Goal: Task Accomplishment & Management: Manage account settings

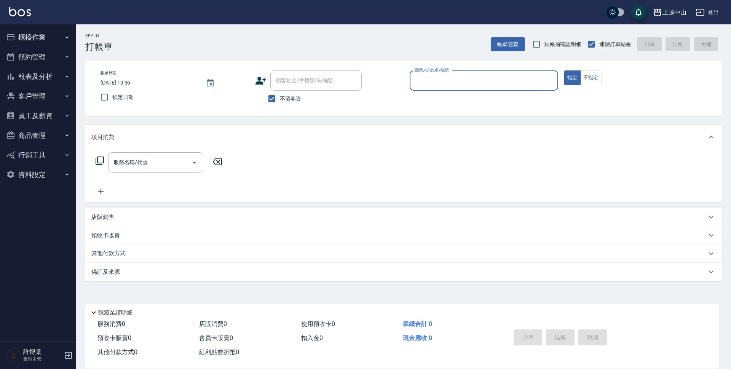
click at [428, 77] on div "服務人員姓名/編號 服務人員姓名/編號" at bounding box center [484, 80] width 149 height 20
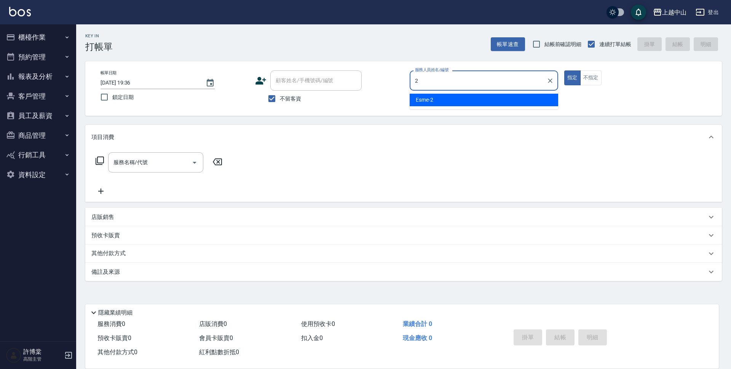
type input "Esme-2"
type button "true"
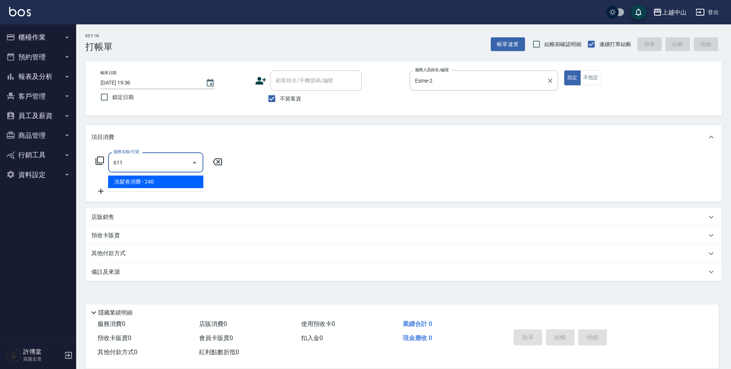
type input "洗髮卷消費(611)"
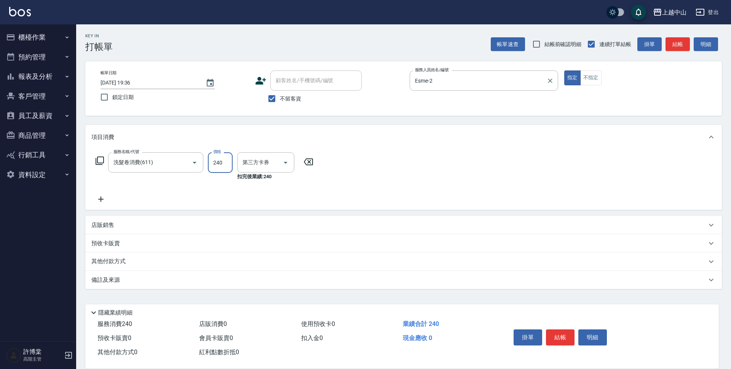
type input "舊有卡券"
type input "220"
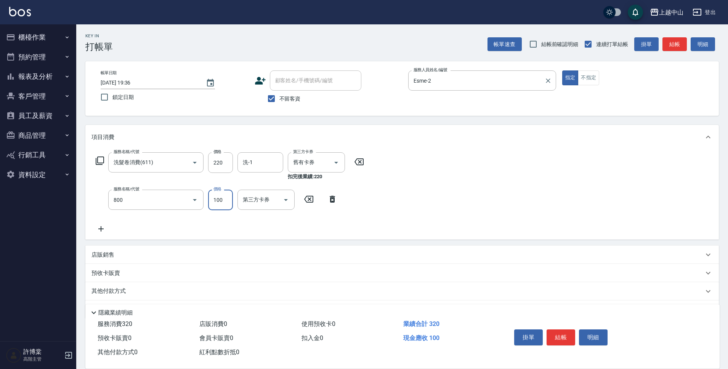
type input "梳髮(800)"
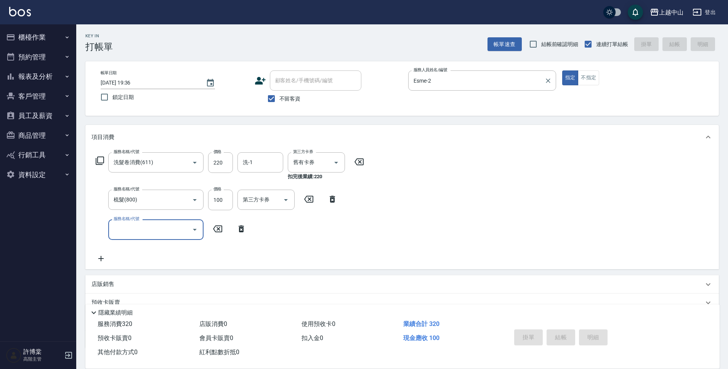
type input "2025/09/24 19:37"
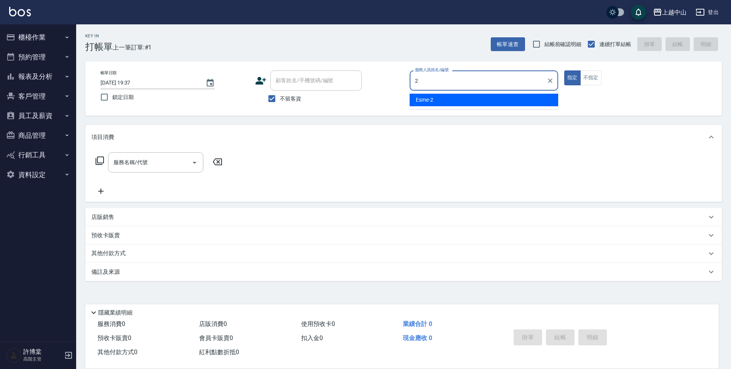
type input "Esme-2"
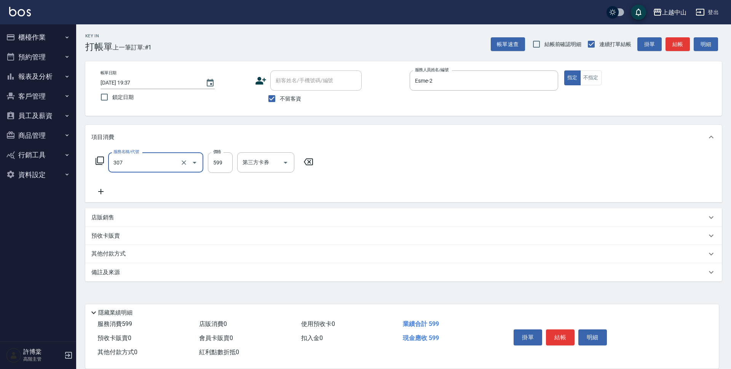
type input "森精萃角質調理髮浴(307)"
type input "600"
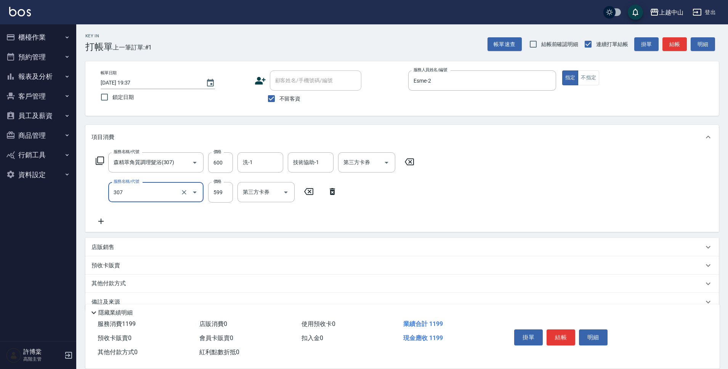
type input "森精萃角質調理髮浴(307)"
type input "600"
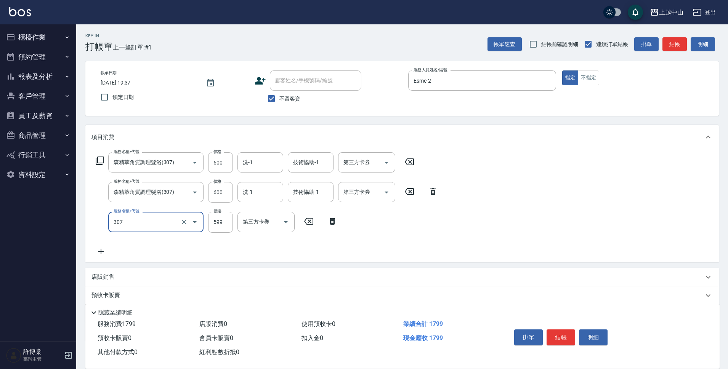
type input "森精萃角質調理髮浴(307)"
type input "600"
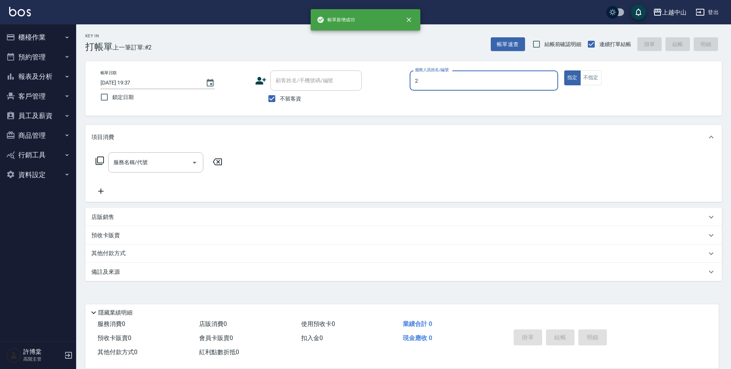
type input "Esme-2"
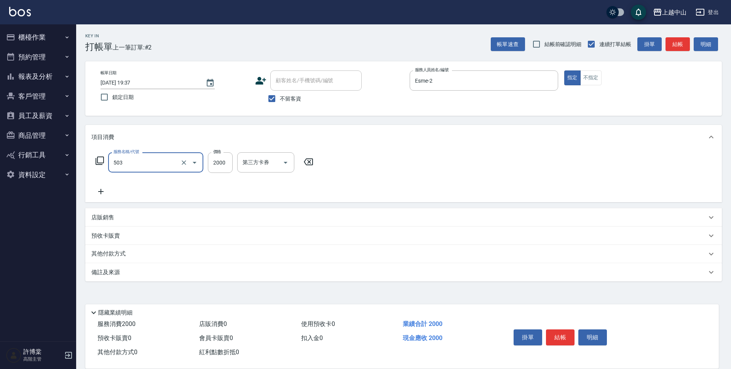
type input "染髮2000以下(503)"
type input "1900"
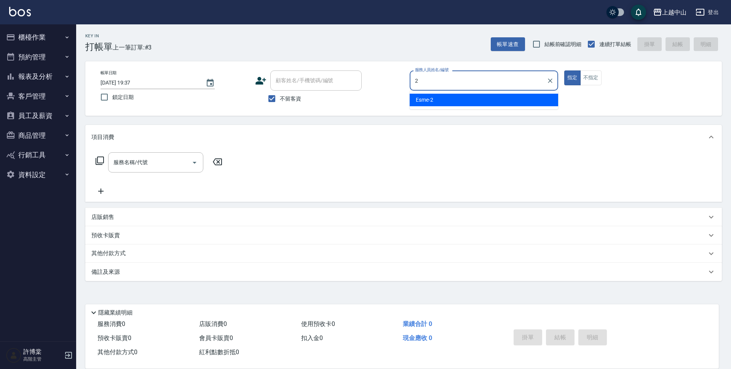
type input "Esme-2"
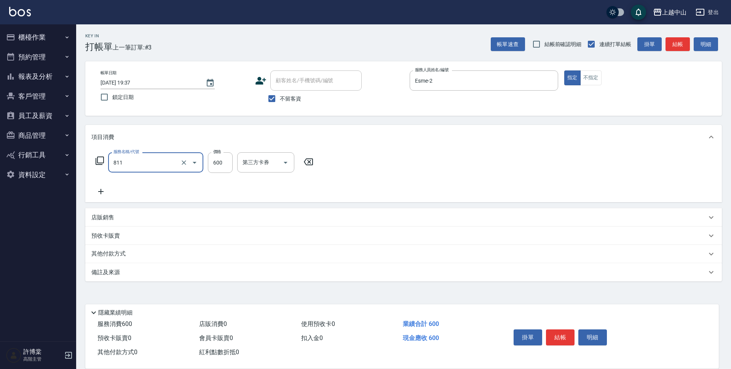
type input "洗+剪(811)"
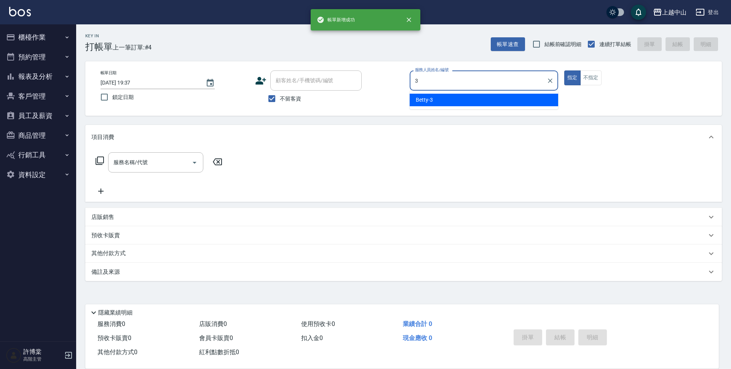
type input "Betty-3"
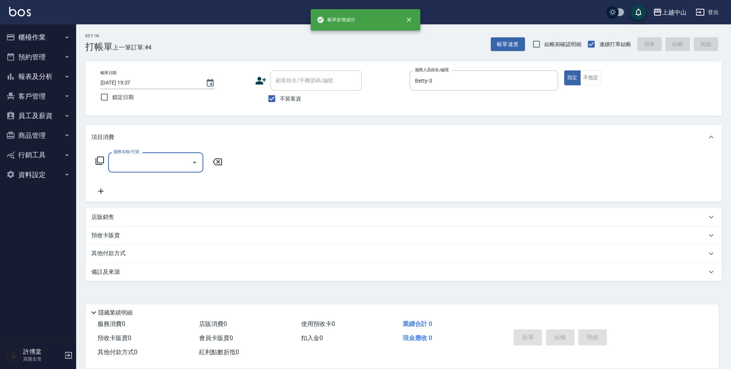
type input "3"
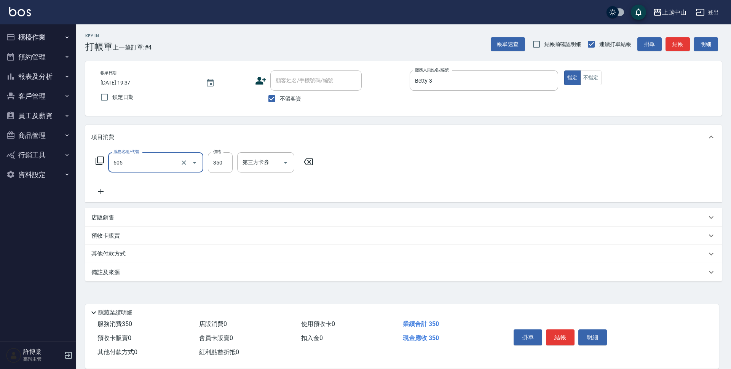
type input "洗髮 (女)(605)"
type input "400"
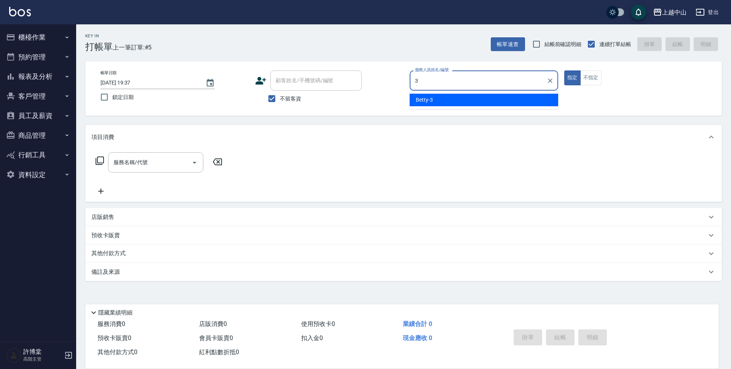
type input "Betty-3"
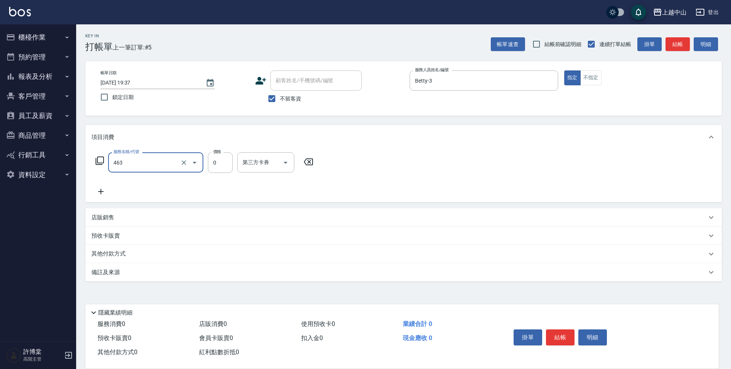
type input "護髮卡使用(463)"
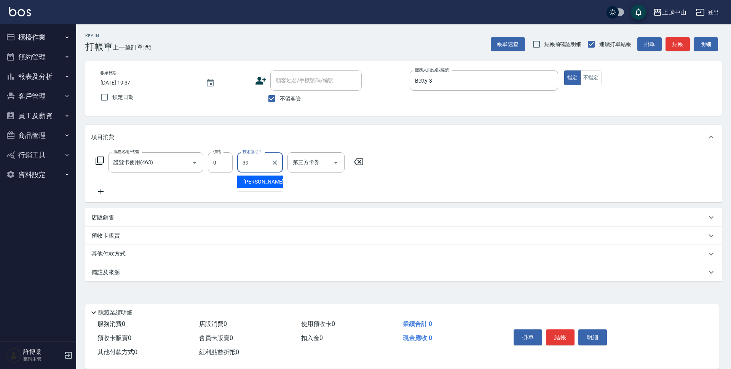
type input "俊彥-39"
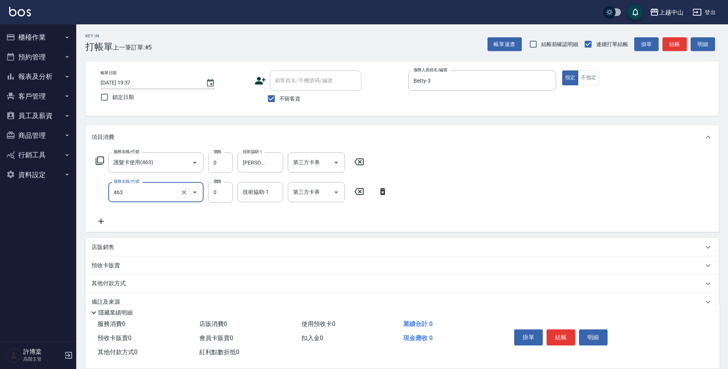
type input "護髮卡使用(463)"
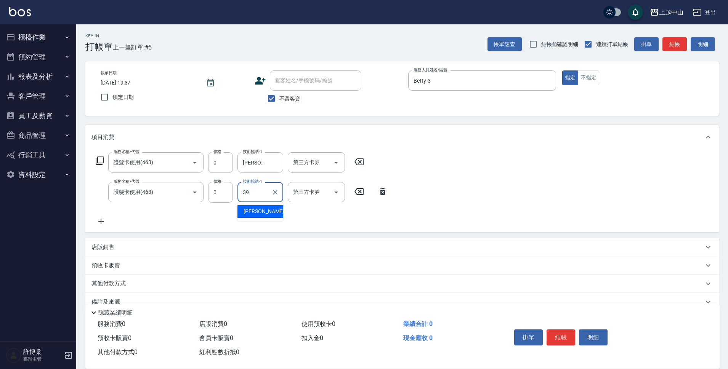
type input "俊彥-39"
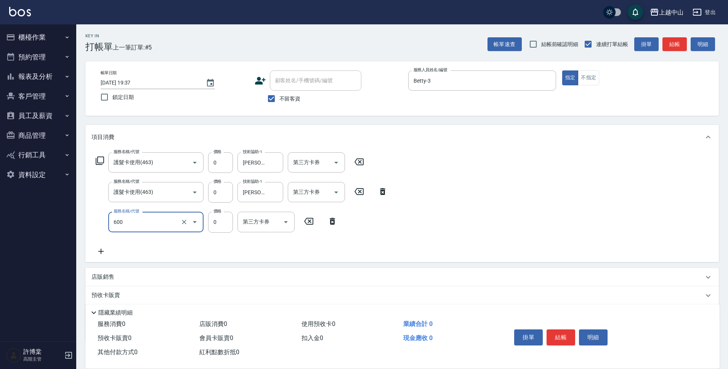
type input "洗髮(免費)(600)"
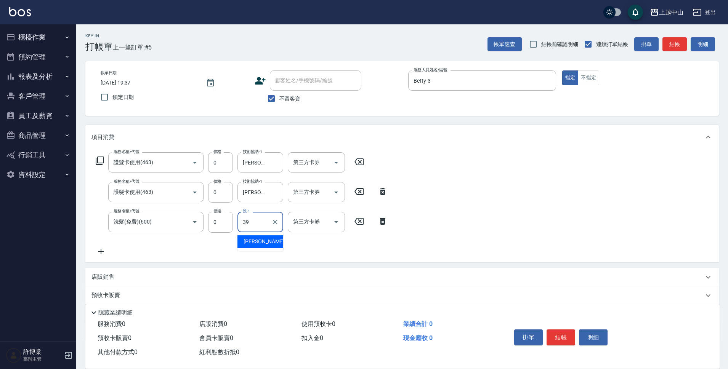
type input "俊彥-39"
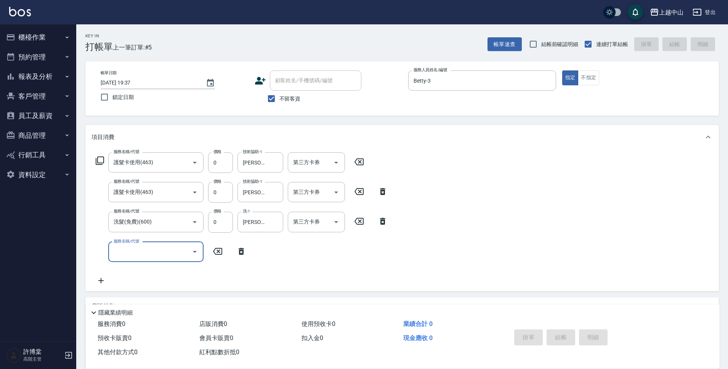
type input "2025/09/24 19:38"
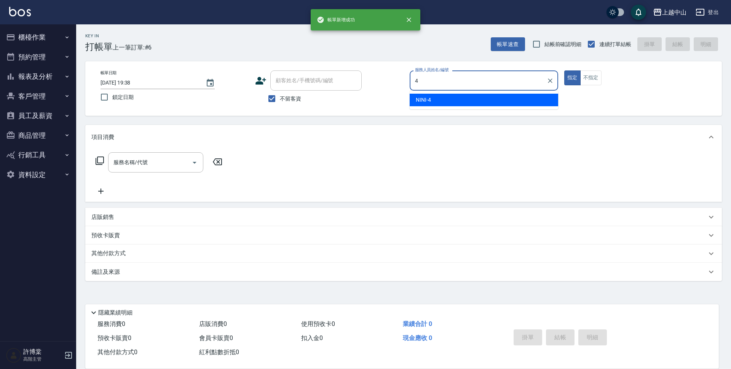
type input "NINI-4"
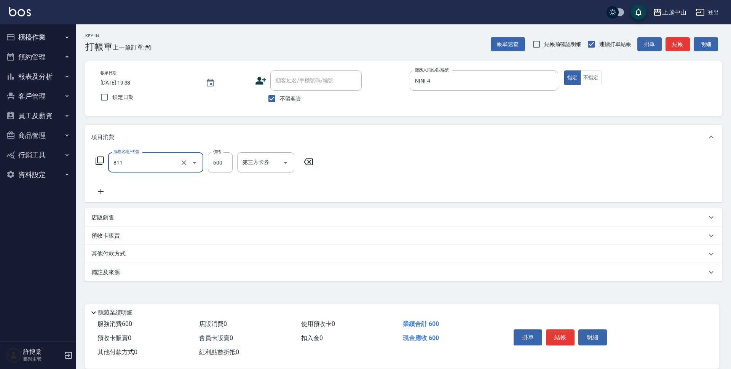
type input "洗+剪(811)"
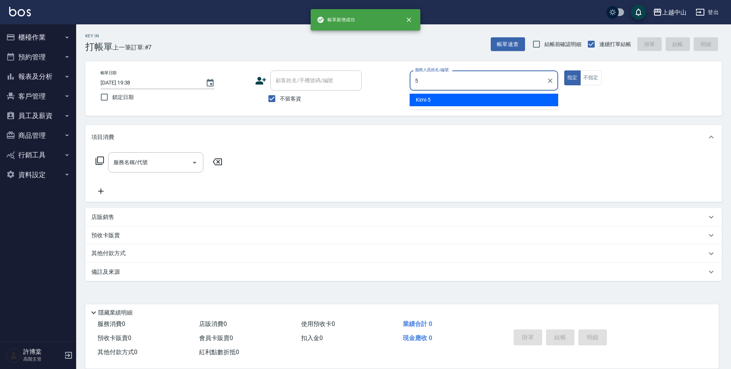
type input "Kimi-5"
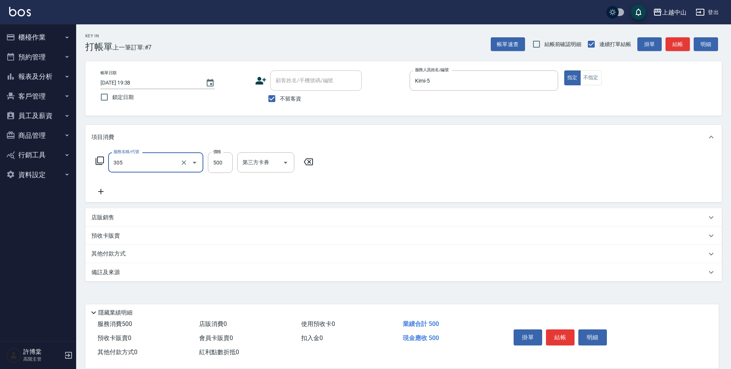
type input "剪髮(305)"
type input "400"
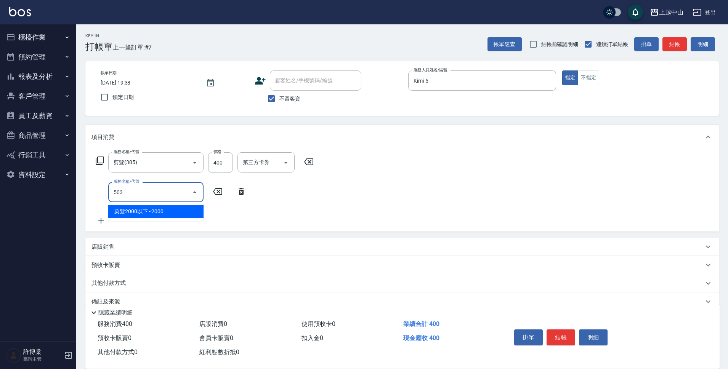
type input "染髮2000以下(503)"
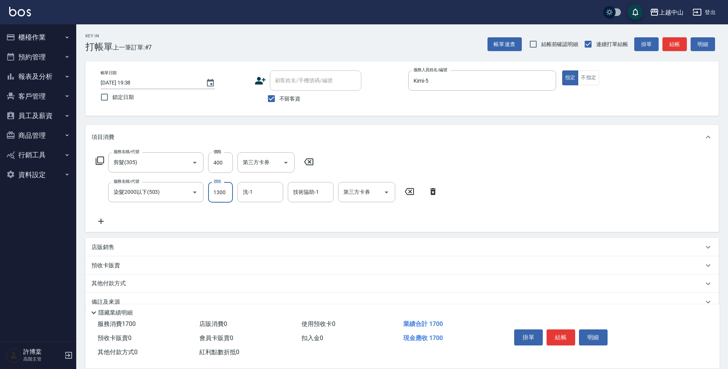
type input "1300"
type input "立妍-33"
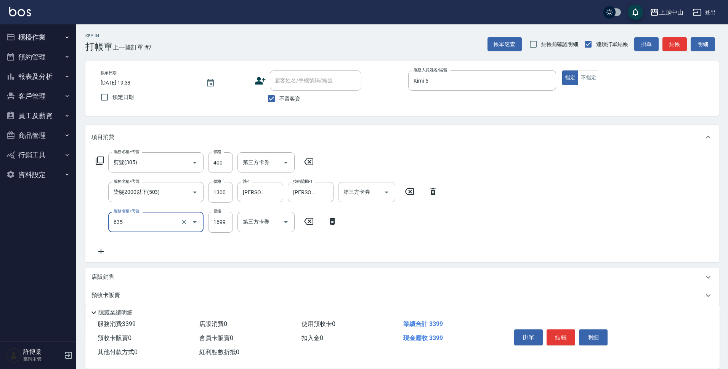
type input "兩段自備單次(635)"
type input "999"
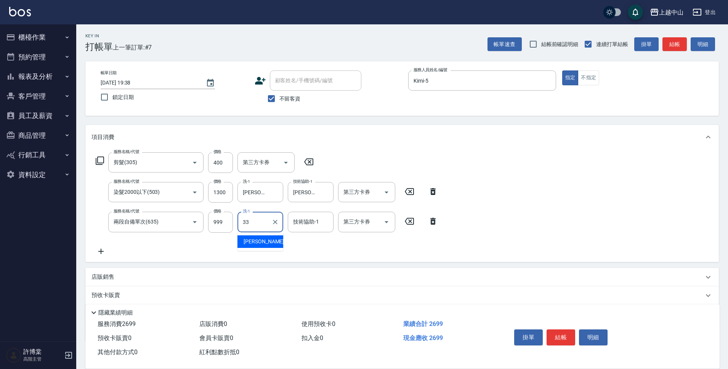
type input "立妍-33"
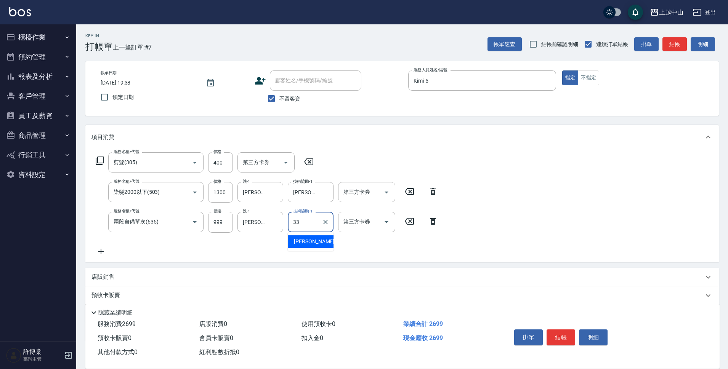
type input "立妍-33"
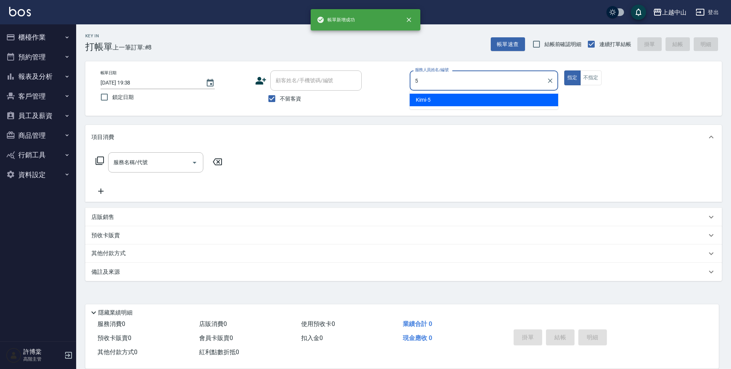
type input "Kimi-5"
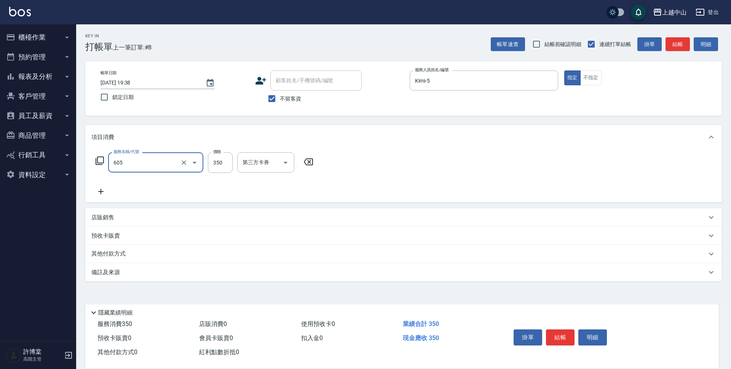
type input "洗髮 (女)(605)"
type input "400"
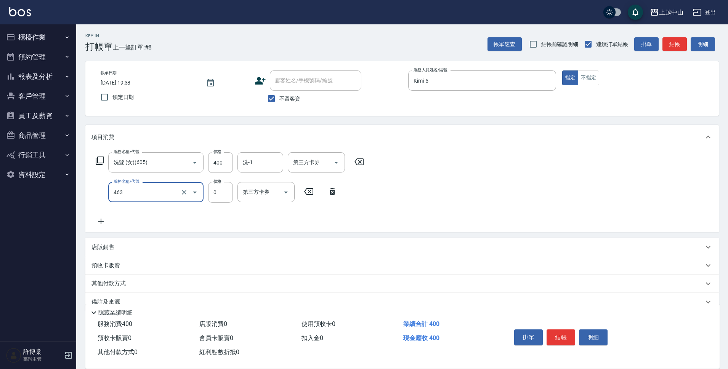
type input "護髮卡使用(463)"
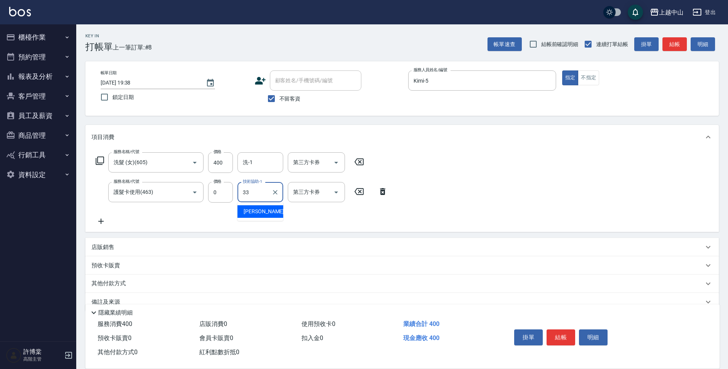
type input "立妍-33"
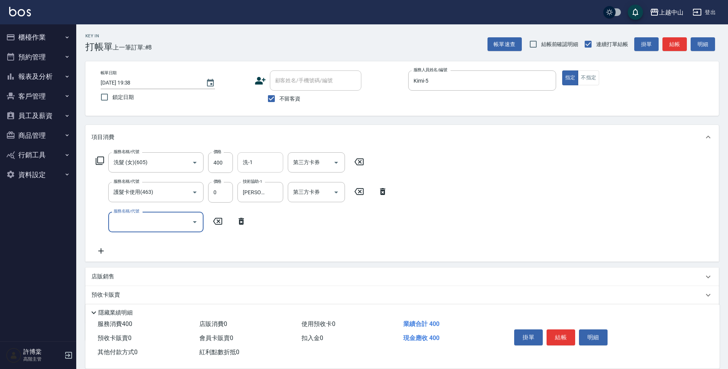
click at [247, 154] on div "洗-1" at bounding box center [260, 162] width 46 height 20
type input "立妍-33"
click at [223, 162] on input "400" at bounding box center [220, 162] width 25 height 21
type input "450"
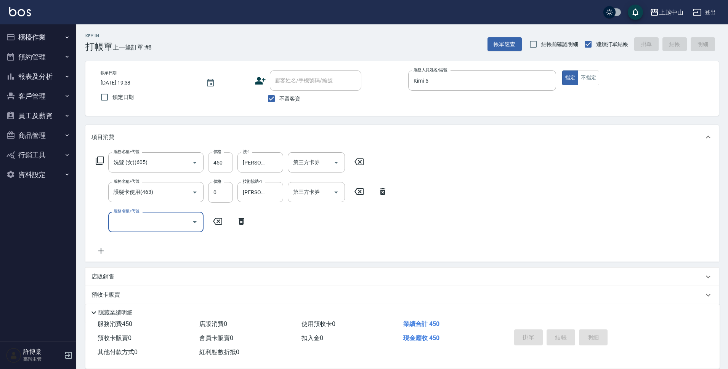
type input "2025/09/24 19:39"
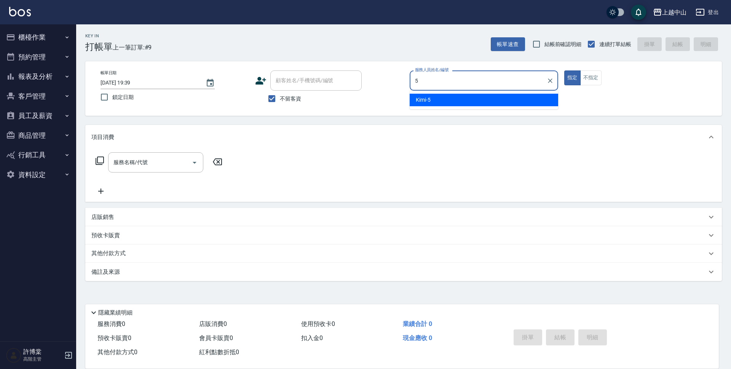
type input "Kimi-5"
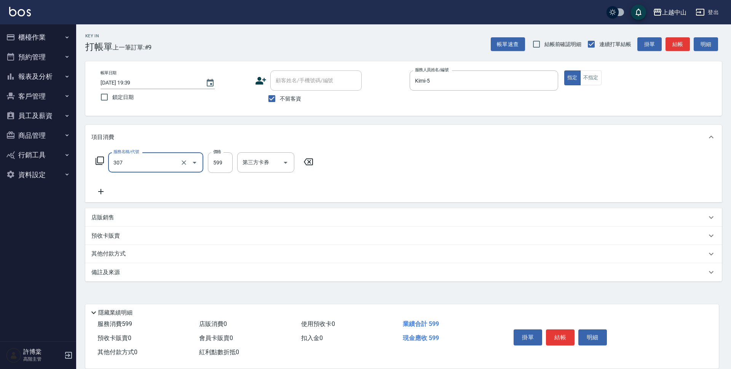
type input "森精萃角質調理髮浴(307)"
type input "650"
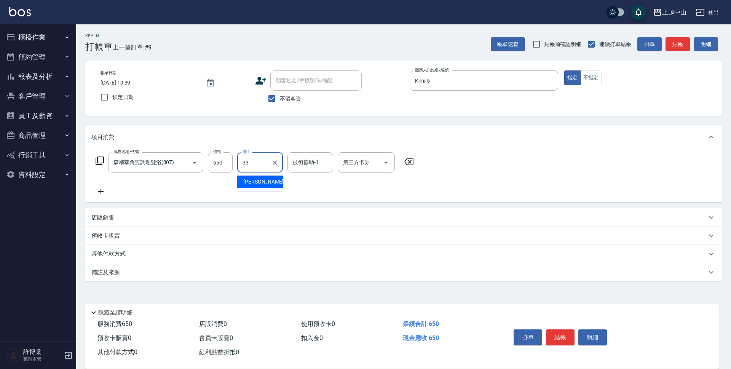
type input "立妍-33"
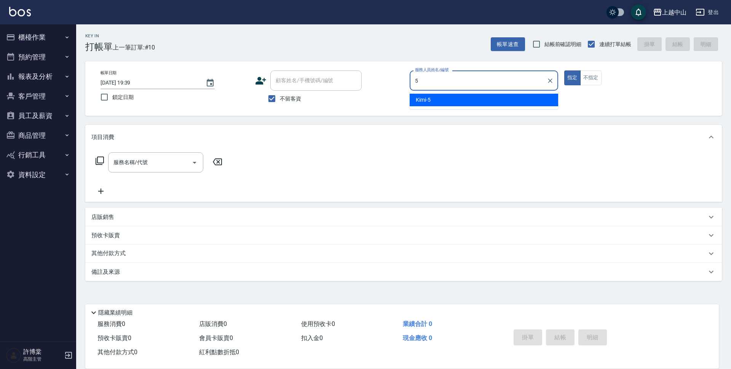
type input "Kimi-5"
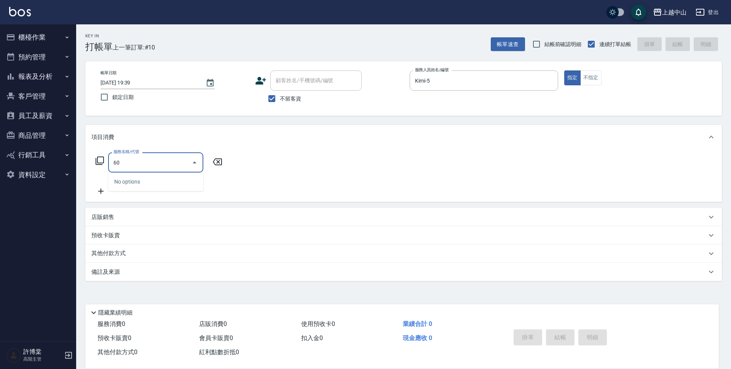
type input "605"
type input "0"
type input "洗髮 (女)(605)"
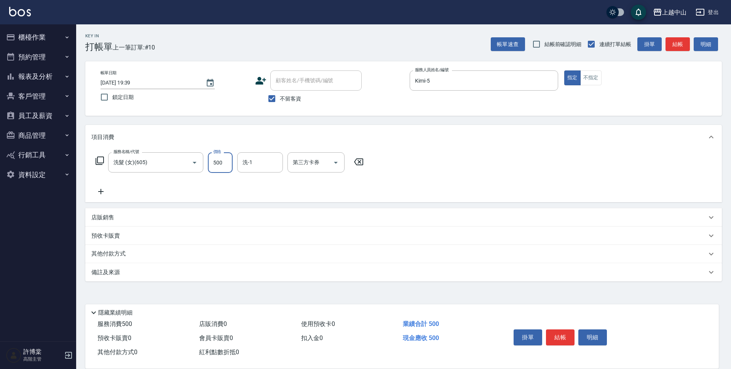
type input "500"
type input "俊彥-39"
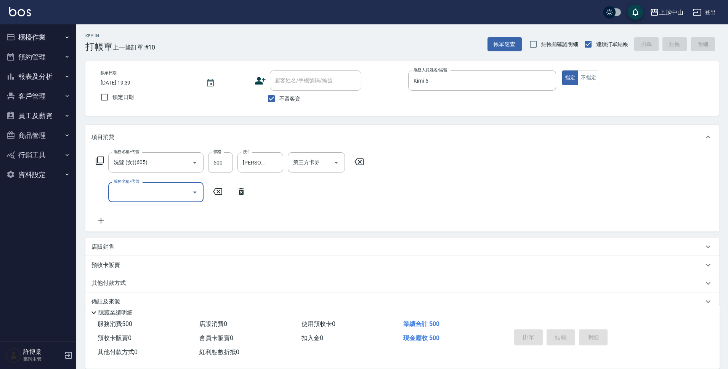
type input "2025/09/24 19:40"
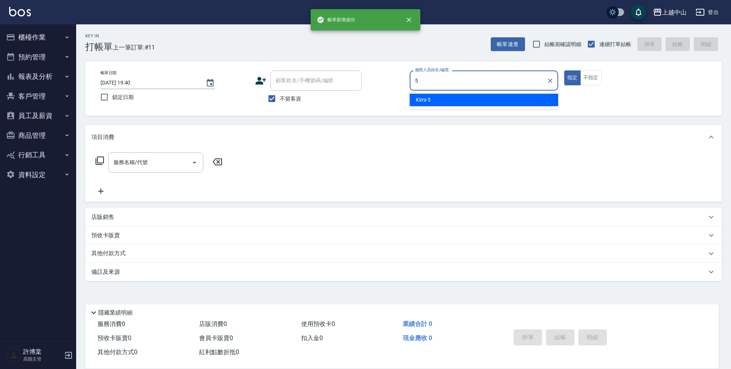
type input "Kimi-5"
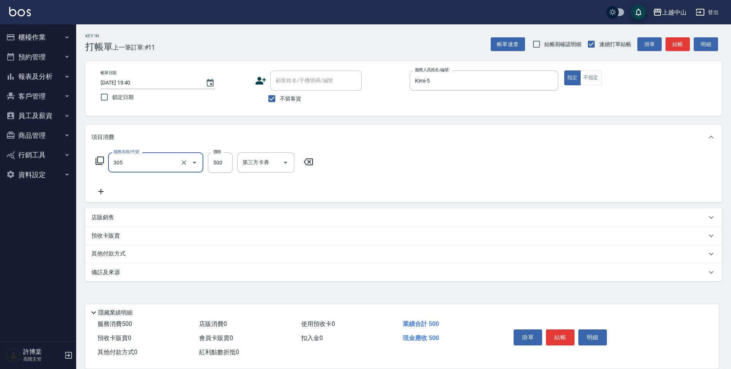
type input "剪髮(305)"
type input "400"
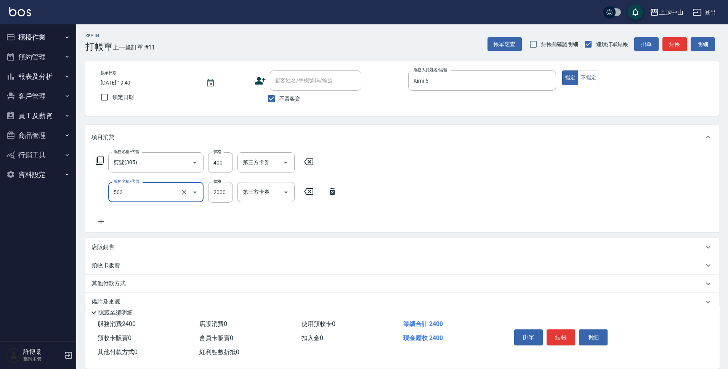
type input "染髮2000以下(503)"
type input "1300"
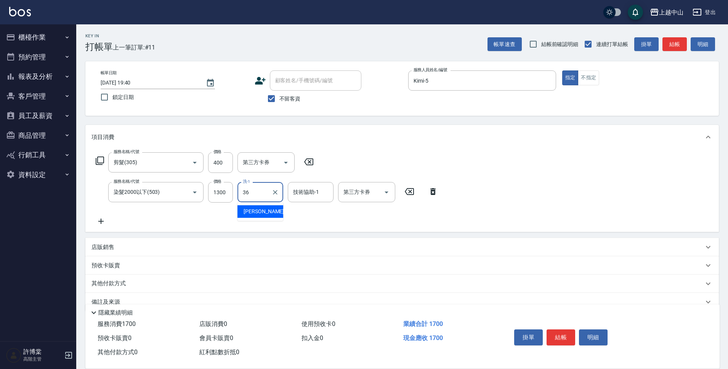
type input "薇慈-36"
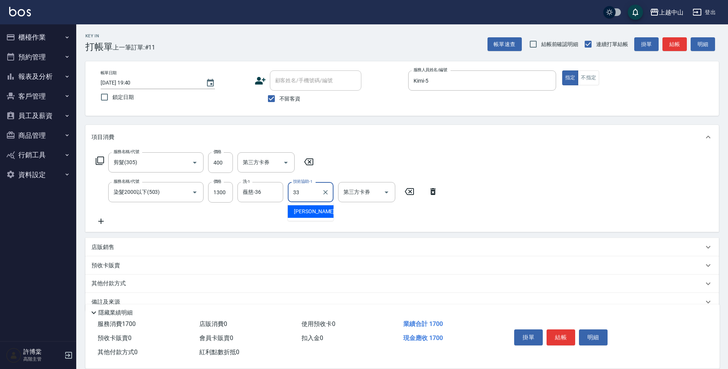
type input "立妍-33"
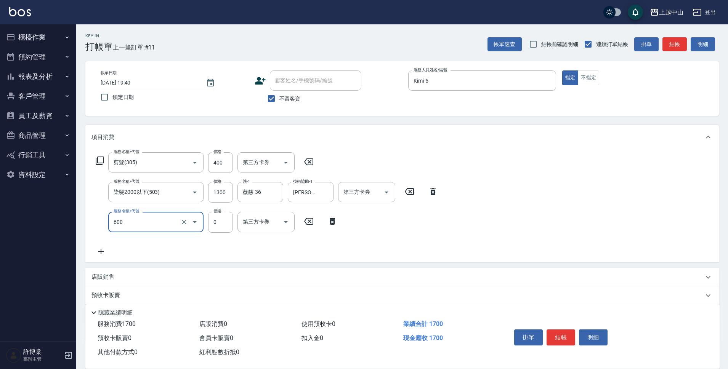
type input "洗髮(免費)(600)"
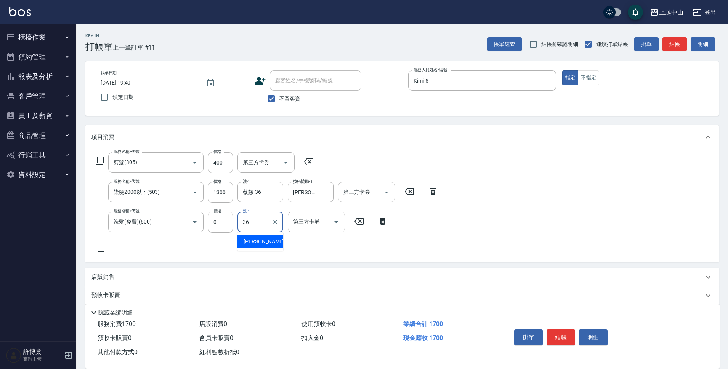
type input "薇慈-36"
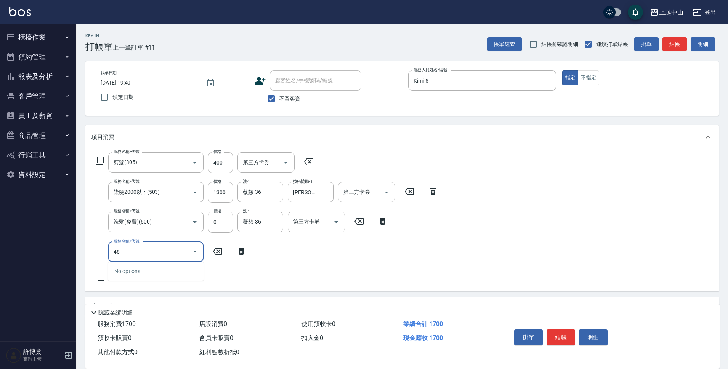
type input "4"
type input "兩段自備單次(635)"
type input "999"
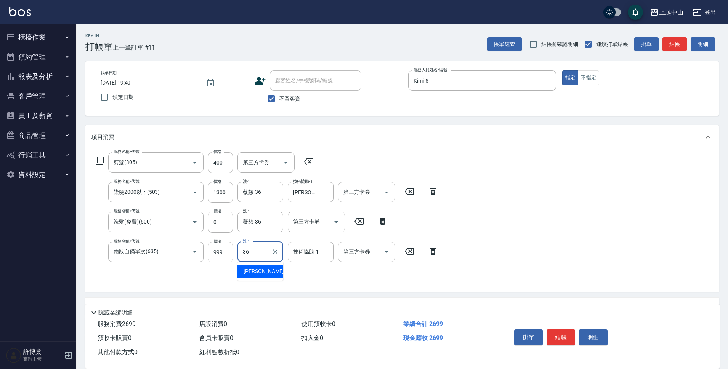
type input "薇慈-36"
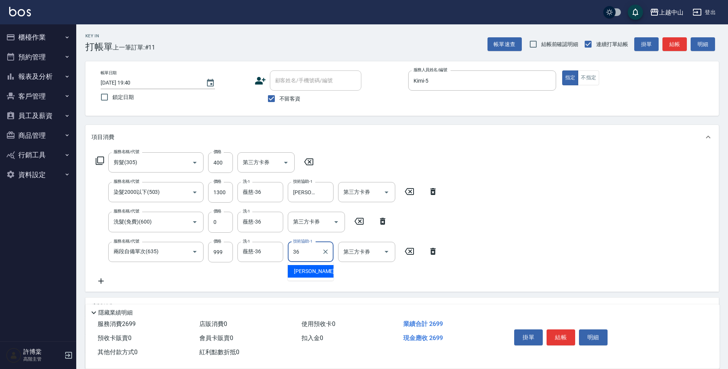
type input "薇慈-36"
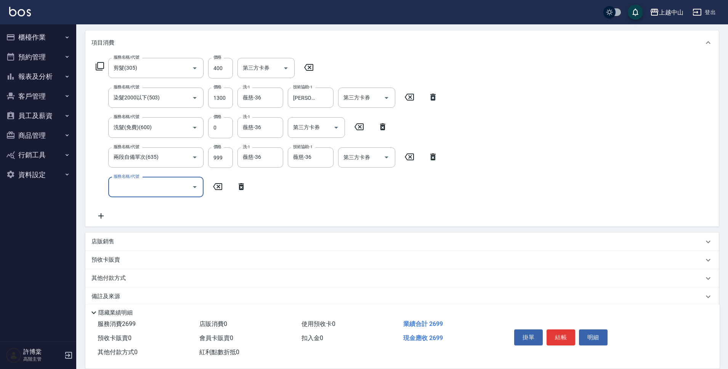
scroll to position [104, 0]
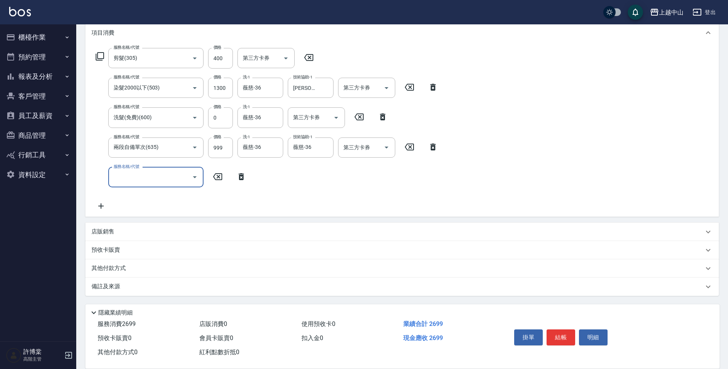
click at [127, 234] on div "店販銷售" at bounding box center [397, 232] width 612 height 8
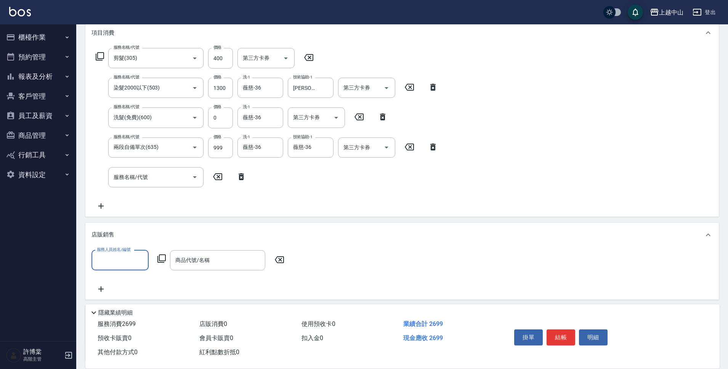
scroll to position [0, 0]
type input "Kimi-5"
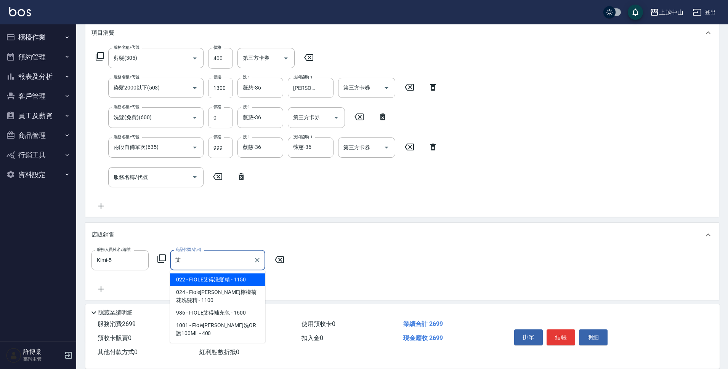
click at [221, 279] on span "022 - FIOLE艾得洗髮精 - 1150" at bounding box center [217, 280] width 95 height 13
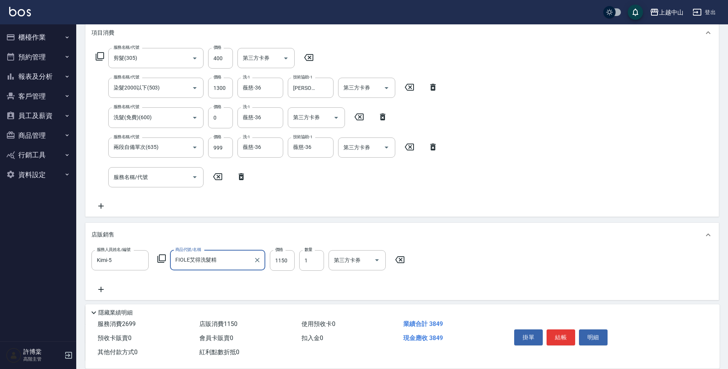
type input "FIOLE艾得洗髮精"
type input "1360"
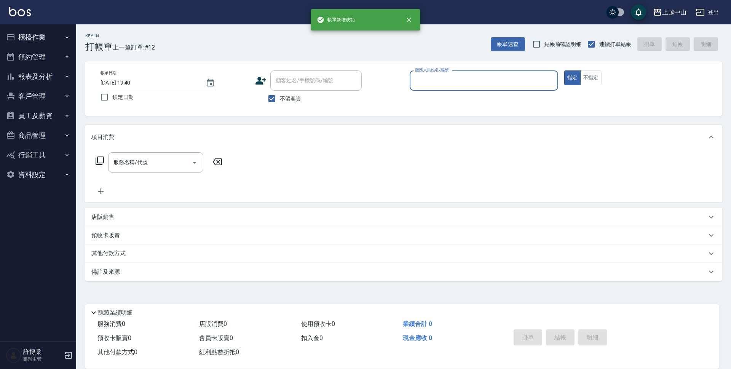
click at [56, 80] on button "報表及分析" at bounding box center [38, 77] width 70 height 20
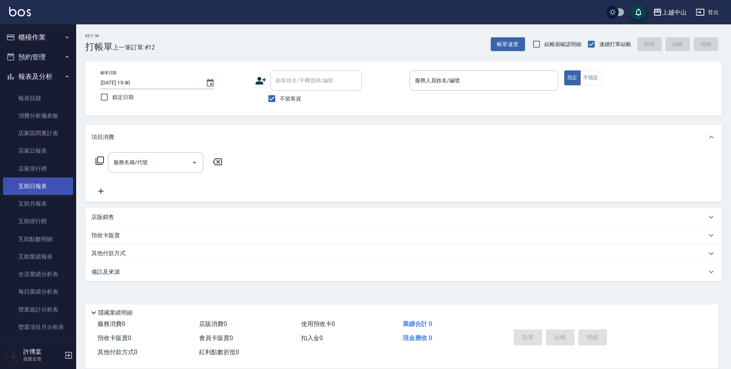
click at [46, 179] on link "互助日報表" at bounding box center [38, 187] width 70 height 18
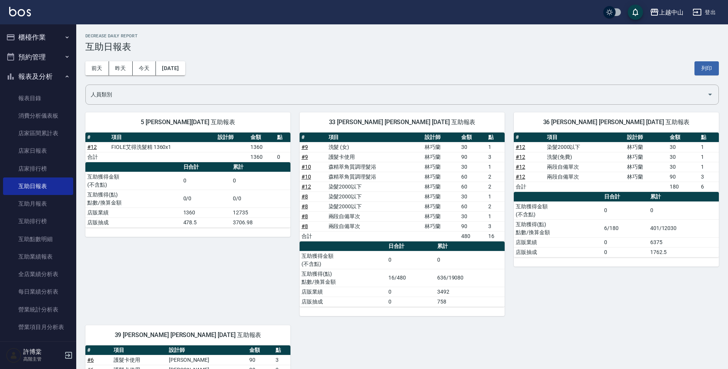
scroll to position [16, 0]
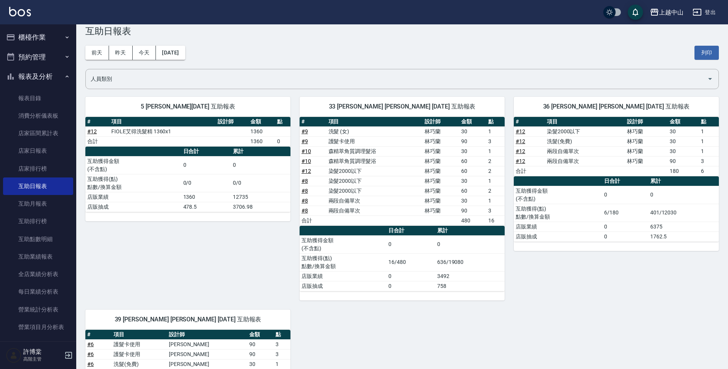
click at [48, 37] on button "櫃檯作業" at bounding box center [38, 37] width 70 height 20
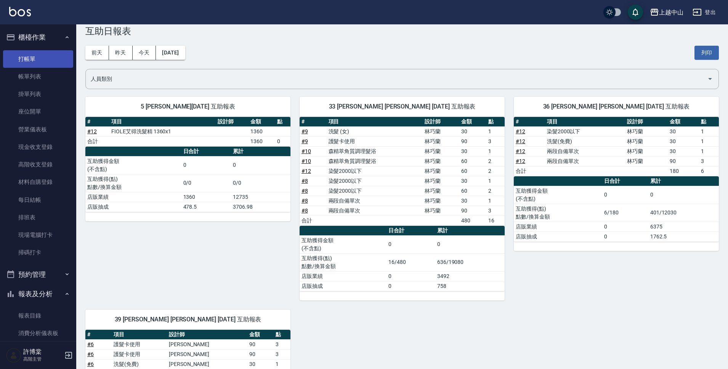
click at [42, 58] on link "打帳單" at bounding box center [38, 59] width 70 height 18
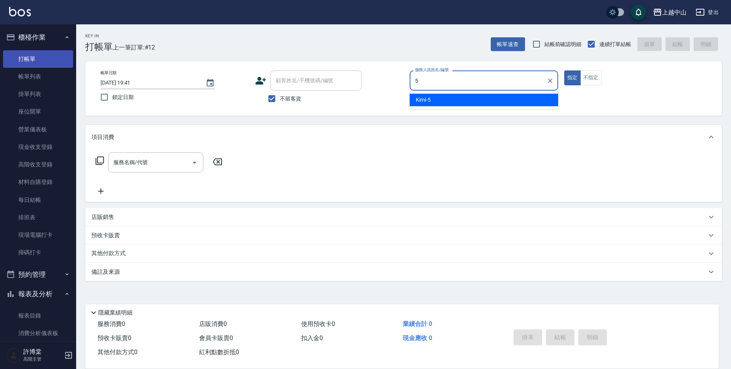
type input "Kimi-5"
type button "true"
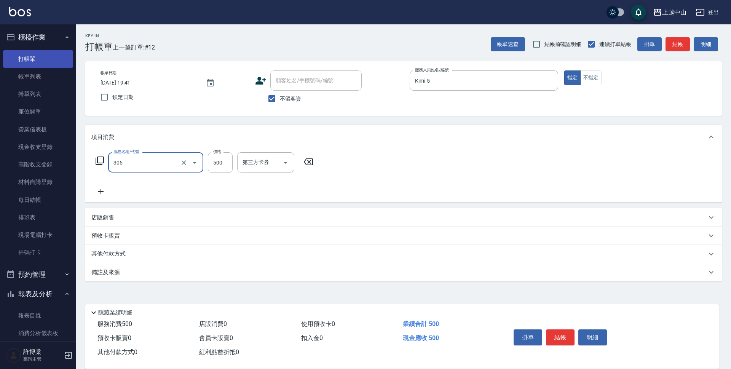
type input "剪髮(305)"
type input "400"
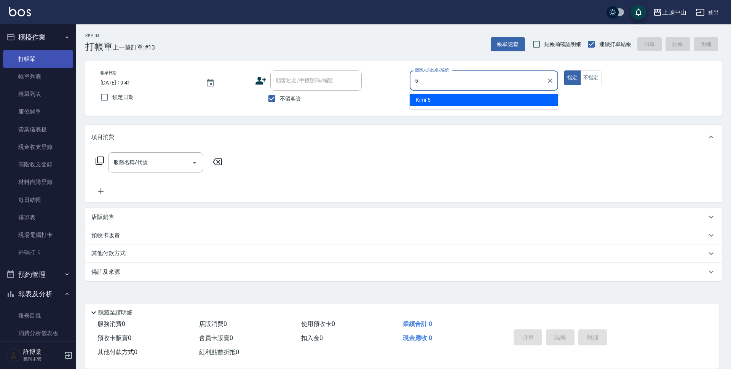
type input "Kimi-5"
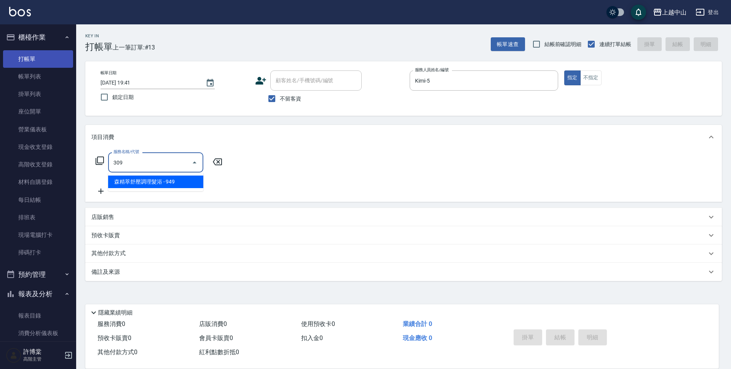
type input "森精萃舒壓調理髮浴(309)"
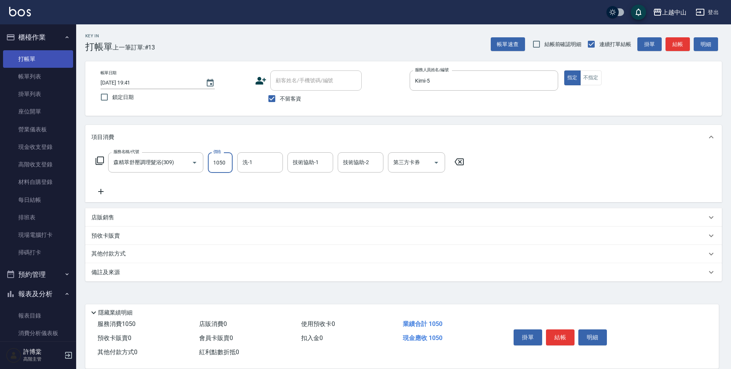
type input "1050"
type input "立妍-33"
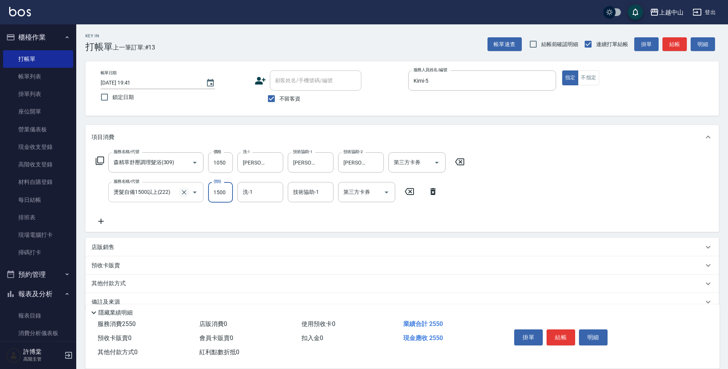
click at [183, 192] on icon "Clear" at bounding box center [184, 193] width 8 height 8
type input "燙髮自備1500以上(222)"
type input "燙髮自備 1500 以 下(221)"
type input "1200"
type input "立妍-33"
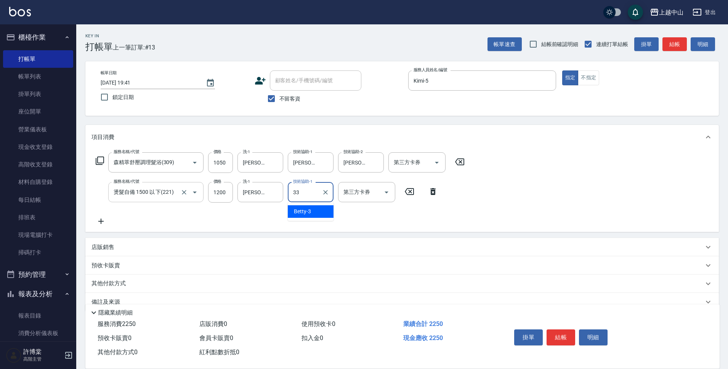
type input "立妍-33"
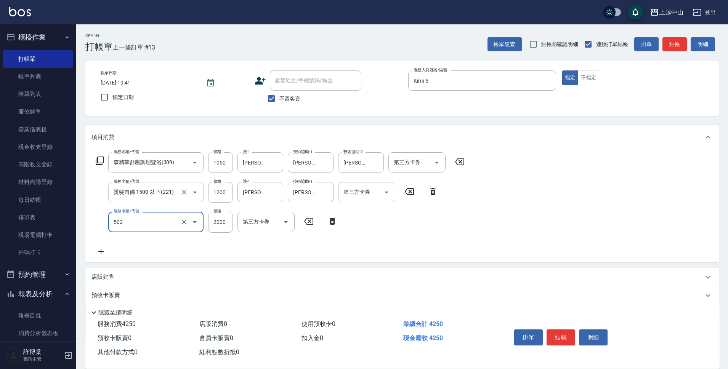
type input "染髮2000以上(502)"
type input "2939"
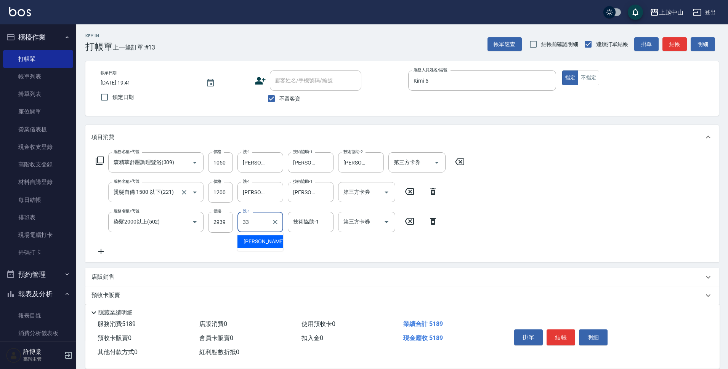
type input "立妍-33"
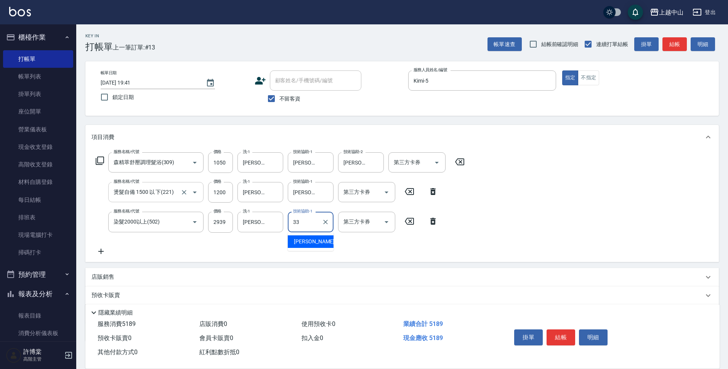
type input "立妍-33"
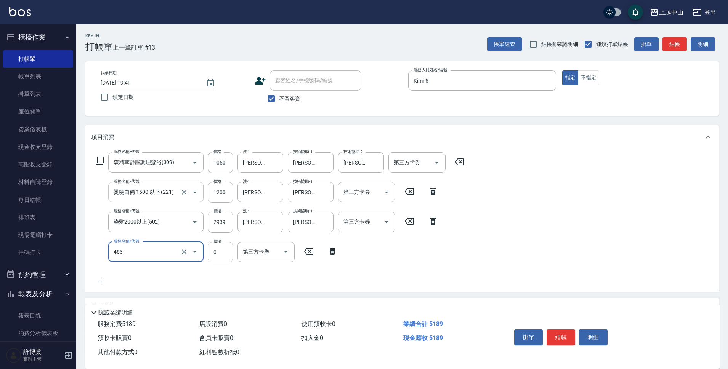
type input "護髮卡使用(463)"
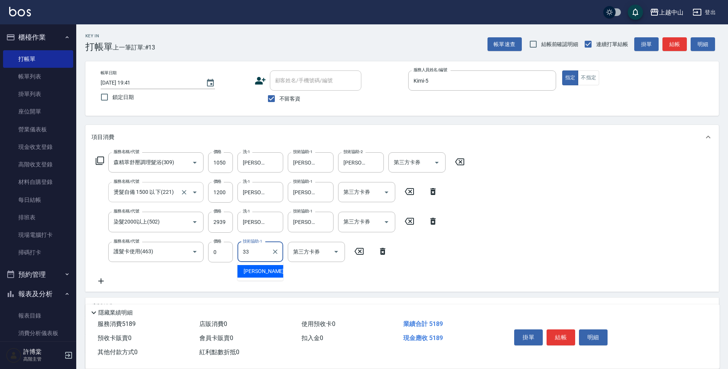
type input "立妍-33"
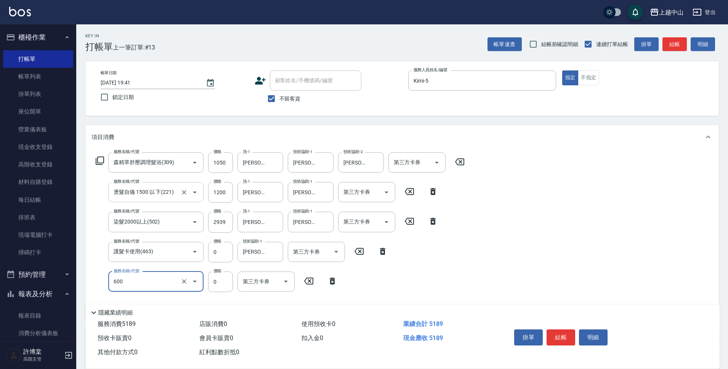
type input "洗髮(免費)(600)"
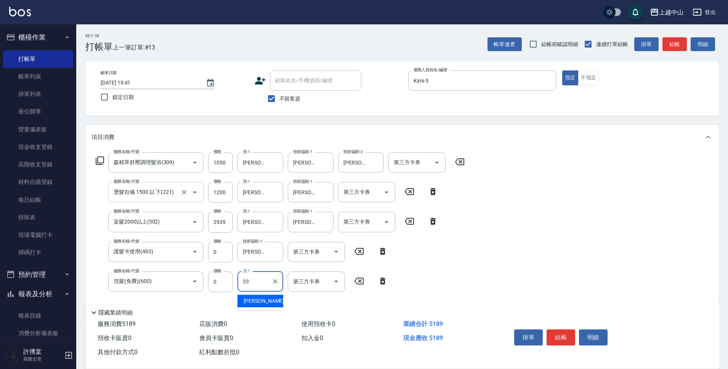
type input "立妍-33"
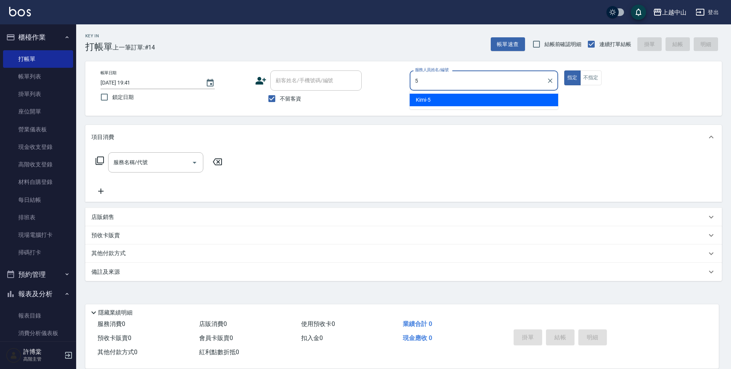
type input "Kimi-5"
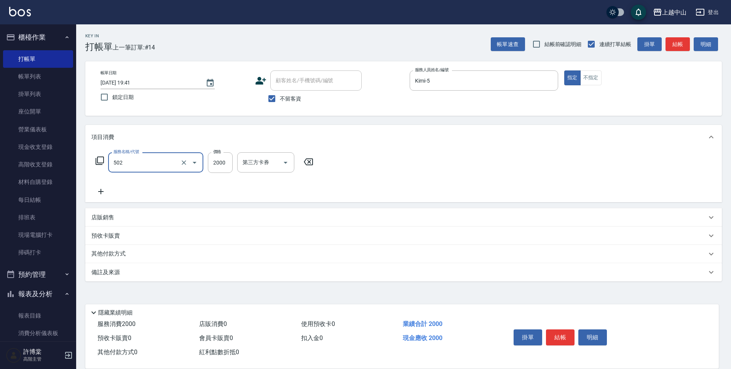
type input "染髮2000以上(502)"
type input "2300"
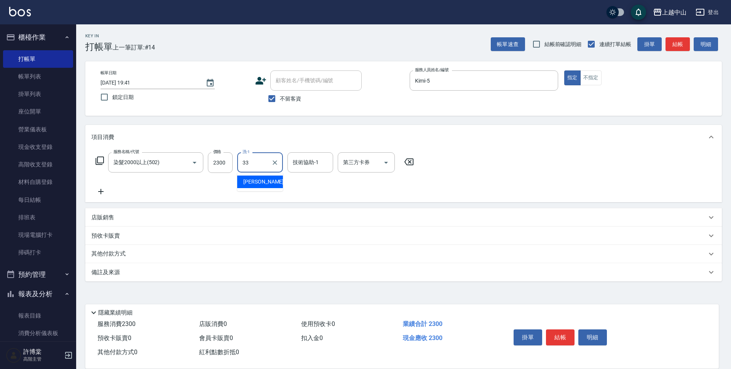
type input "立妍-33"
type input "NINI-4"
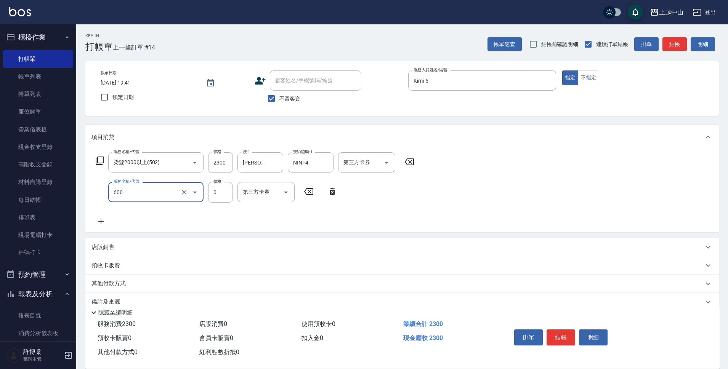
type input "洗髮(免費)(600)"
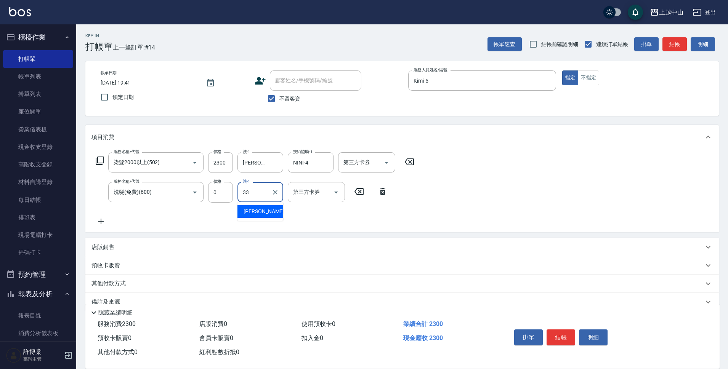
type input "立妍-33"
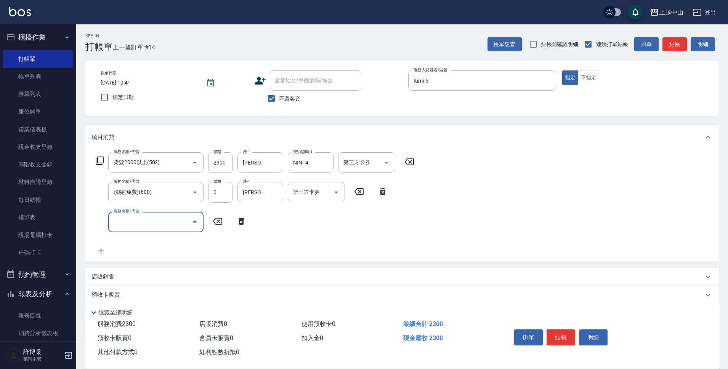
click at [379, 189] on icon at bounding box center [382, 191] width 19 height 9
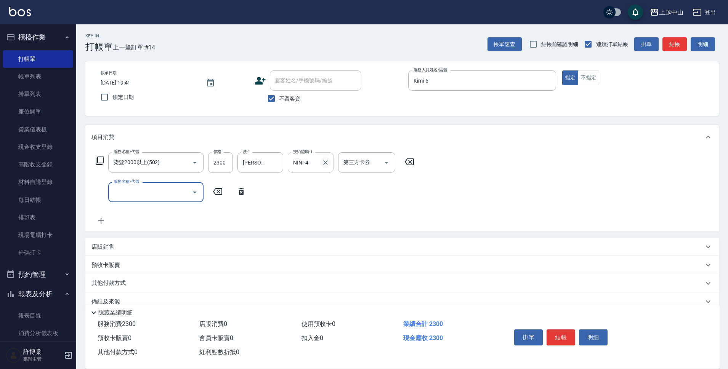
click at [327, 161] on icon "Clear" at bounding box center [325, 162] width 5 height 5
click at [314, 165] on input "技術協助-1" at bounding box center [310, 162] width 39 height 13
type input "立妍-33"
type input "兩段自備單次(635)"
type input "1500"
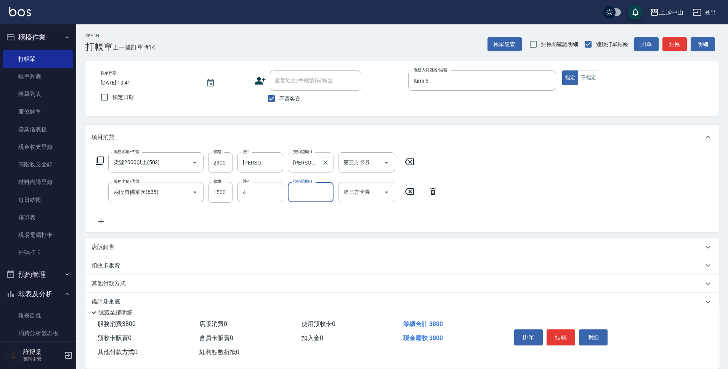
type input "NINI-4"
type input "立妍-33"
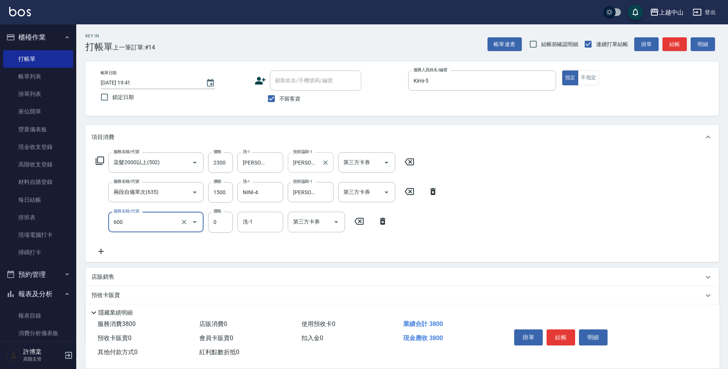
type input "洗髮(免費)(600)"
type input "立妍-33"
click at [278, 222] on icon "Clear" at bounding box center [275, 222] width 8 height 8
type input "NINI-4"
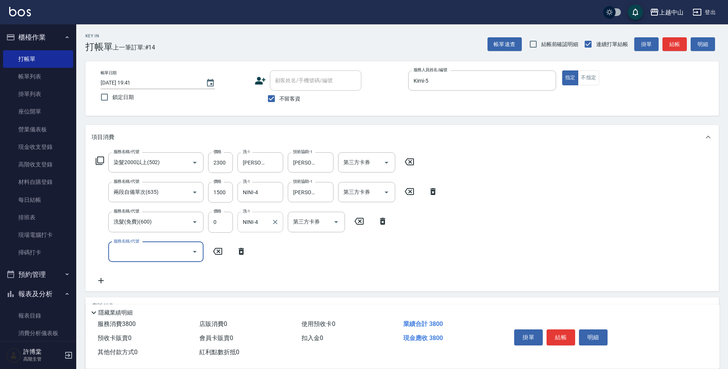
scroll to position [75, 0]
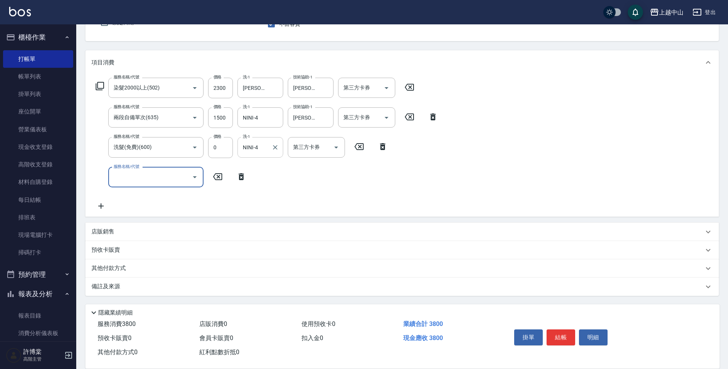
click at [237, 262] on div "其他付款方式" at bounding box center [401, 268] width 633 height 18
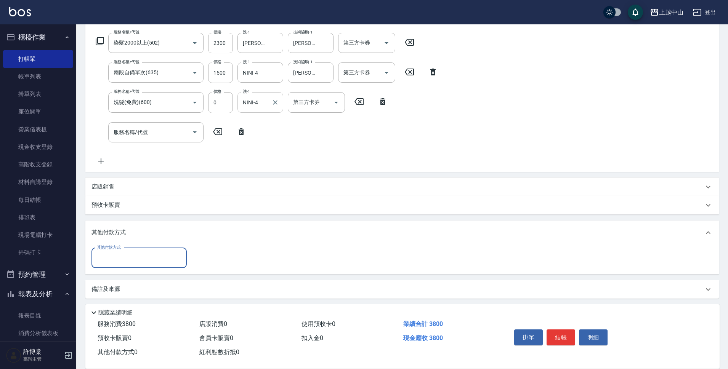
scroll to position [122, 0]
click at [163, 259] on input "其他付款方式" at bounding box center [139, 255] width 88 height 13
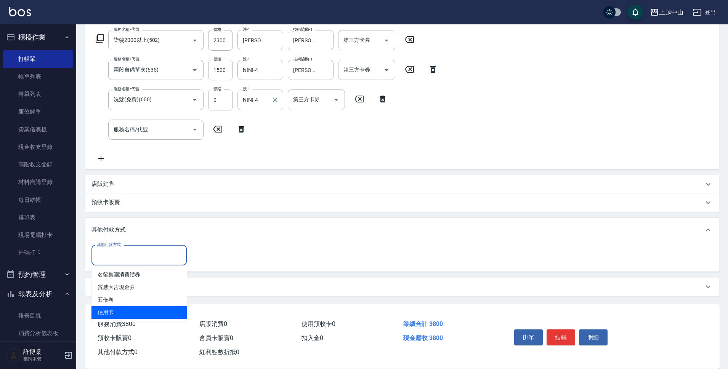
click at [159, 309] on span "信用卡" at bounding box center [138, 312] width 95 height 13
type input "信用卡"
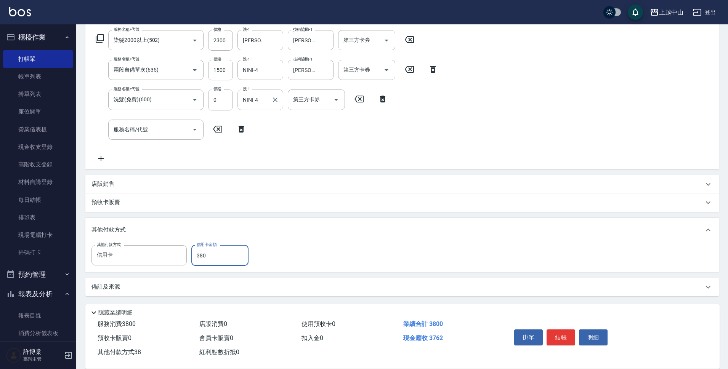
type input "3800"
type input "2025/09/24 19:42"
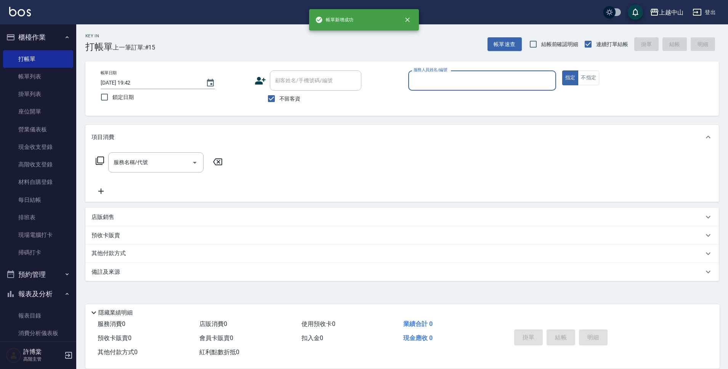
scroll to position [0, 0]
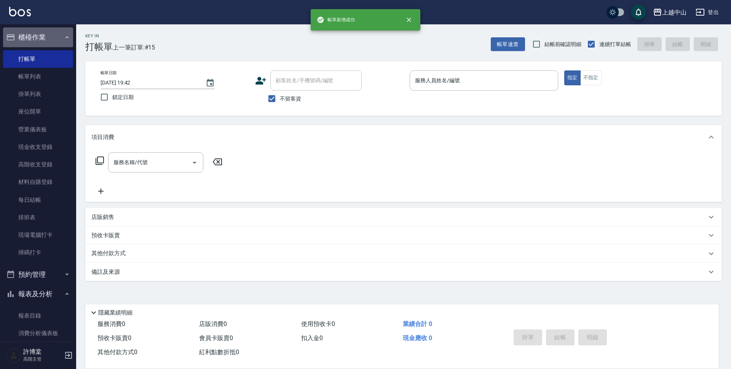
click at [46, 37] on button "櫃檯作業" at bounding box center [38, 37] width 70 height 20
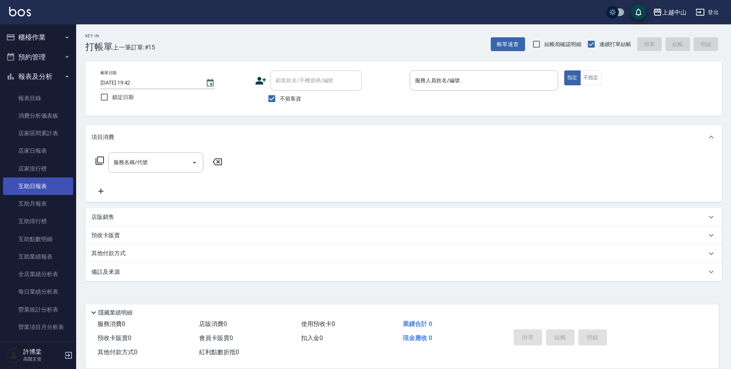
click at [39, 189] on link "互助日報表" at bounding box center [38, 187] width 70 height 18
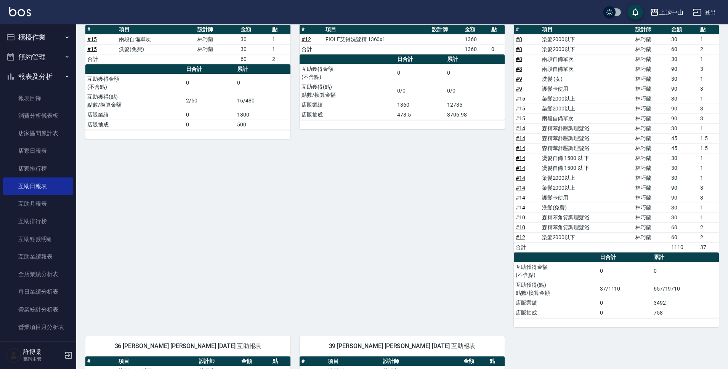
scroll to position [70, 0]
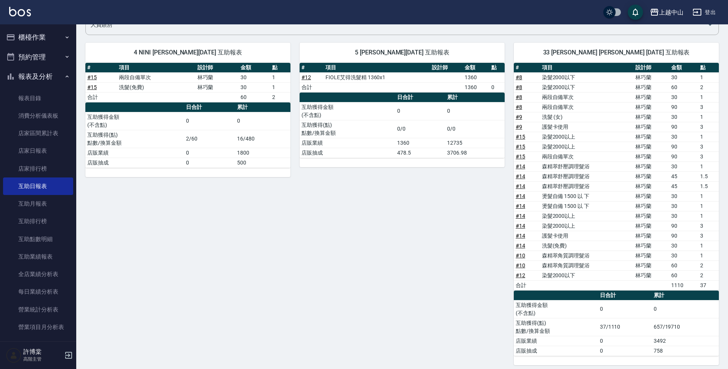
click at [518, 146] on link "# 15" at bounding box center [520, 147] width 10 height 6
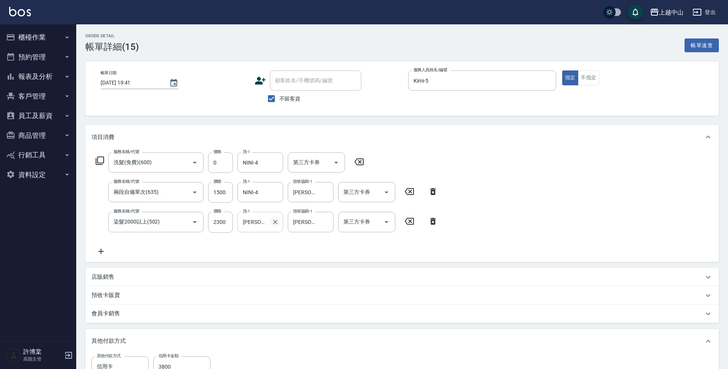
click at [275, 220] on icon "Clear" at bounding box center [275, 222] width 8 height 8
click at [299, 250] on div "服務名稱/代號 洗髮(免費)(600) 服務名稱/代號 價格 0 價格 洗-1 NINI-4 洗-1 第三方卡券 第三方卡券 服務名稱/代號 兩段自備單次(6…" at bounding box center [266, 203] width 351 height 103
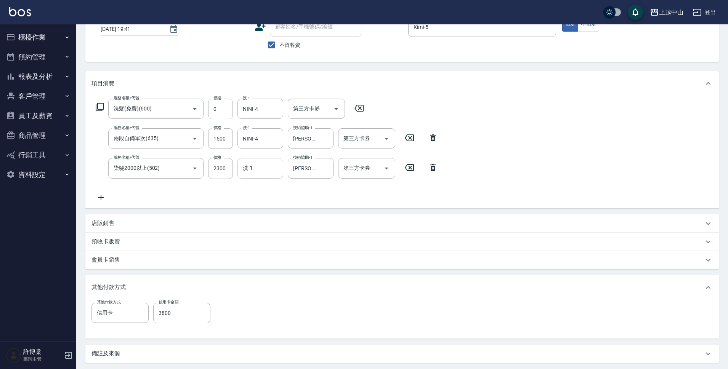
scroll to position [130, 0]
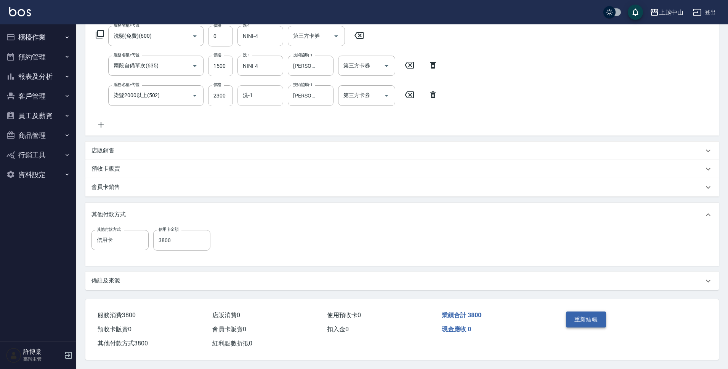
click at [594, 315] on button "重新結帳" at bounding box center [586, 320] width 40 height 16
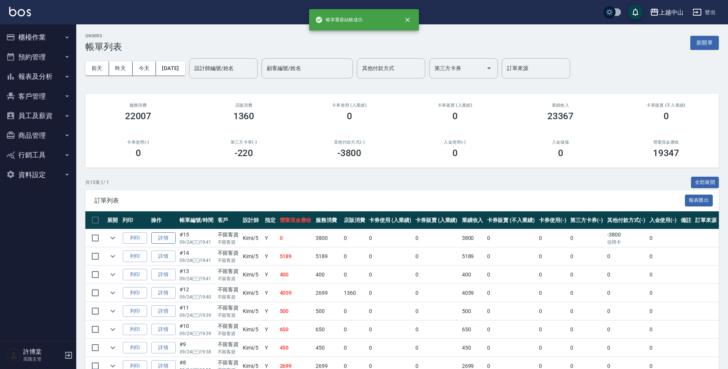
click at [169, 238] on link "詳情" at bounding box center [163, 238] width 24 height 12
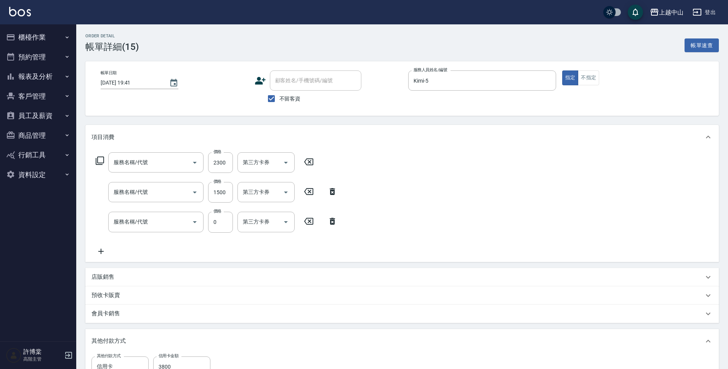
type input "2025/09/24 19:41"
checkbox input "true"
type input "Kimi-5"
type input "染髮2000以上(502)"
type input "兩段自備單次(635)"
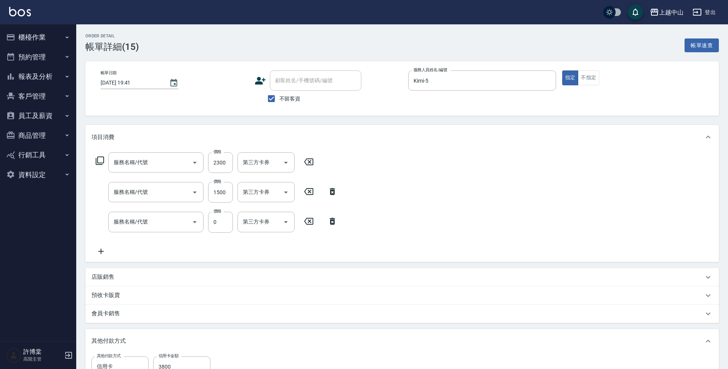
type input "洗髮(免費)(600)"
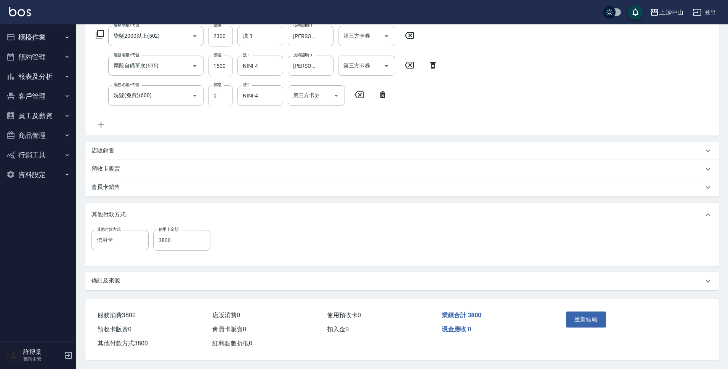
scroll to position [130, 0]
click at [581, 315] on button "重新結帳" at bounding box center [586, 320] width 40 height 16
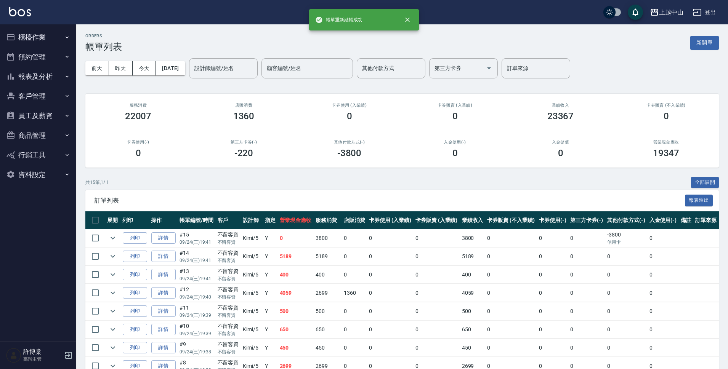
click at [35, 74] on button "報表及分析" at bounding box center [38, 77] width 70 height 20
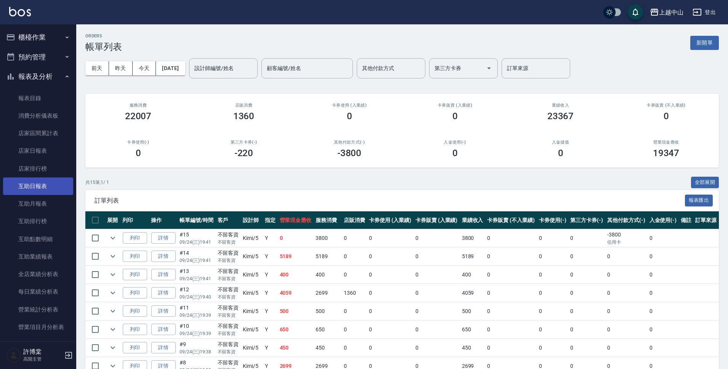
click at [37, 182] on link "互助日報表" at bounding box center [38, 187] width 70 height 18
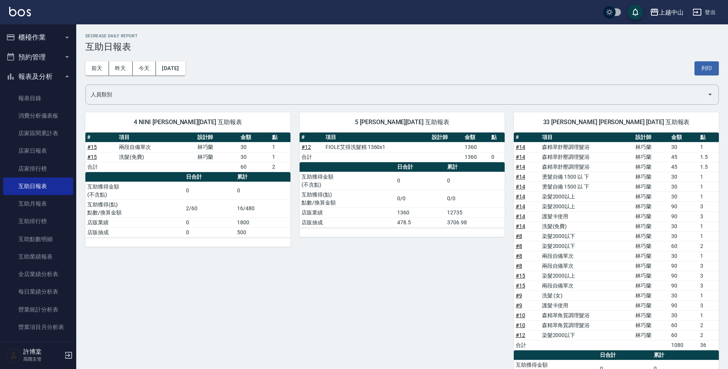
scroll to position [38, 0]
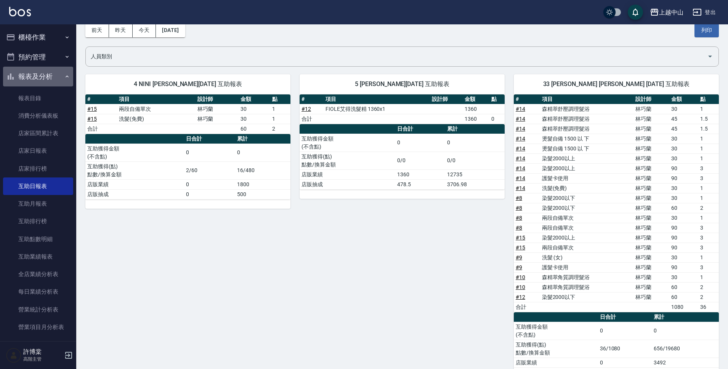
click at [42, 78] on button "報表及分析" at bounding box center [38, 77] width 70 height 20
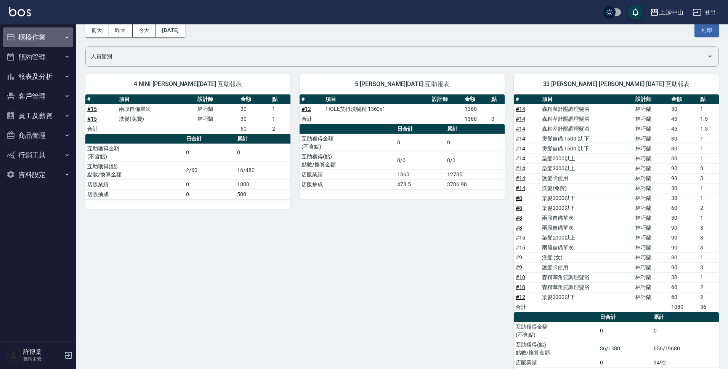
click at [35, 37] on button "櫃檯作業" at bounding box center [38, 37] width 70 height 20
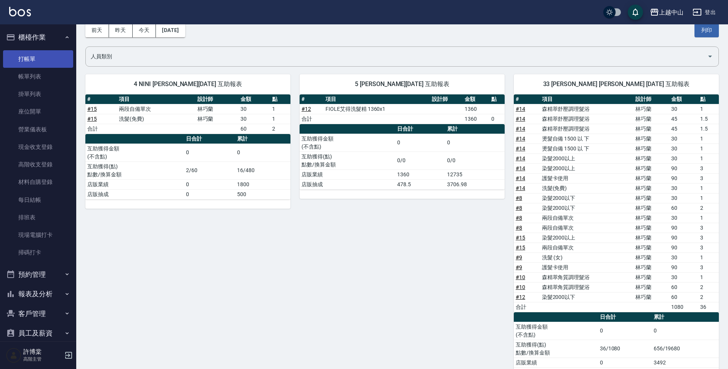
click at [30, 63] on link "打帳單" at bounding box center [38, 59] width 70 height 18
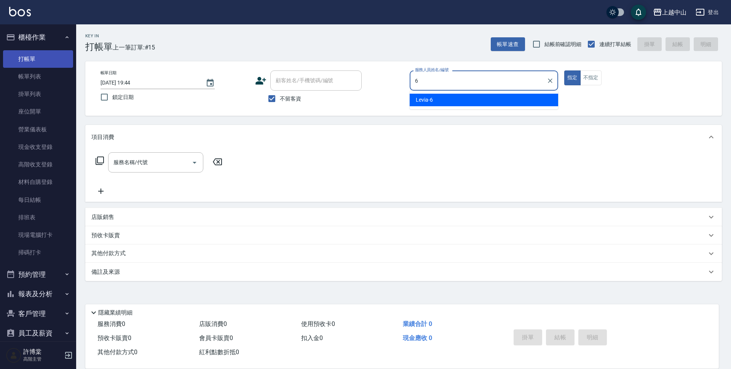
type input "Levia-6"
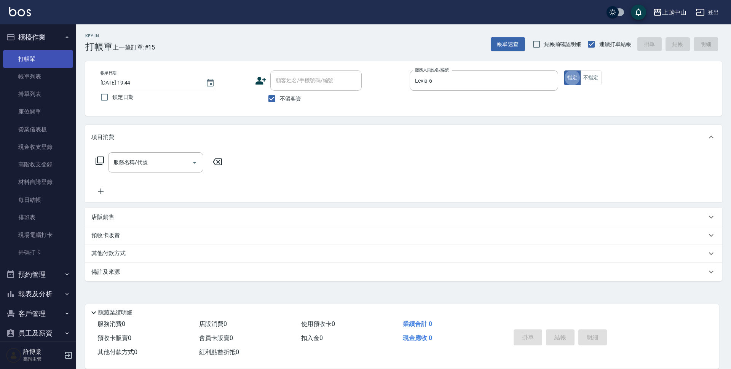
type button "true"
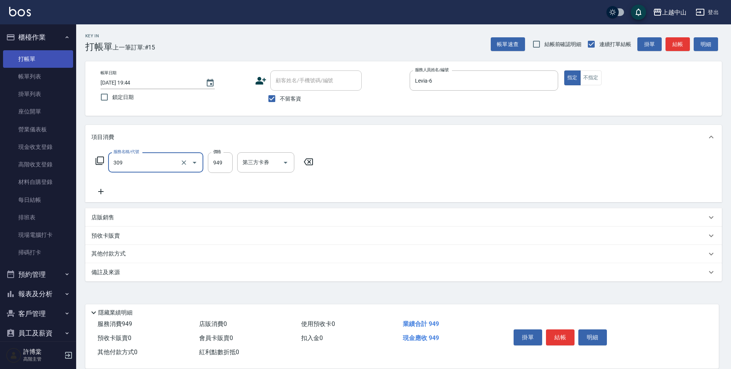
type input "森精萃舒壓調理髮浴(309)"
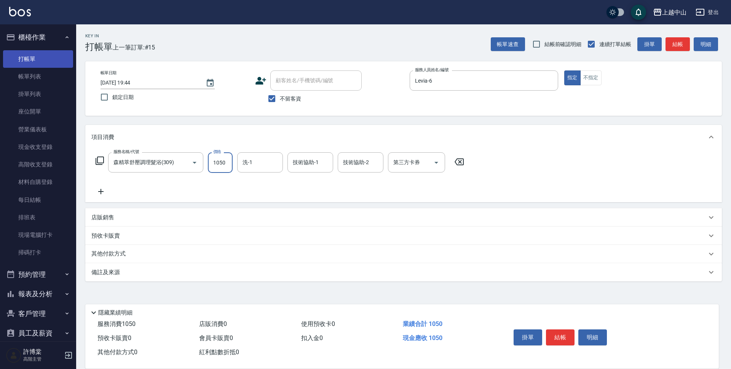
type input "1050"
type input "立妍-33"
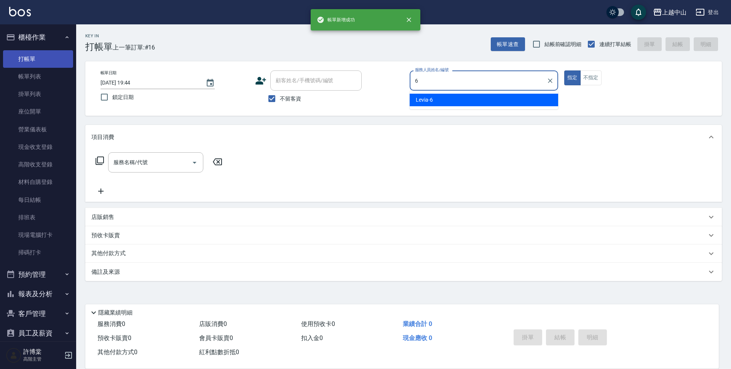
type input "Levia-6"
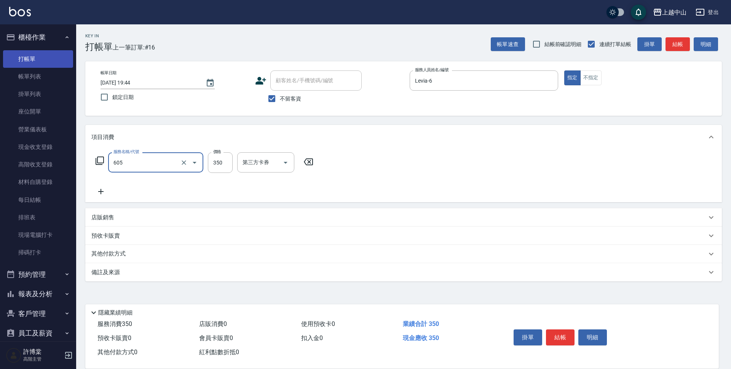
type input "洗髮 (女)(605)"
type input "500"
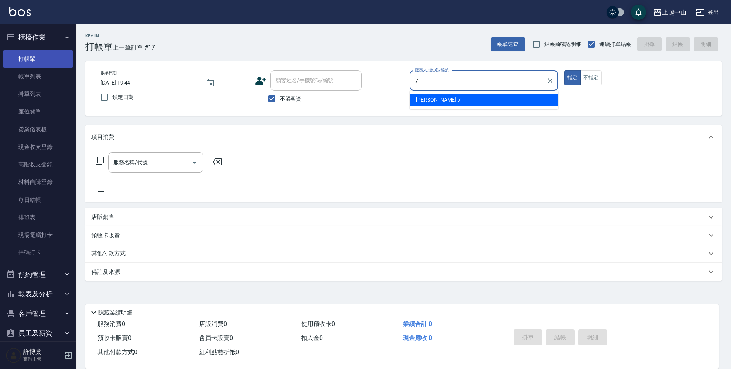
type input "Maggie-7"
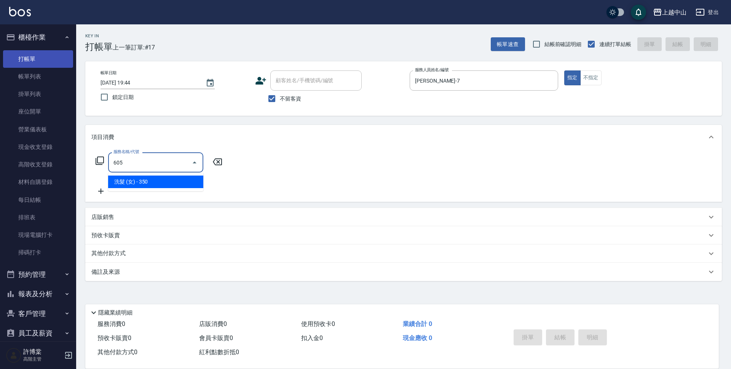
type input "洗髮 (女)(605)"
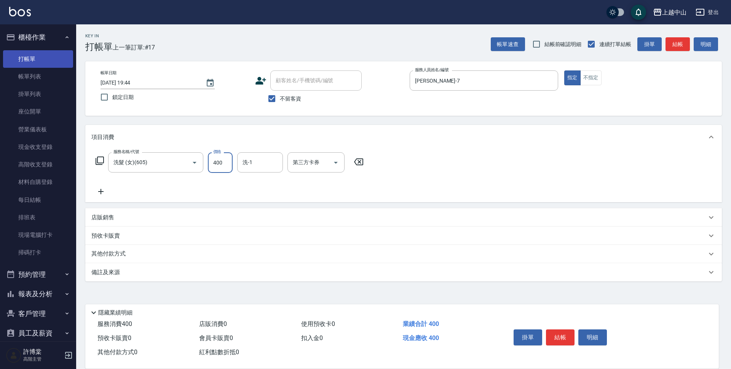
type input "400"
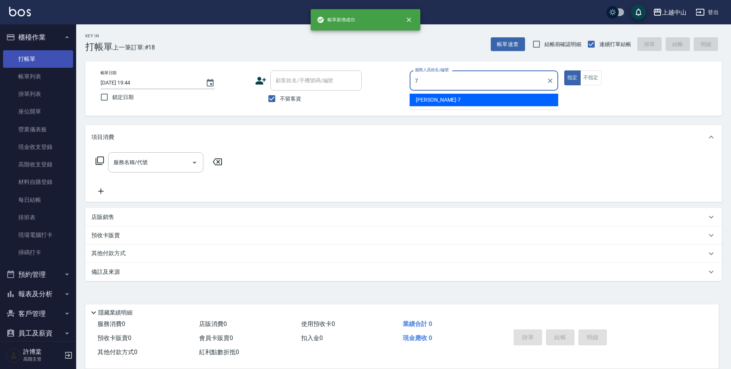
type input "Maggie-7"
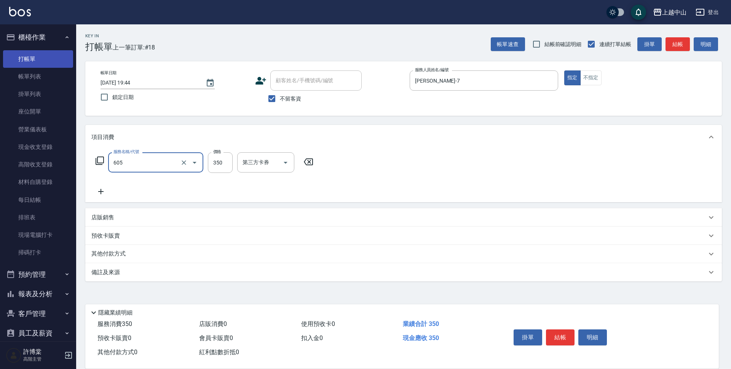
type input "洗髮 (女)(605)"
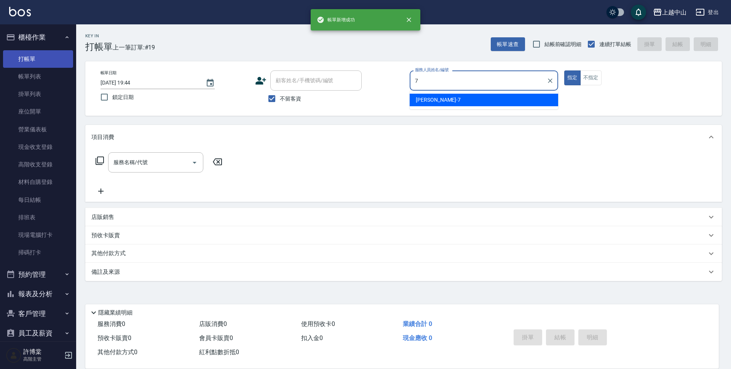
type input "Maggie-7"
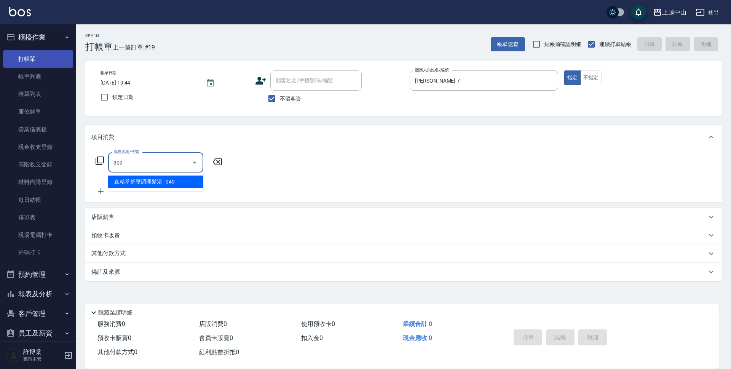
type input "森精萃舒壓調理髮浴(309)"
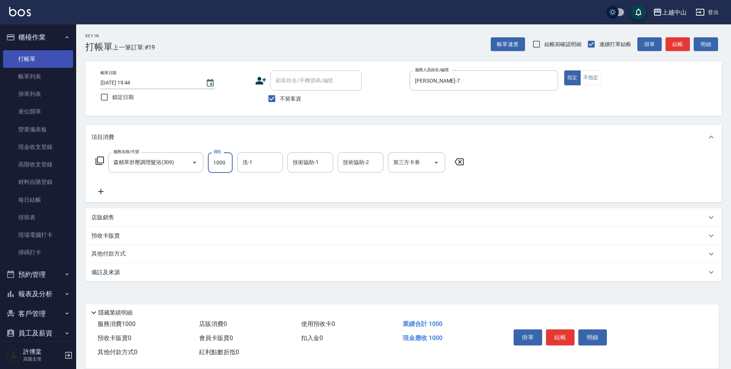
type input "1000"
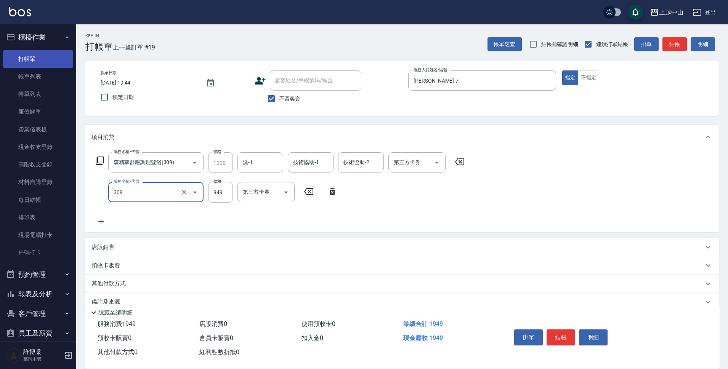
type input "森精萃舒壓調理髮浴(309)"
type input "1000"
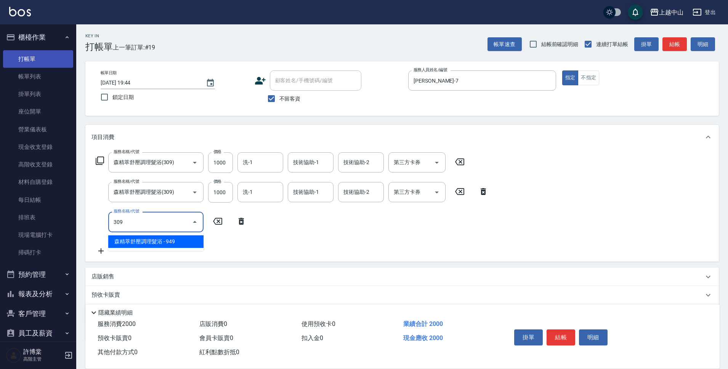
type input "森精萃舒壓調理髮浴(309)"
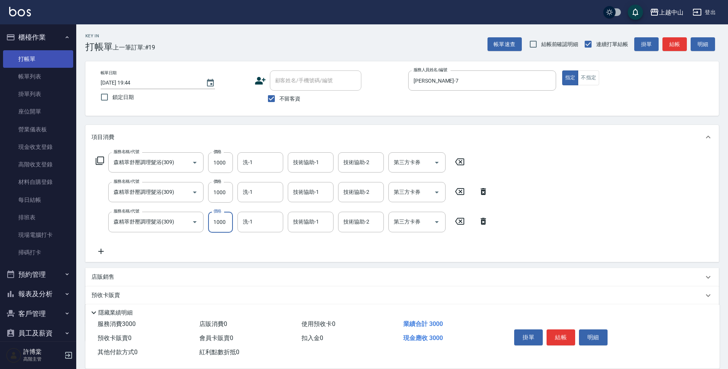
type input "1000"
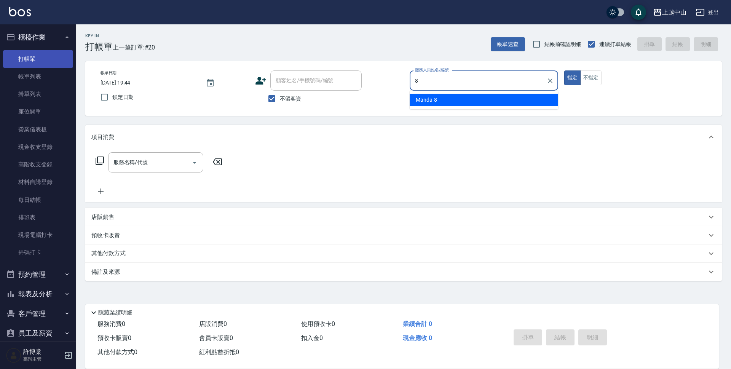
type input "Manda-8"
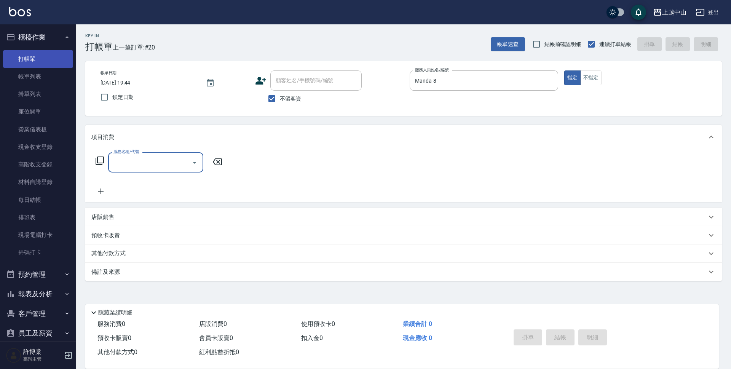
type input "6"
type input "2段式結構自備卡(402)"
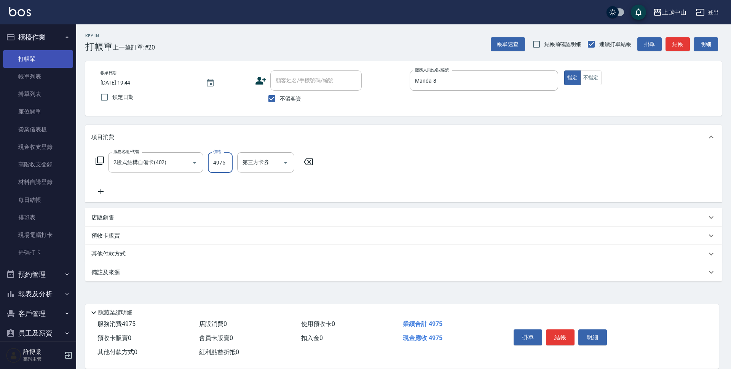
type input "4975"
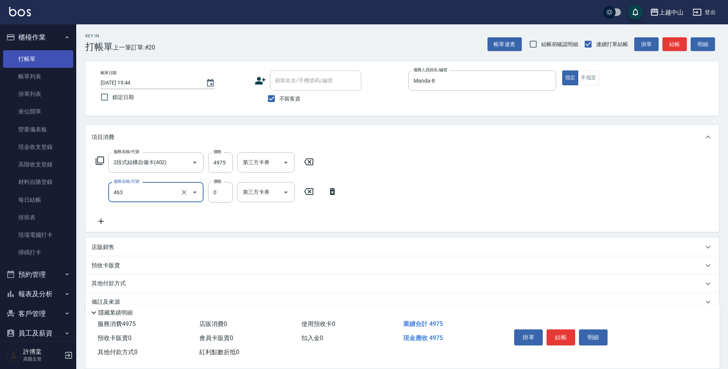
type input "護髮卡使用(463)"
type input "0"
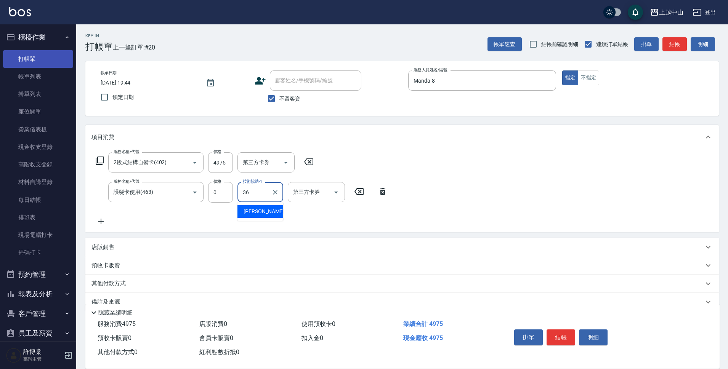
type input "薇慈-36"
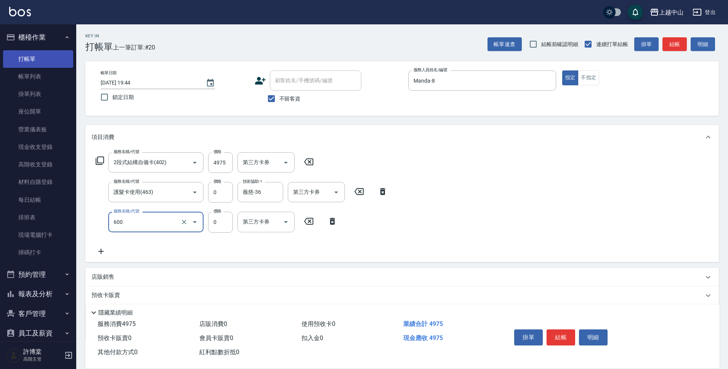
type input "洗髮(免費)(600)"
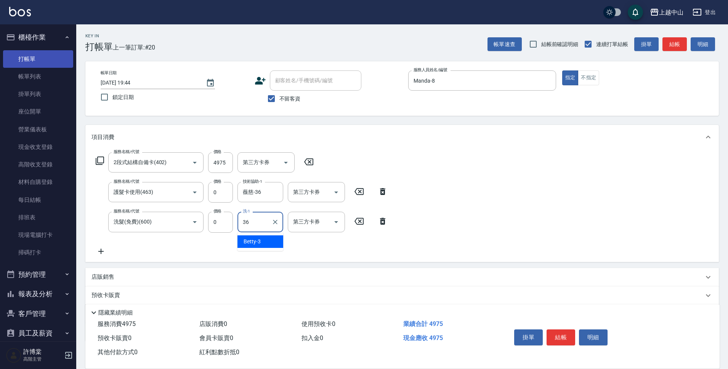
type input "薇慈-36"
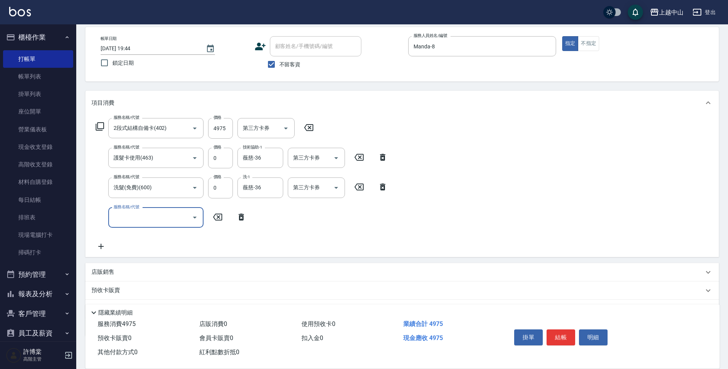
scroll to position [75, 0]
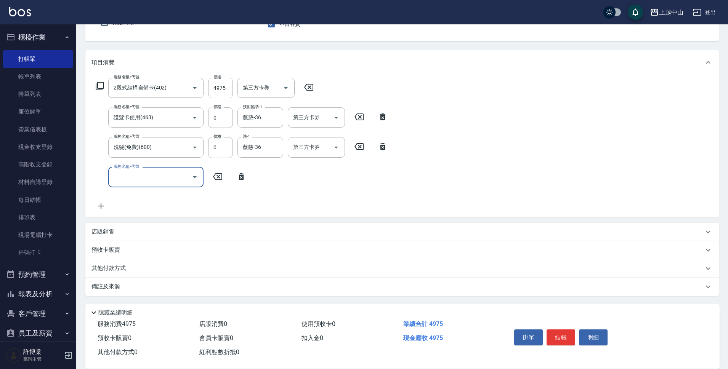
click at [135, 234] on div "店販銷售" at bounding box center [397, 232] width 612 height 8
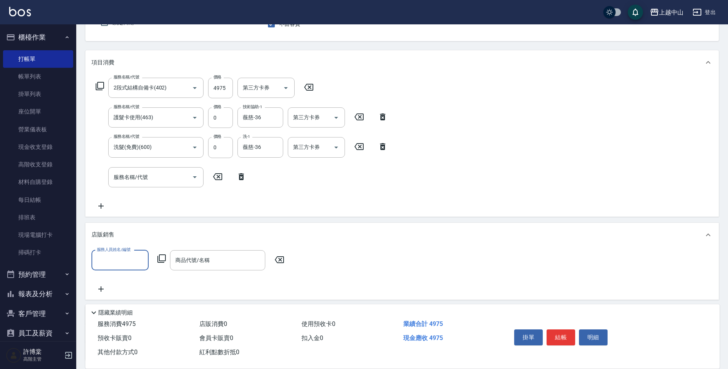
scroll to position [0, 0]
type input "Manda-8"
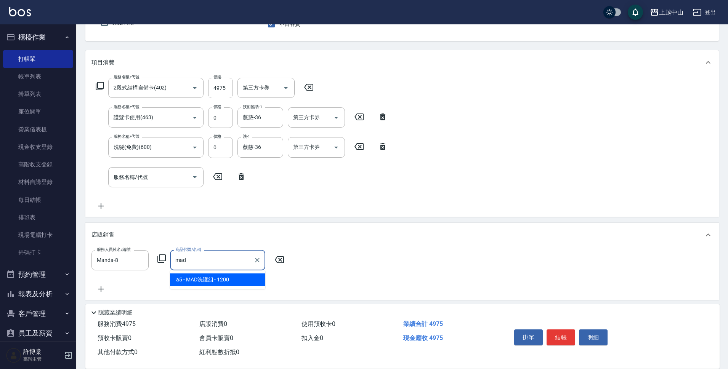
click at [253, 281] on span "a5 - MAD洗護組 - 1200" at bounding box center [217, 280] width 95 height 13
type input "MAD洗護組"
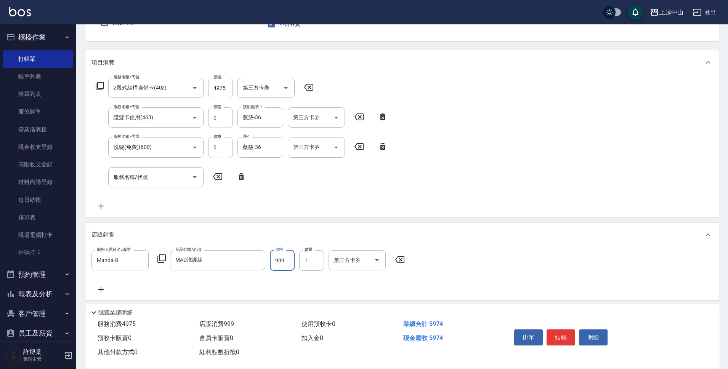
type input "999"
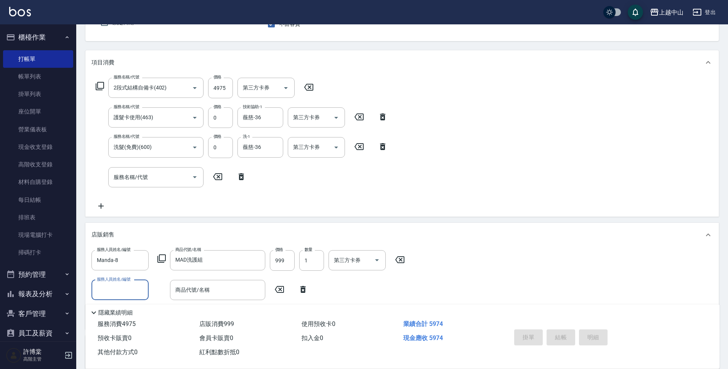
type input "2025/09/24 19:45"
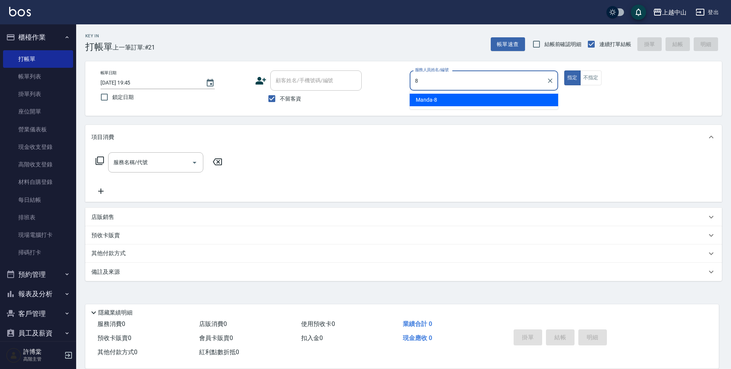
type input "Manda-8"
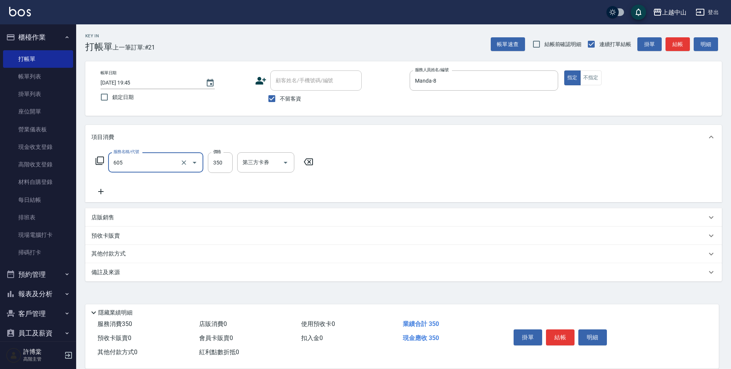
type input "洗髮 (女)(605)"
type input "500"
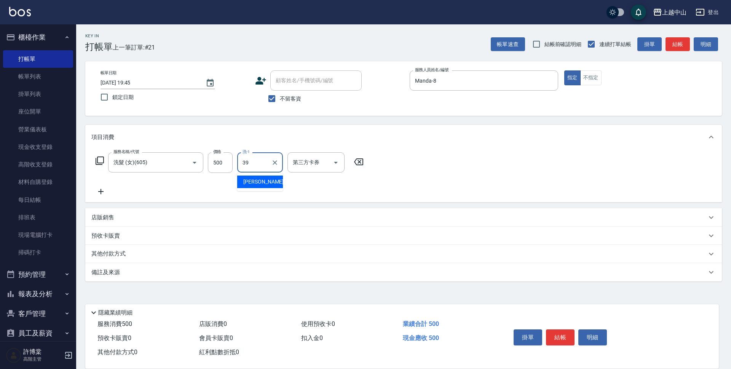
type input "俊彥-39"
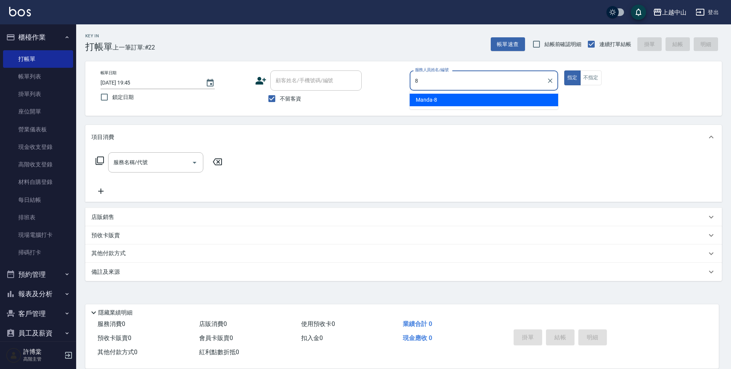
type input "Manda-8"
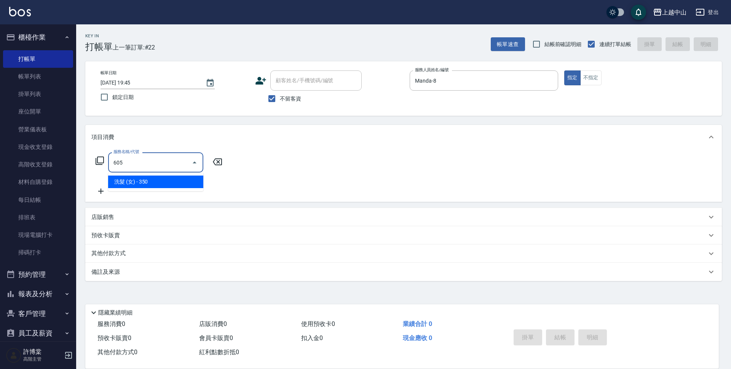
type input "洗髮 (女)(605)"
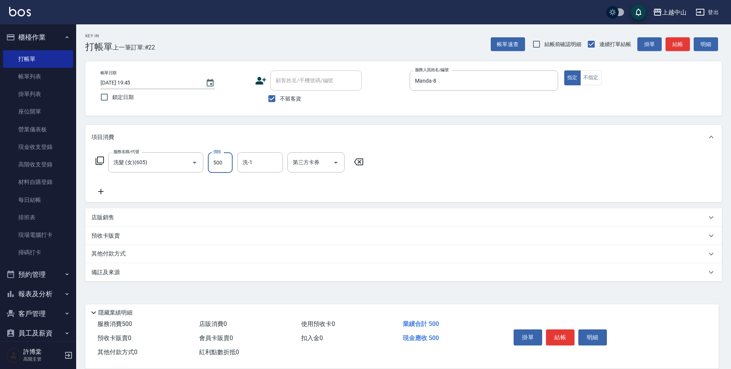
type input "500"
type input "薇慈-36"
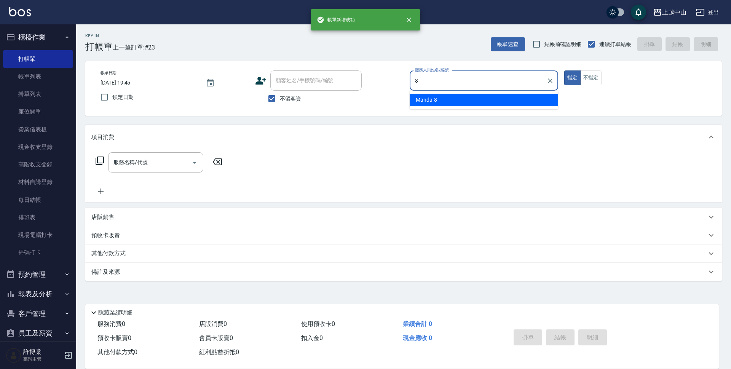
type input "Manda-8"
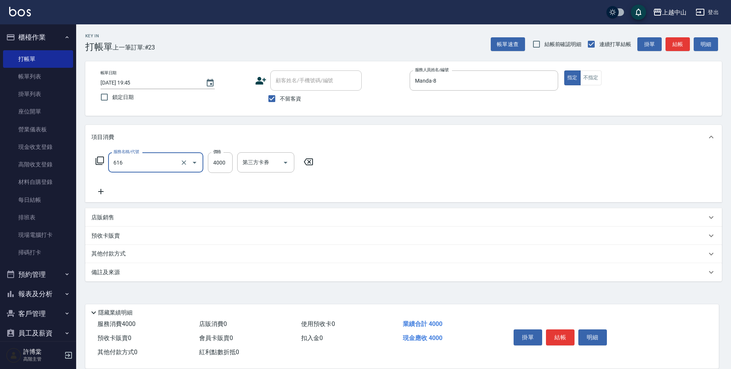
type input "自備接髮(616)"
type input "4095"
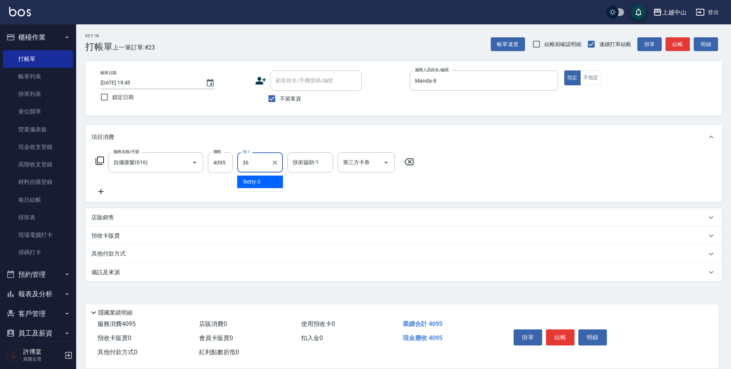
type input "薇慈-36"
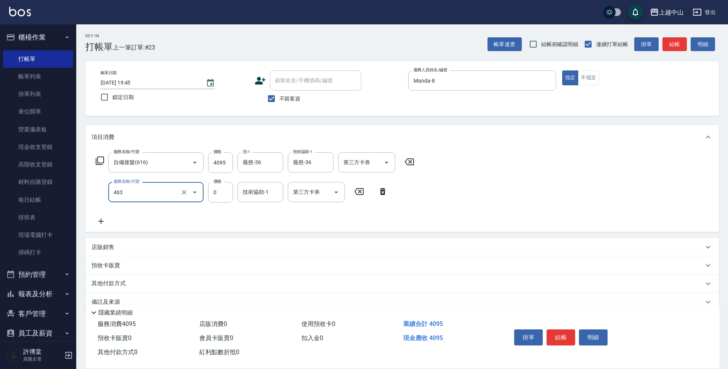
type input "護髮卡使用(463)"
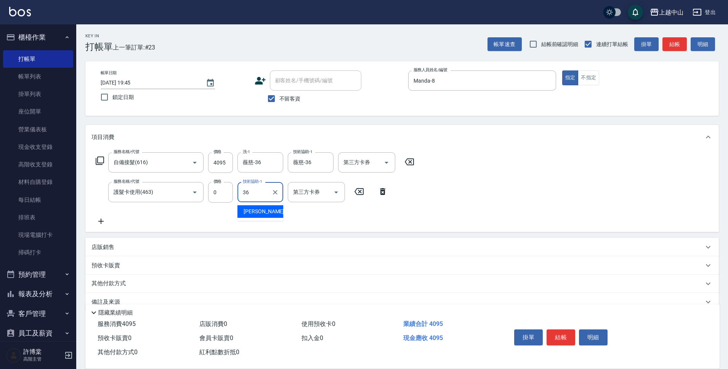
type input "薇慈-36"
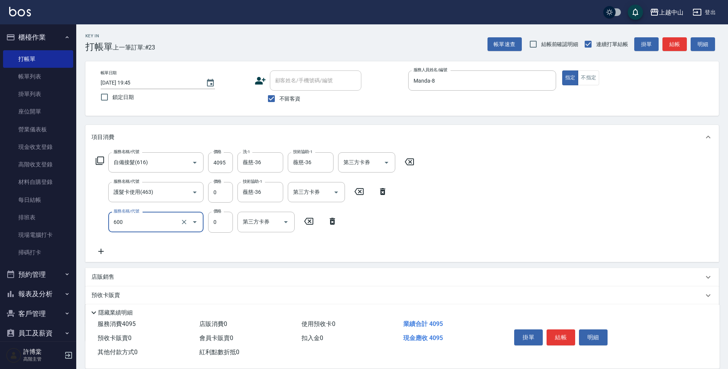
type input "洗髮(免費)(600)"
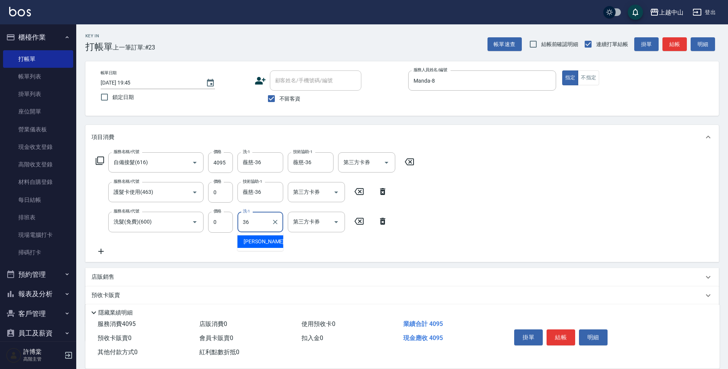
type input "薇慈-36"
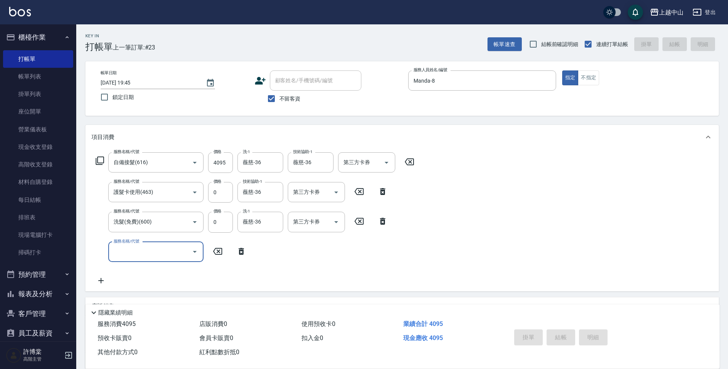
type input "2025/09/24 19:46"
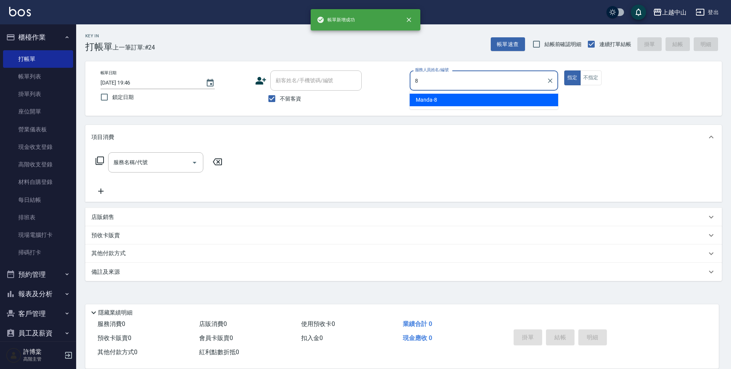
type input "Manda-8"
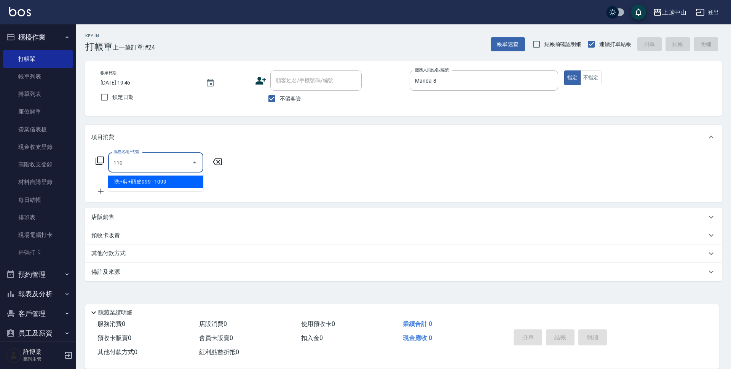
type input "洗+剪+頭皮999(110)"
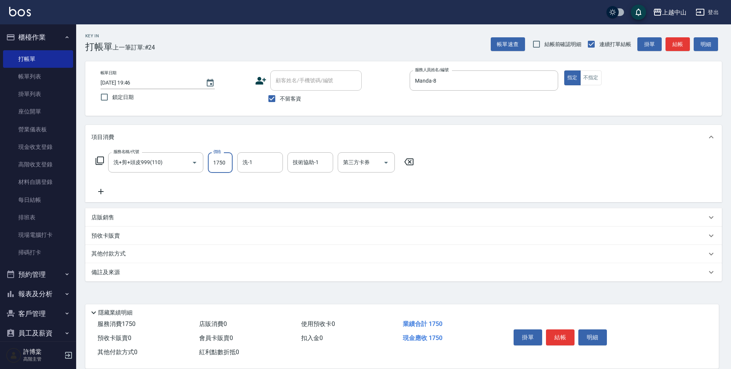
type input "1750"
type input "薇慈-36"
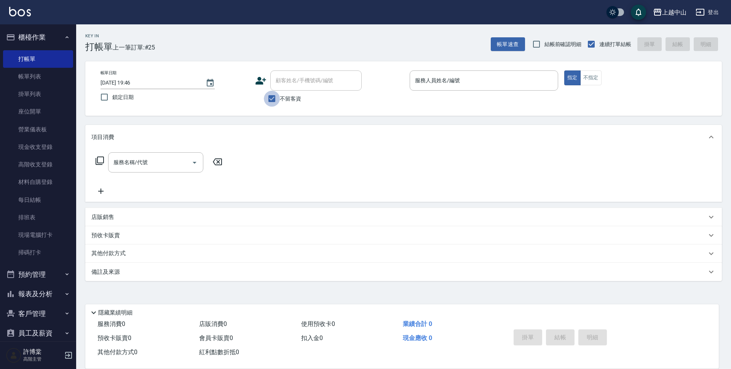
click at [277, 104] on input "不留客資" at bounding box center [272, 99] width 16 height 16
checkbox input "false"
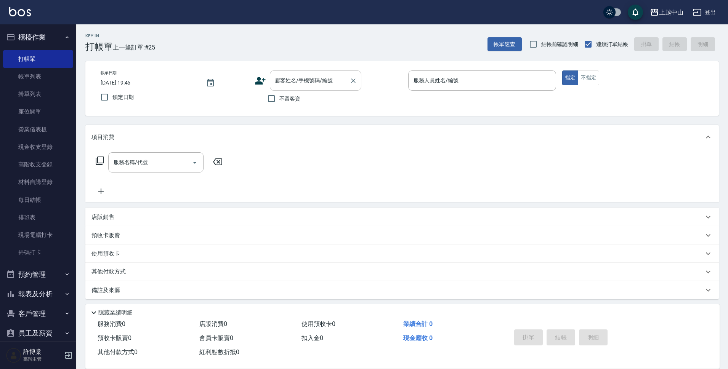
click at [287, 78] on div "顧客姓名/手機號碼/編號 顧客姓名/手機號碼/編號" at bounding box center [315, 80] width 91 height 20
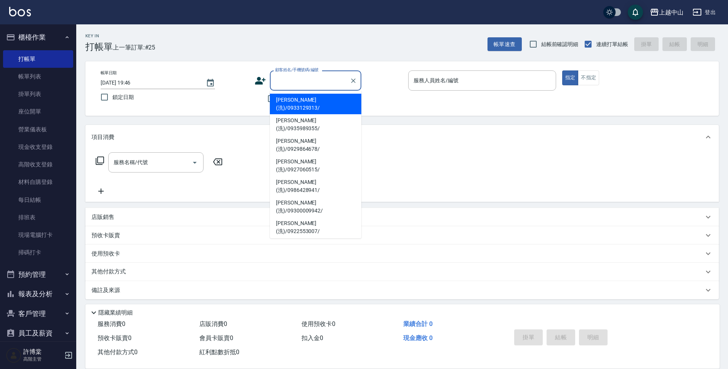
type input "5"
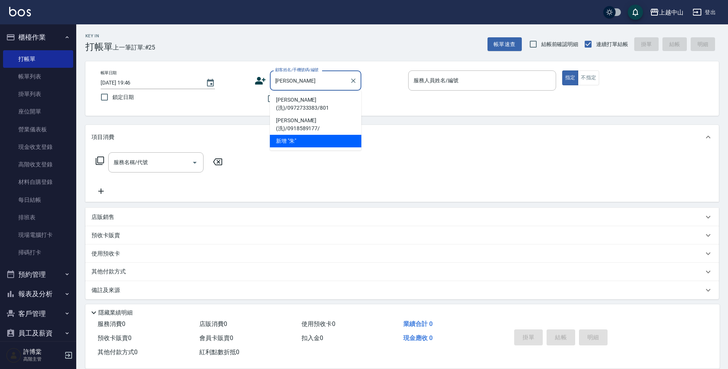
click at [304, 101] on li "朱羽玹(洗)/0972733383/801" at bounding box center [315, 104] width 91 height 21
type input "朱羽玹(洗)/0972733383/801"
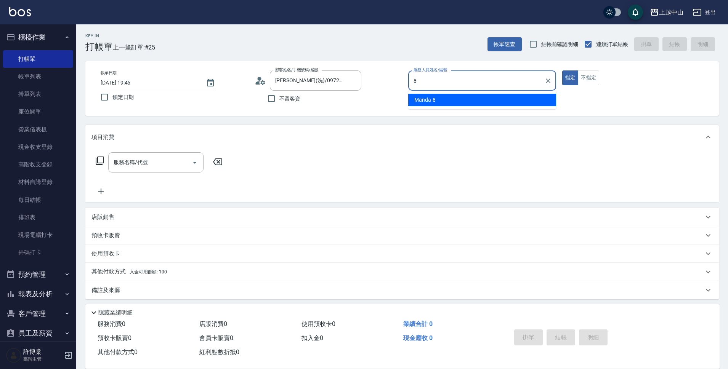
type input "Manda-8"
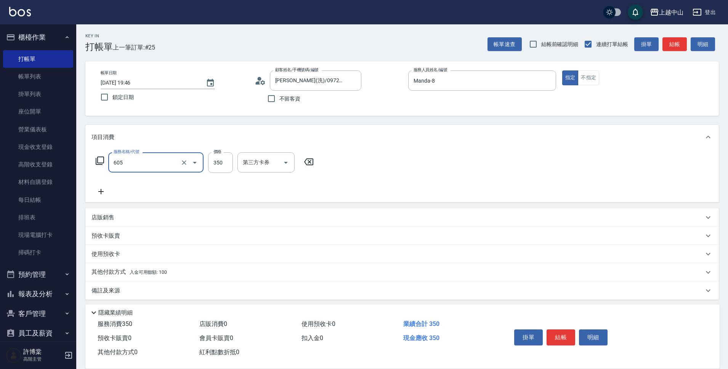
type input "洗髮 (女)(605)"
type input "500"
type input "俊彥-39"
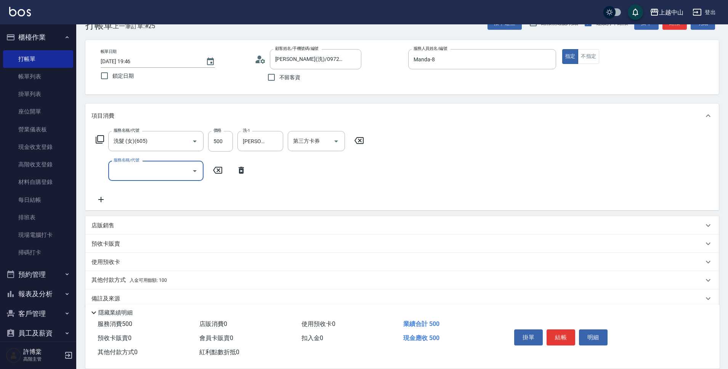
scroll to position [33, 0]
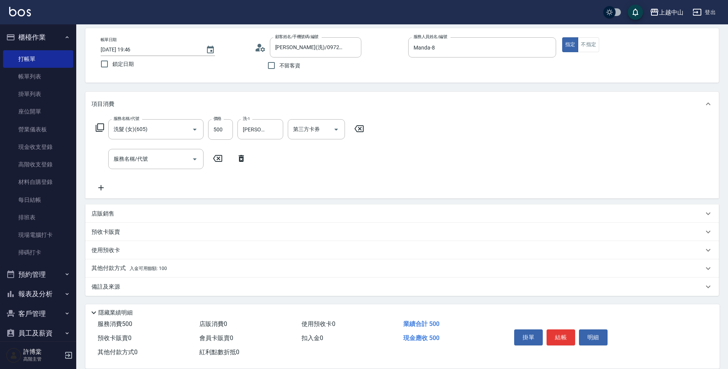
click at [174, 265] on div "其他付款方式 入金可用餘額: 100" at bounding box center [397, 268] width 612 height 8
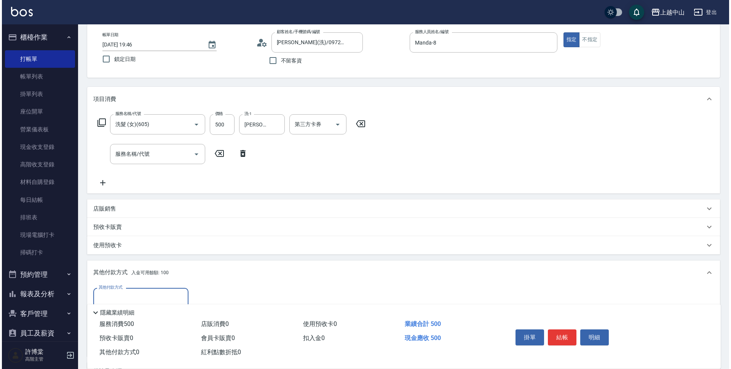
scroll to position [123, 0]
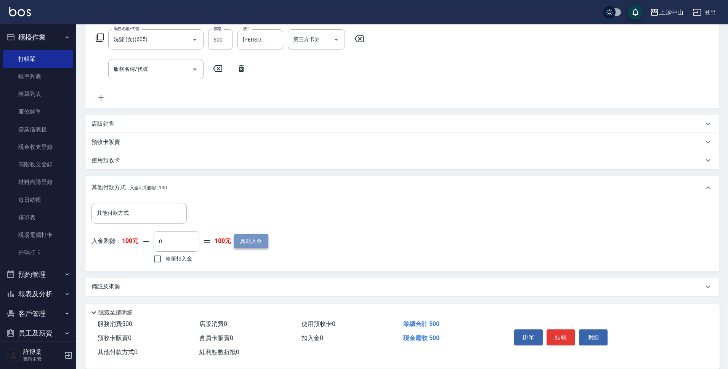
click at [257, 240] on button "異動入金" at bounding box center [251, 241] width 34 height 14
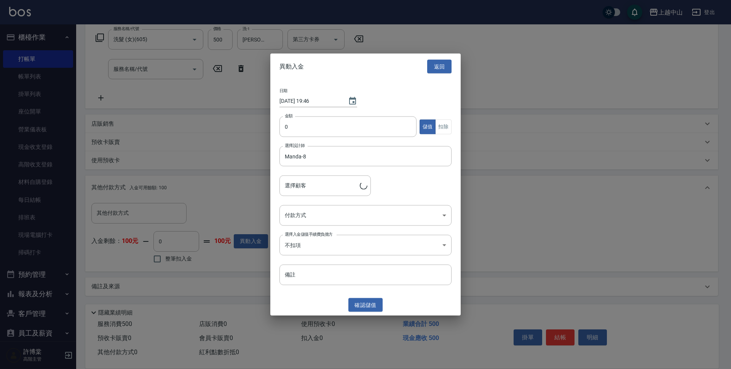
type input "朱羽玹(洗)/0972733383/801"
click at [315, 126] on input "0" at bounding box center [348, 127] width 137 height 21
drag, startPoint x: 307, startPoint y: 125, endPoint x: 261, endPoint y: 133, distance: 46.7
click at [261, 133] on div "異動入金 返回 日期 2025/09/24 19:46 金額 0 金額 儲值 扣除 選擇設計師 Manda-8 選擇設計師 選擇顧客 朱羽玹(洗)/09727…" at bounding box center [365, 184] width 731 height 369
type input "20000"
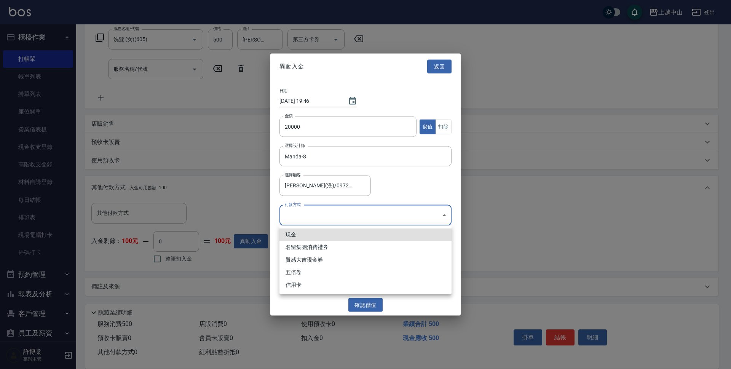
click at [311, 213] on body "上越中山 登出 櫃檯作業 打帳單 帳單列表 掛單列表 座位開單 營業儀表板 現金收支登錄 高階收支登錄 材料自購登錄 每日結帳 排班表 現場電腦打卡 掃碼打卡…" at bounding box center [365, 123] width 731 height 492
click at [301, 236] on li "現金" at bounding box center [366, 235] width 172 height 13
type input "現金"
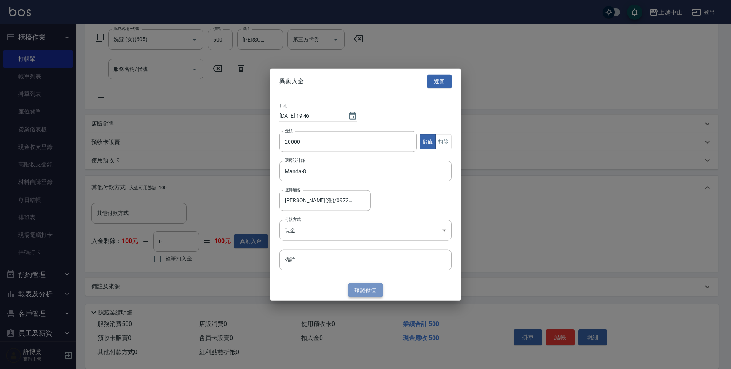
click at [367, 290] on button "確認 儲值" at bounding box center [366, 290] width 34 height 14
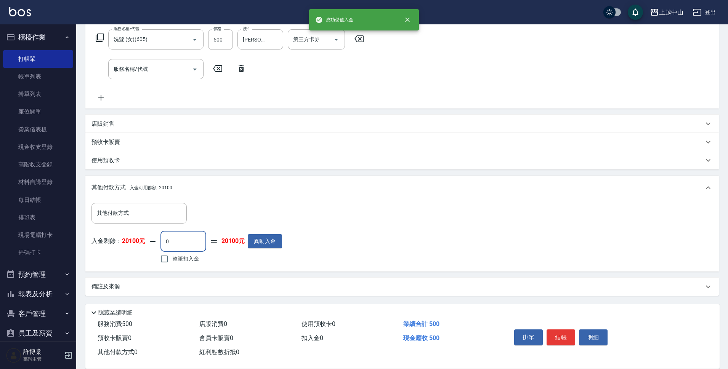
click at [192, 245] on input "0" at bounding box center [183, 241] width 46 height 21
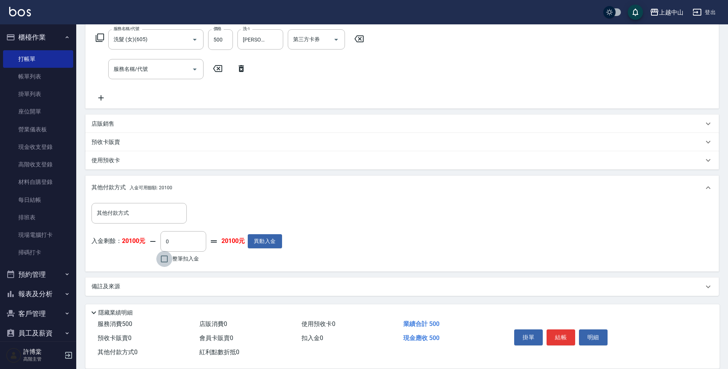
click at [162, 259] on input "整筆扣入金" at bounding box center [164, 259] width 16 height 16
checkbox input "true"
type input "500"
type input "2025/09/24 19:47"
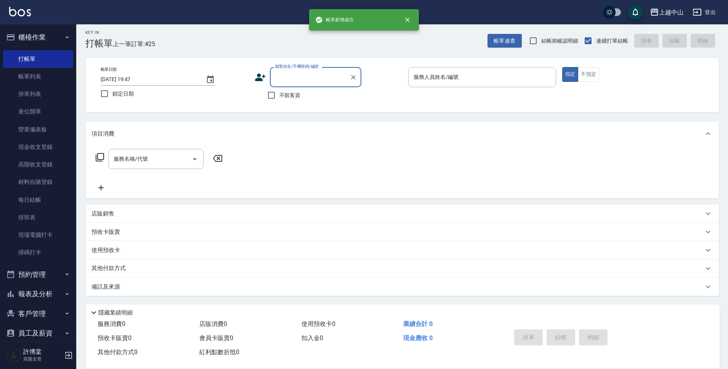
scroll to position [0, 0]
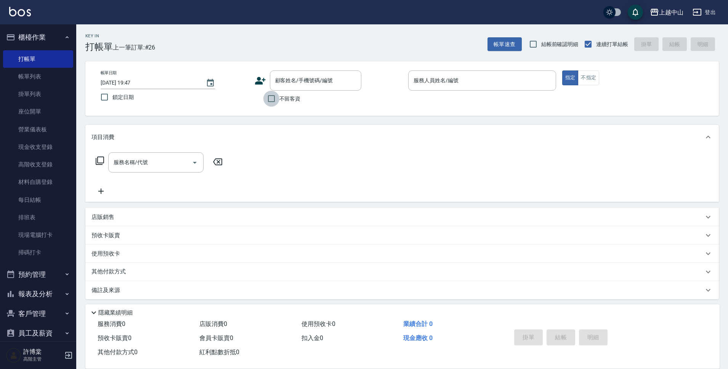
click at [270, 100] on input "不留客資" at bounding box center [271, 99] width 16 height 16
checkbox input "true"
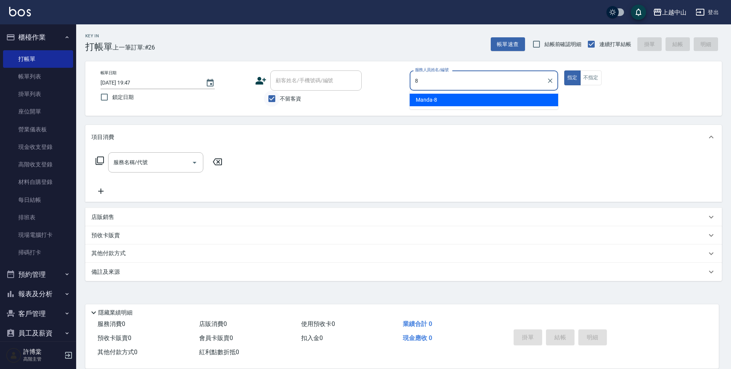
type input "Manda-8"
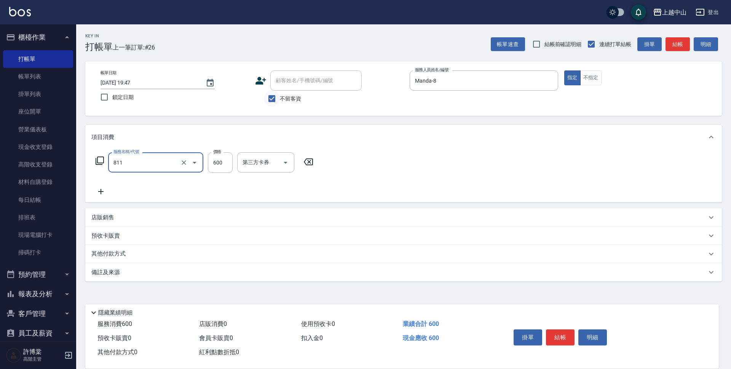
type input "洗+剪(811)"
type input "1400"
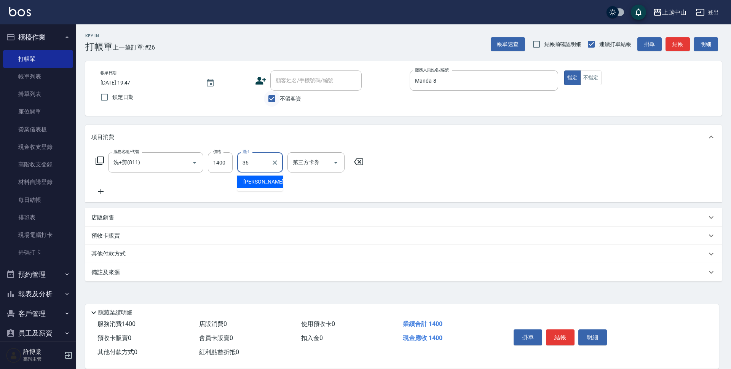
type input "薇慈-36"
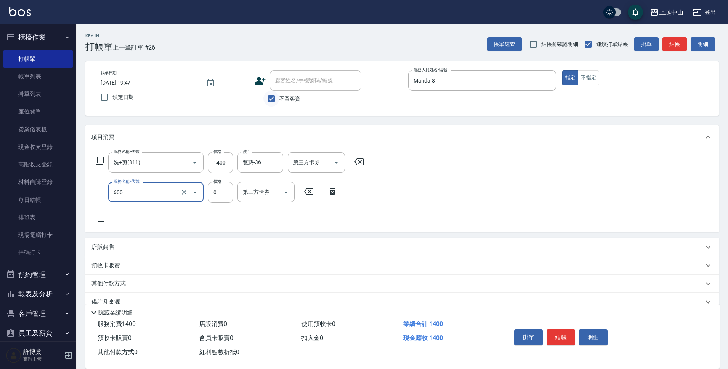
type input "洗髮(免費)(600)"
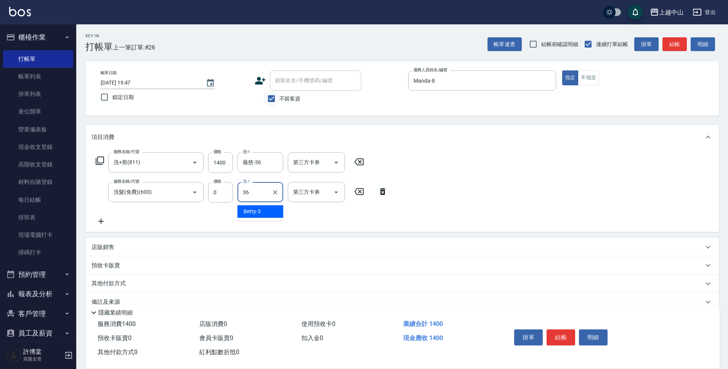
type input "薇慈-36"
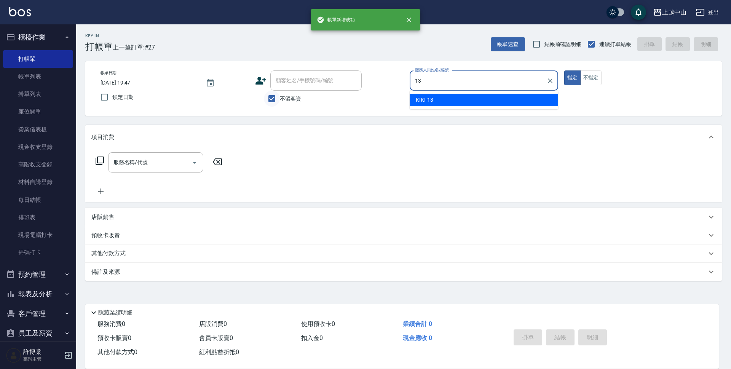
type input "KIKI-13"
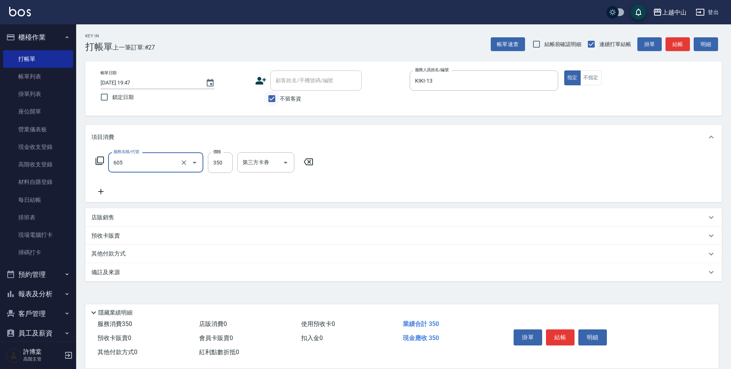
type input "洗髮 (女)(605)"
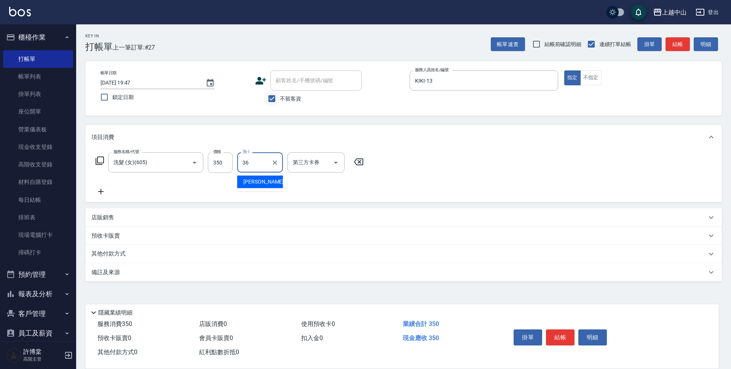
type input "薇慈-36"
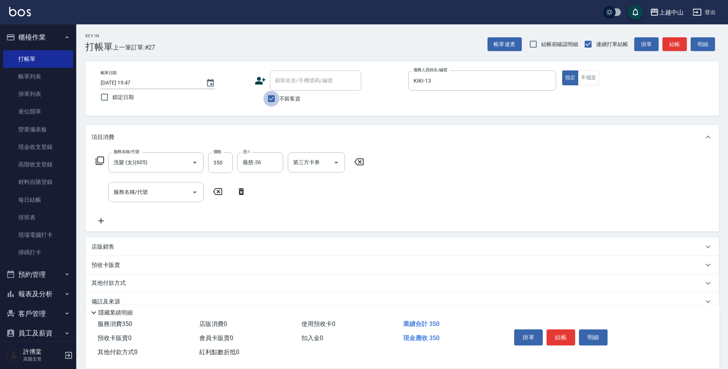
click at [270, 100] on input "不留客資" at bounding box center [271, 99] width 16 height 16
checkbox input "false"
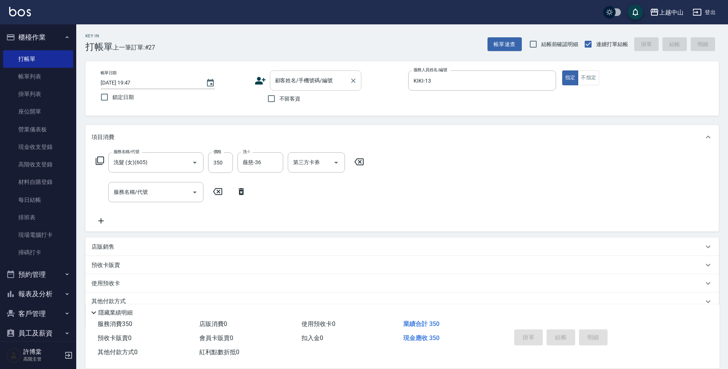
click at [283, 83] on input "顧客姓名/手機號碼/編號" at bounding box center [309, 80] width 73 height 13
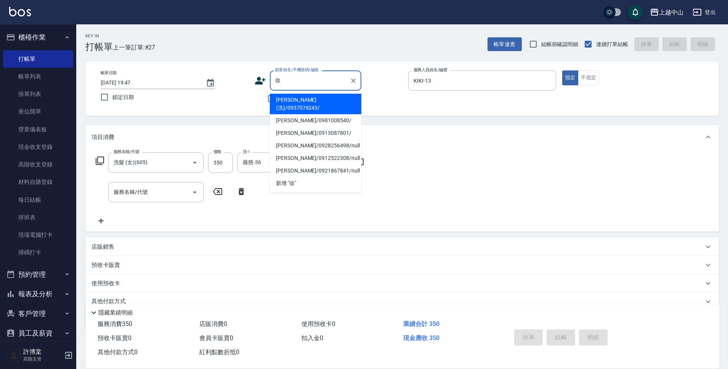
click at [307, 100] on li "徐秀鑾(洗)/0937076243/" at bounding box center [315, 104] width 91 height 21
type input "徐秀鑾(洗)/0937076243/"
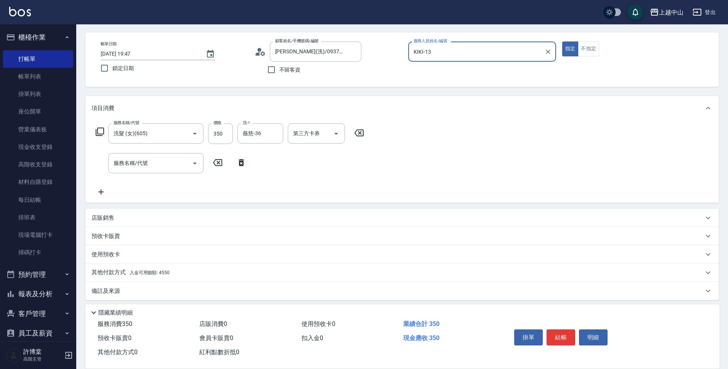
scroll to position [33, 0]
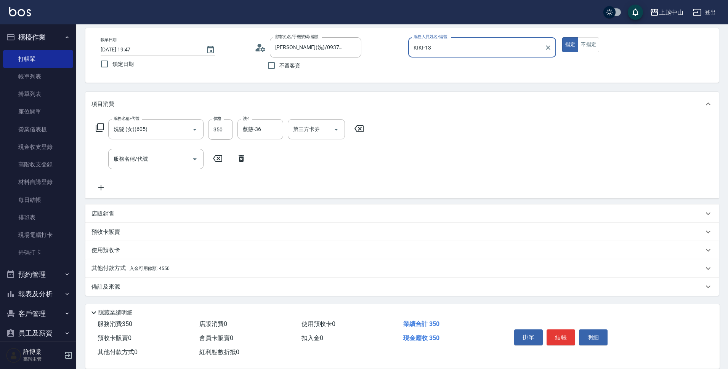
click at [173, 269] on div "其他付款方式 入金可用餘額: 4550" at bounding box center [397, 268] width 612 height 8
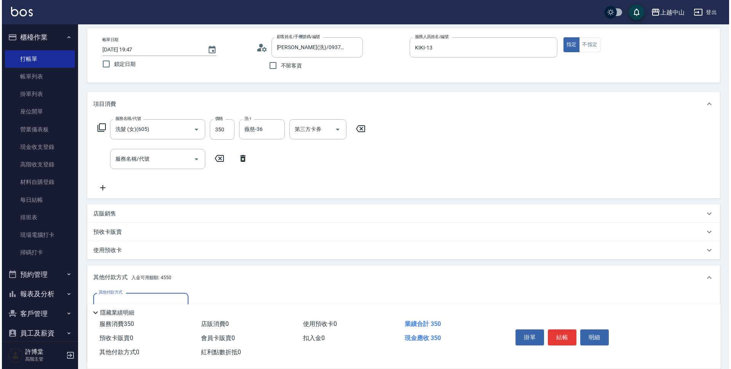
scroll to position [123, 0]
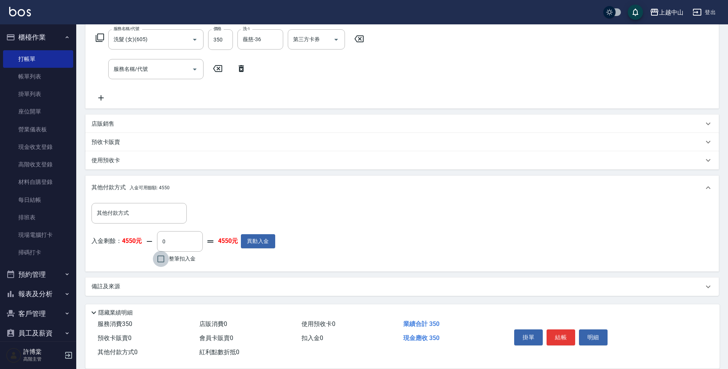
click at [165, 259] on input "整筆扣入金" at bounding box center [161, 259] width 16 height 16
checkbox input "true"
type input "350"
click at [594, 337] on button "明細" at bounding box center [593, 338] width 29 height 16
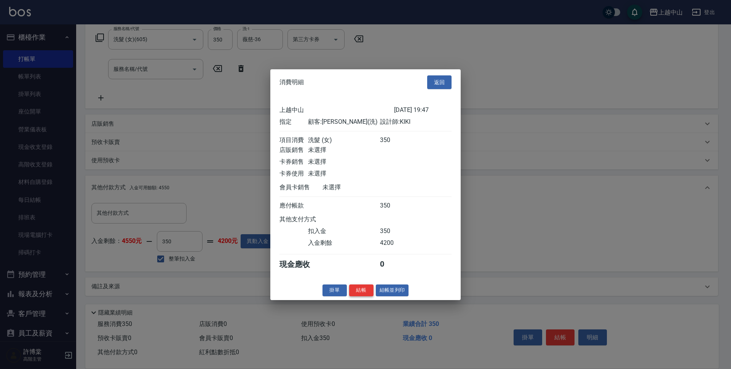
click at [361, 296] on button "結帳" at bounding box center [361, 291] width 24 height 12
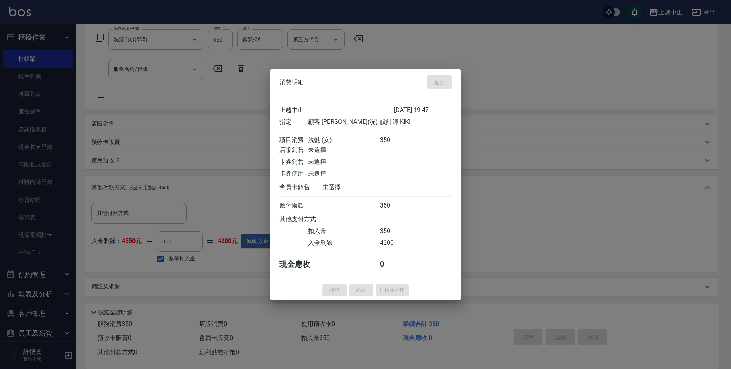
type input "2025/09/24 19:48"
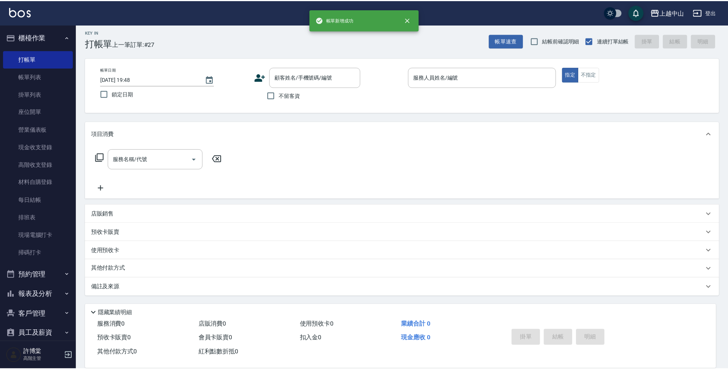
scroll to position [0, 0]
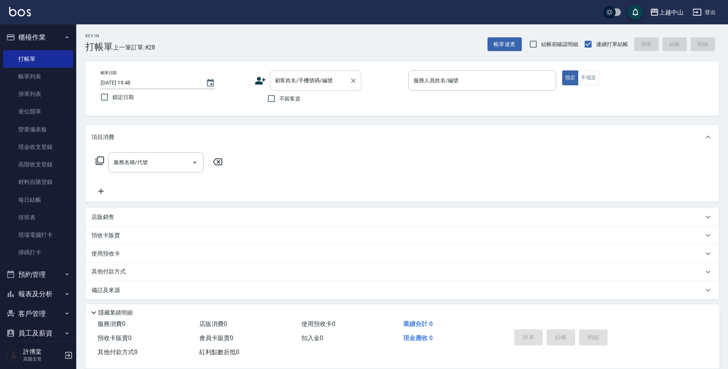
click at [290, 82] on input "顧客姓名/手機號碼/編號" at bounding box center [309, 80] width 73 height 13
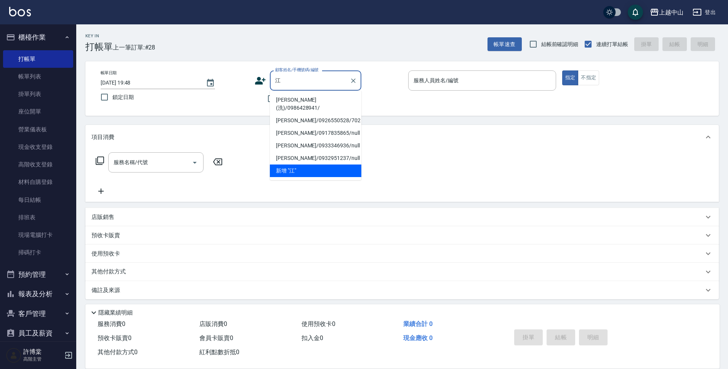
click at [296, 99] on li "江慧芬(洗)/0986428941/" at bounding box center [315, 104] width 91 height 21
type input "江慧芬(洗)/0986428941/"
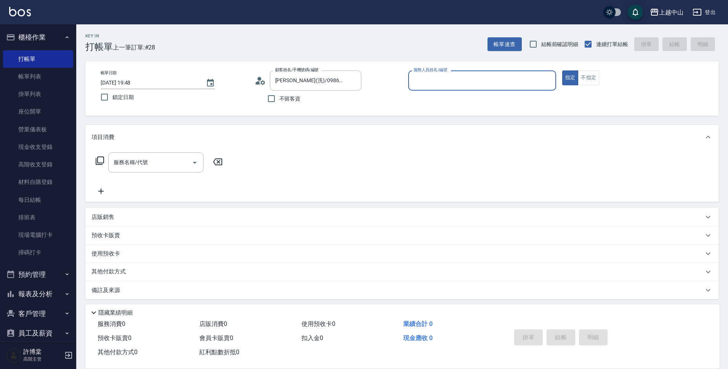
type input "KIKI-13"
click at [562, 70] on button "指定" at bounding box center [570, 77] width 16 height 15
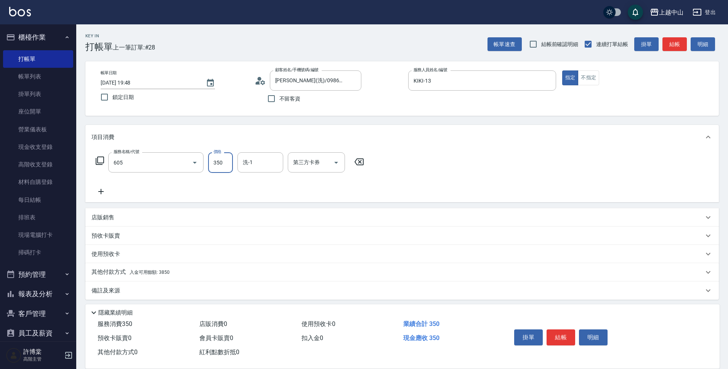
type input "洗髮 (女)(605)"
type input "俊彥-39"
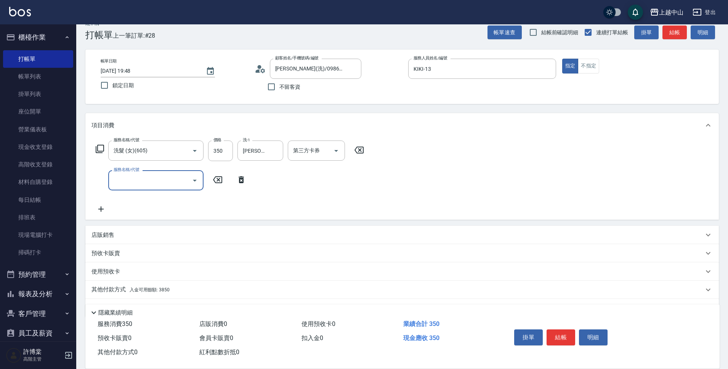
scroll to position [33, 0]
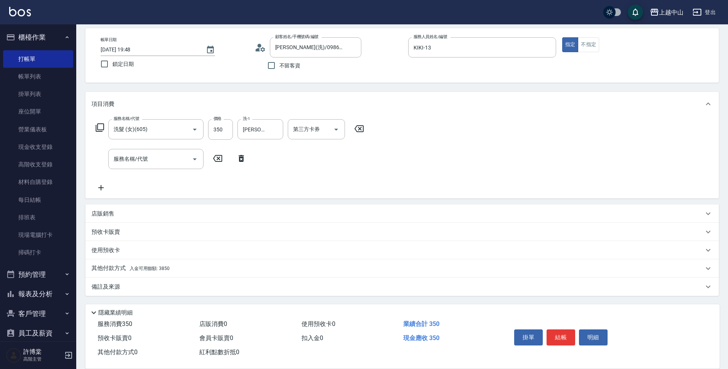
click at [154, 263] on div "其他付款方式 入金可用餘額: 3850" at bounding box center [401, 268] width 633 height 18
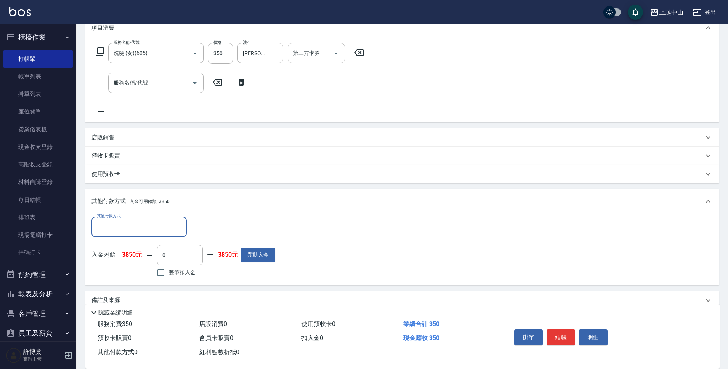
scroll to position [123, 0]
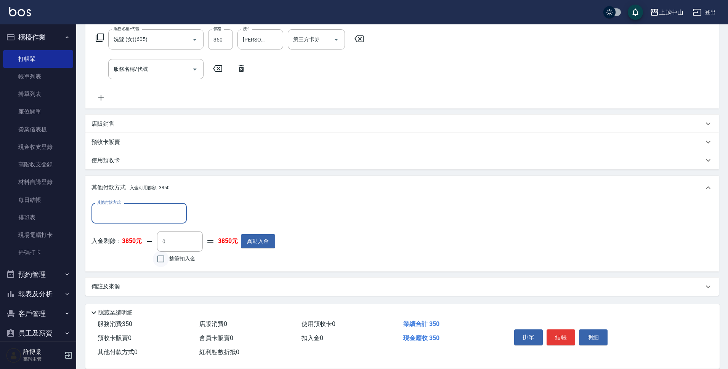
click at [164, 260] on input "整筆扣入金" at bounding box center [161, 259] width 16 height 16
checkbox input "true"
type input "350"
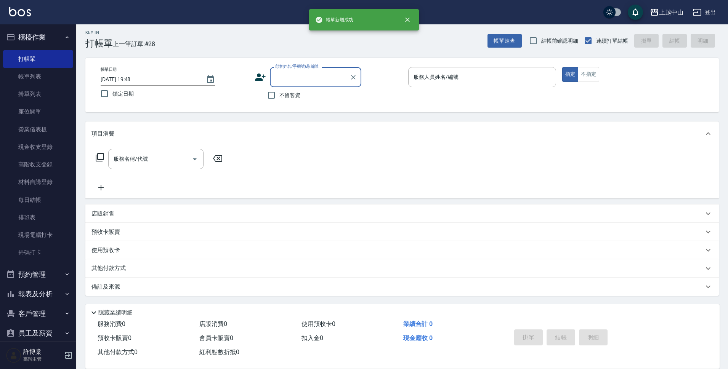
scroll to position [0, 0]
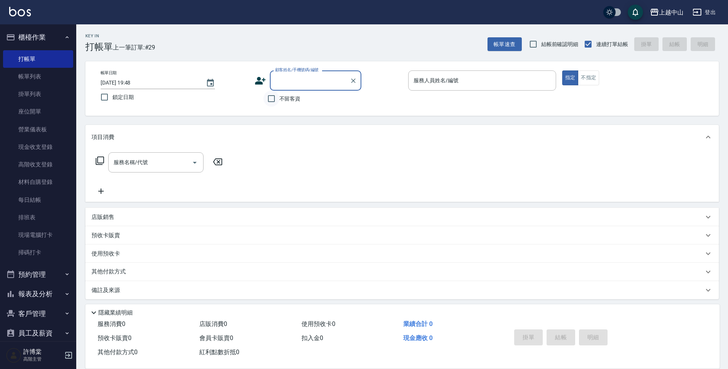
click at [273, 101] on input "不留客資" at bounding box center [271, 99] width 16 height 16
checkbox input "true"
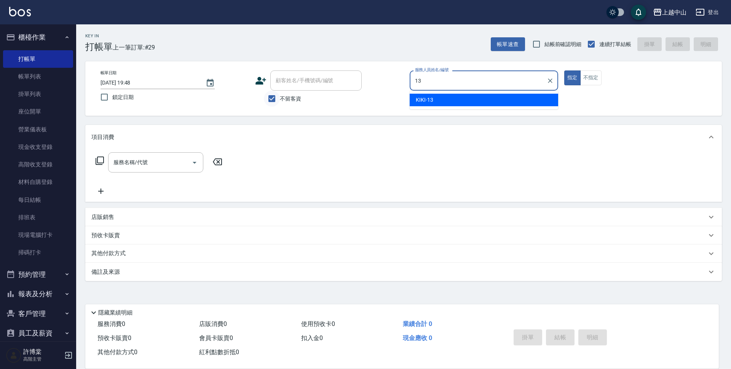
type input "KIKI-13"
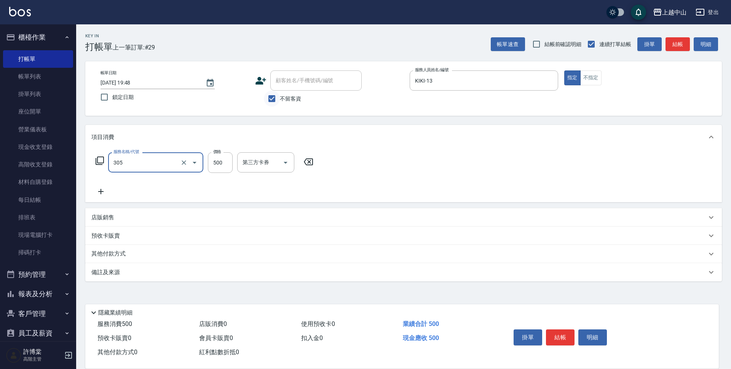
type input "剪髮(305)"
type input "450"
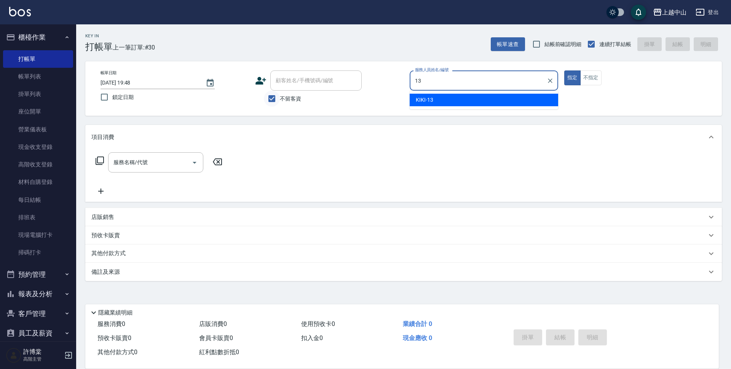
type input "KIKI-13"
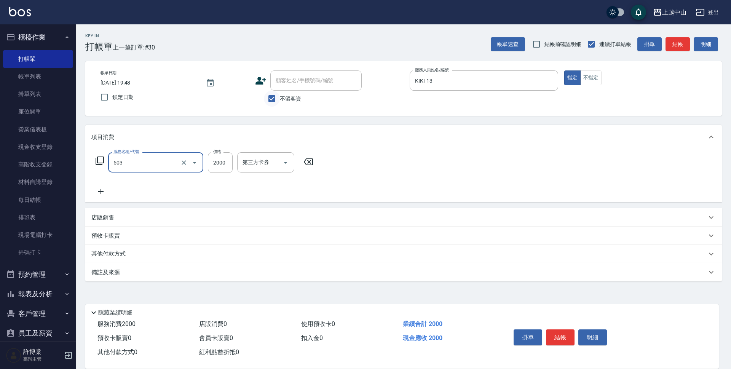
type input "染髮2000以下(503)"
type input "1500"
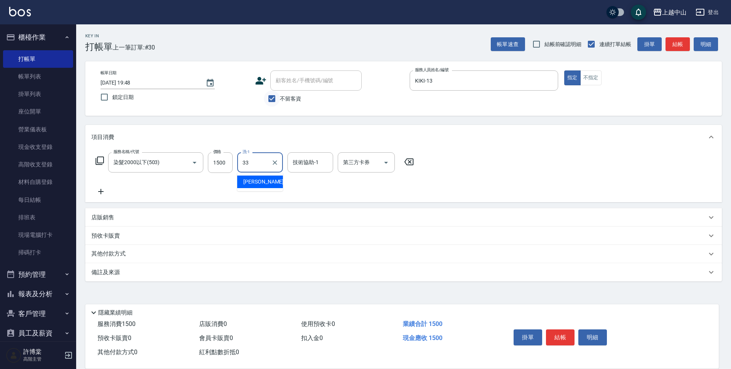
type input "立妍-33"
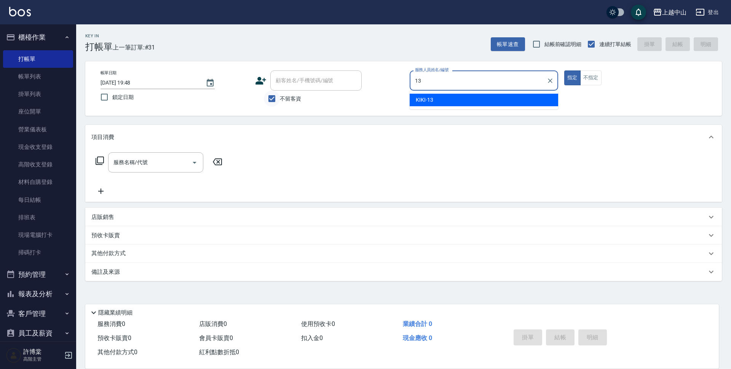
type input "KIKI-13"
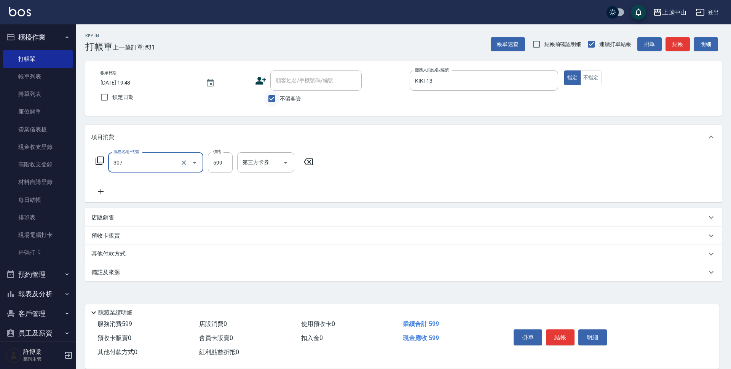
type input "森精萃角質調理髮浴(307)"
type input "650"
click at [406, 159] on icon at bounding box center [409, 161] width 19 height 9
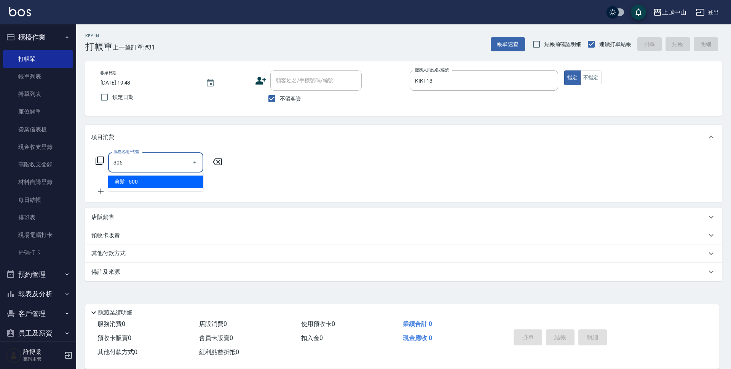
type input "剪髮(305)"
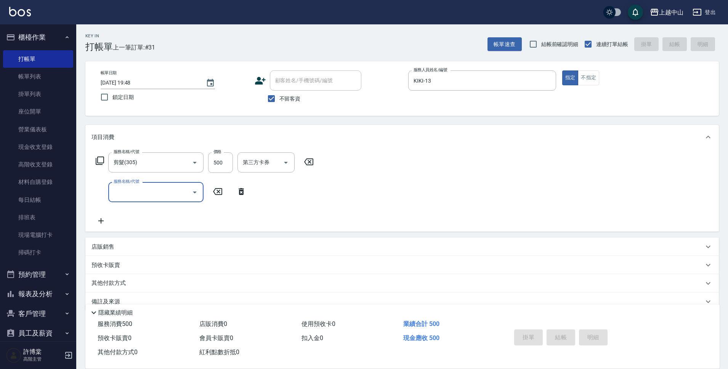
type input "2025/09/24 19:49"
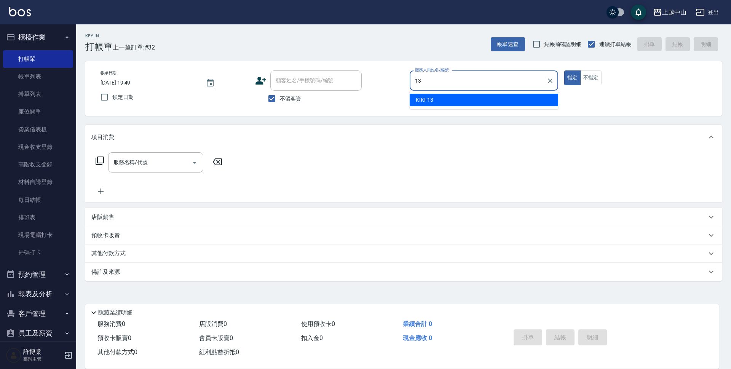
type input "KIKI-13"
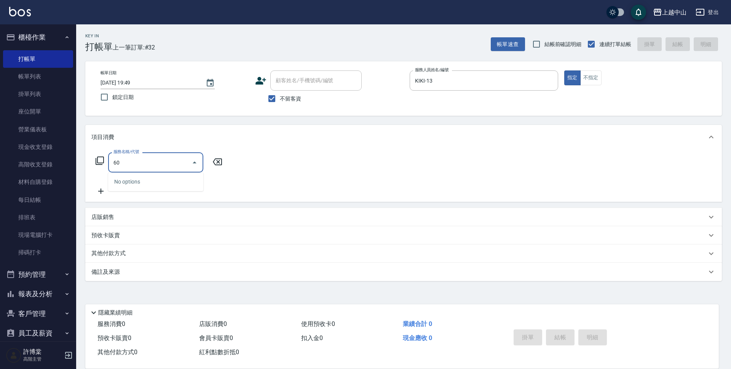
type input "6"
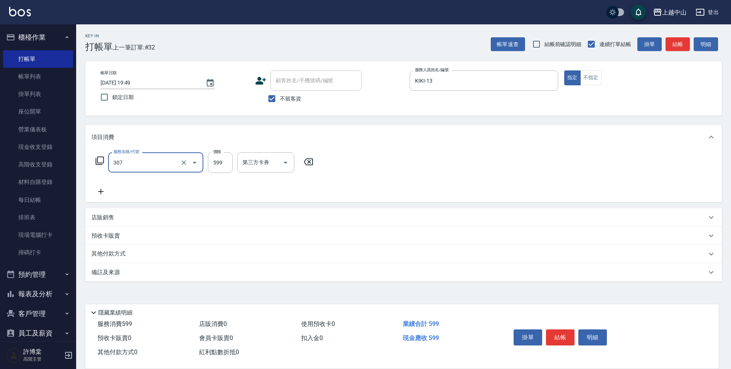
type input "森精萃角質調理髮浴(307)"
type input "650"
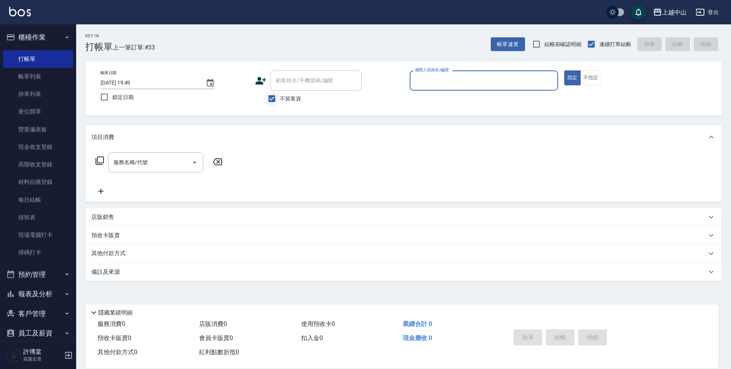
click at [276, 98] on input "不留客資" at bounding box center [272, 99] width 16 height 16
checkbox input "false"
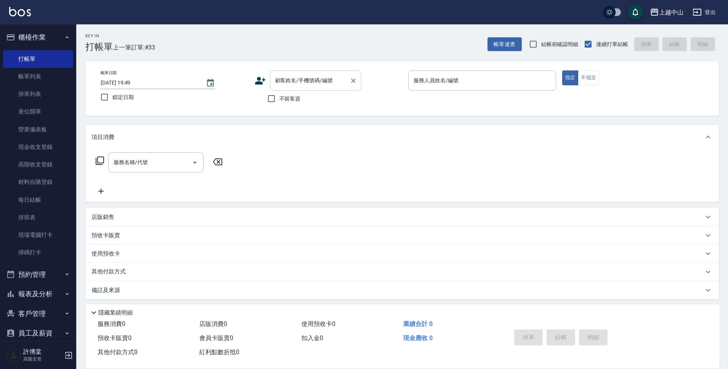
click at [289, 84] on div "顧客姓名/手機號碼/編號 顧客姓名/手機號碼/編號" at bounding box center [315, 80] width 91 height 20
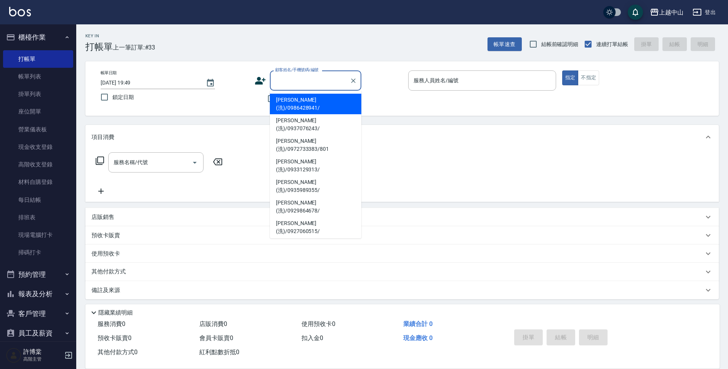
type input "ˊ"
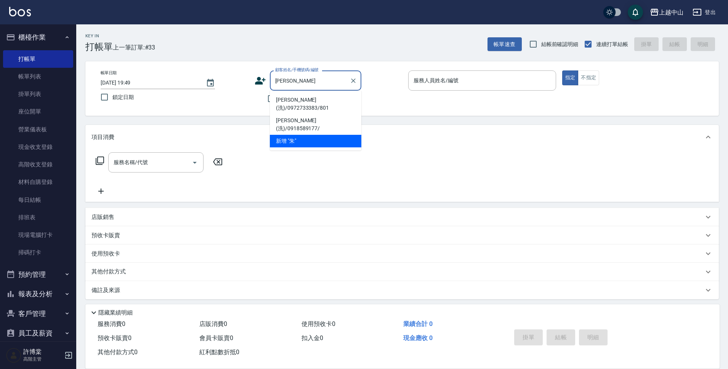
click at [294, 99] on li "朱羽玹(洗)/0972733383/801" at bounding box center [315, 104] width 91 height 21
type input "朱羽玹(洗)/0972733383/801"
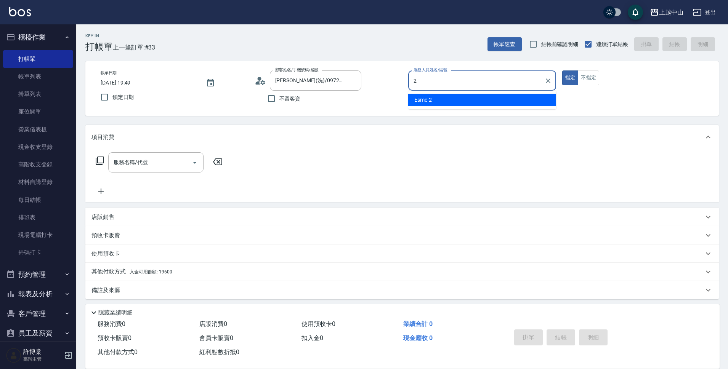
type input "Esme-2"
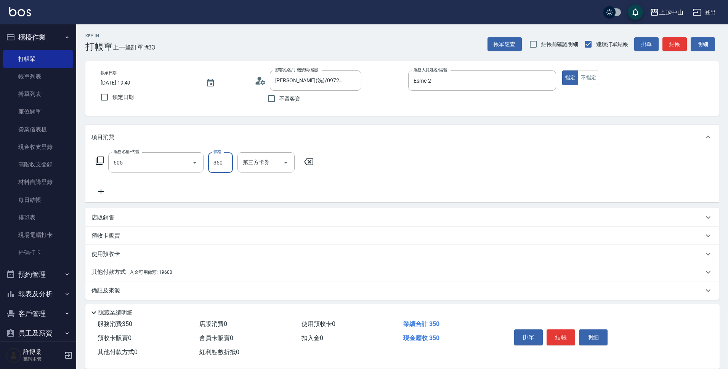
type input "洗髮 (女)(605)"
type input "500"
type input "俊彥-39"
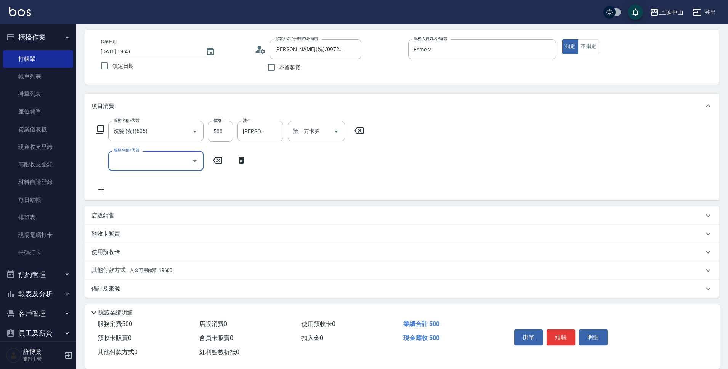
scroll to position [33, 0]
click at [152, 268] on span "入金可用餘額: 19600" at bounding box center [151, 268] width 43 height 5
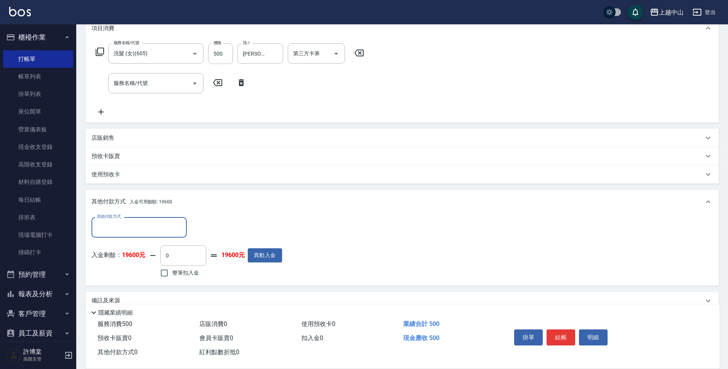
scroll to position [109, 0]
click at [164, 273] on input "整筆扣入金" at bounding box center [164, 273] width 16 height 16
checkbox input "true"
type input "500"
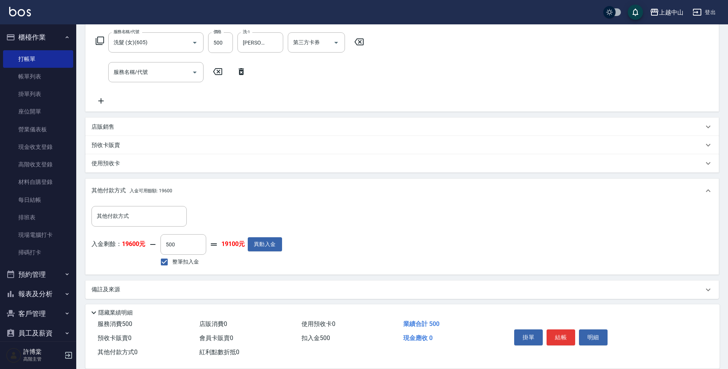
scroll to position [123, 0]
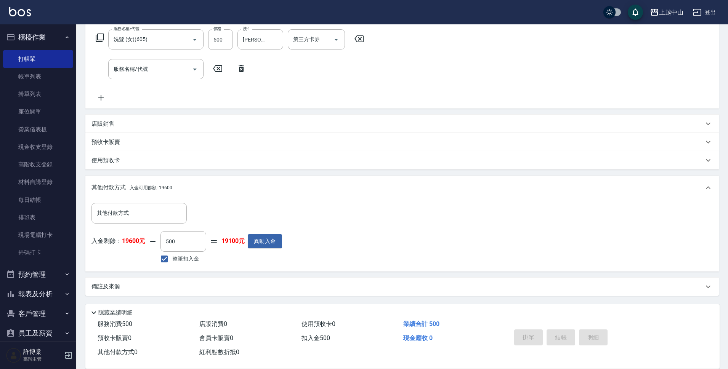
type input "2025/09/24 19:50"
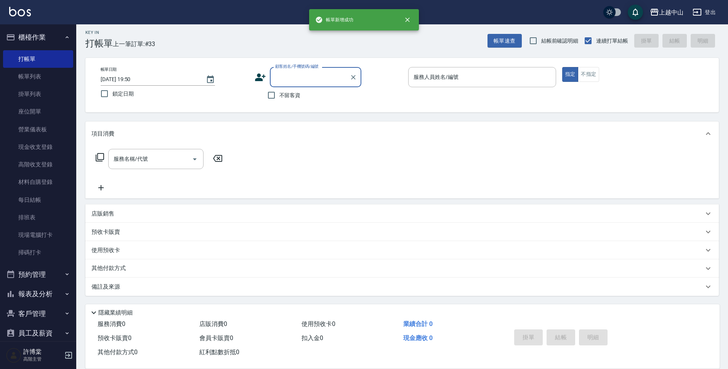
scroll to position [0, 0]
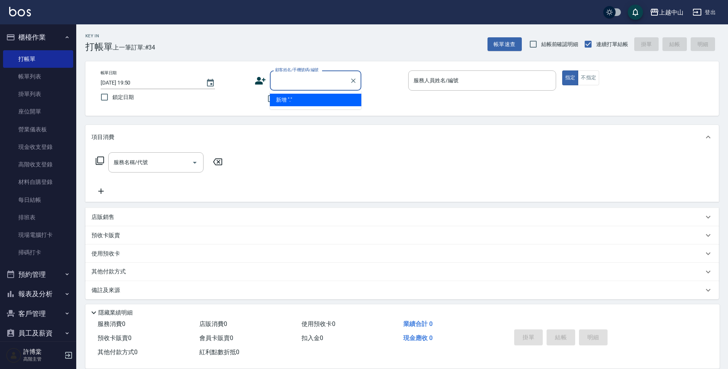
type input "."
click at [354, 83] on icon "Clear" at bounding box center [353, 81] width 8 height 8
click at [326, 81] on input "顧客姓名/手機號碼/編號" at bounding box center [309, 80] width 73 height 13
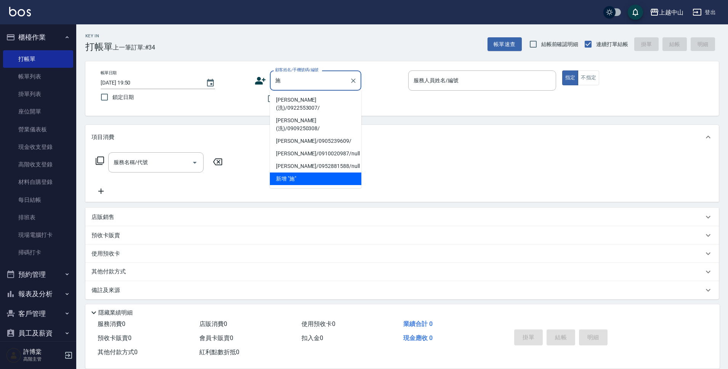
click at [323, 98] on li "施俐言(洗)/0922553007/" at bounding box center [315, 104] width 91 height 21
type input "施俐言(洗)/0922553007/"
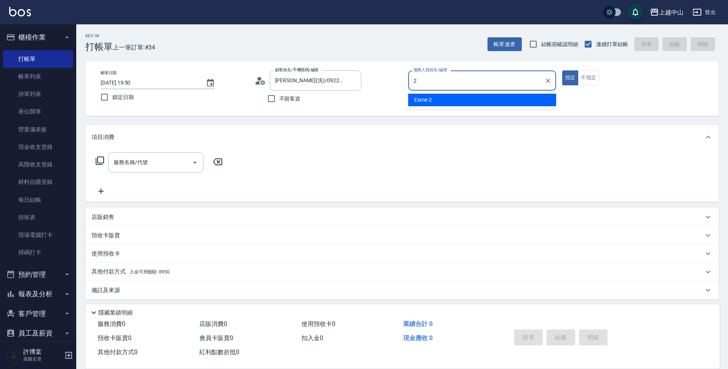
type input "Esme-2"
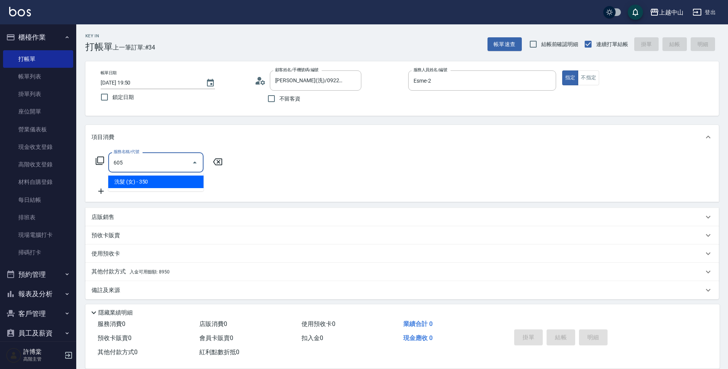
type input "洗髮 (女)(605)"
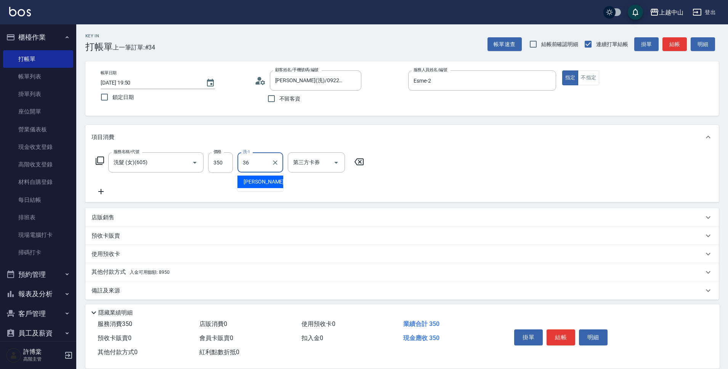
type input "薇慈-36"
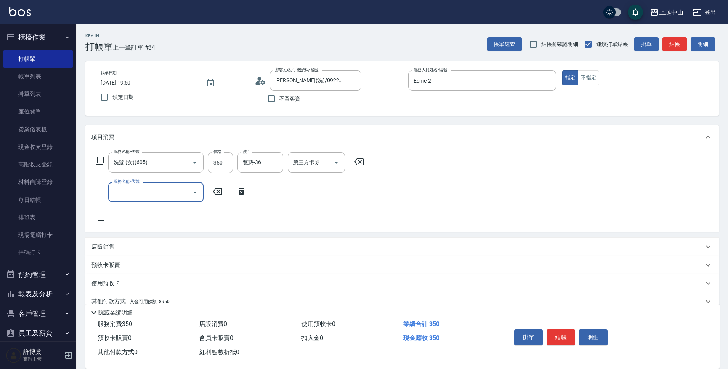
scroll to position [33, 0]
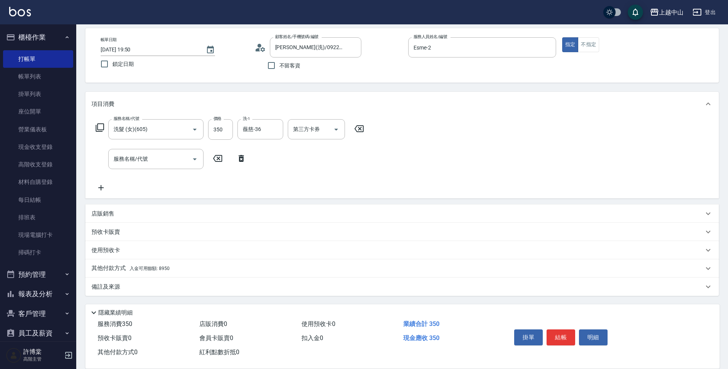
click at [268, 261] on div "其他付款方式 入金可用餘額: 8950" at bounding box center [401, 268] width 633 height 18
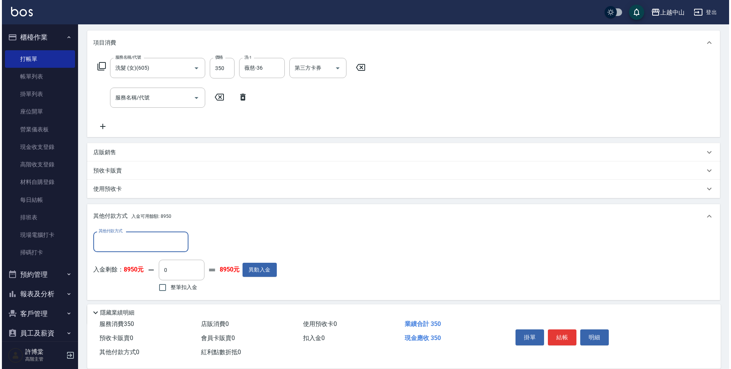
scroll to position [108, 0]
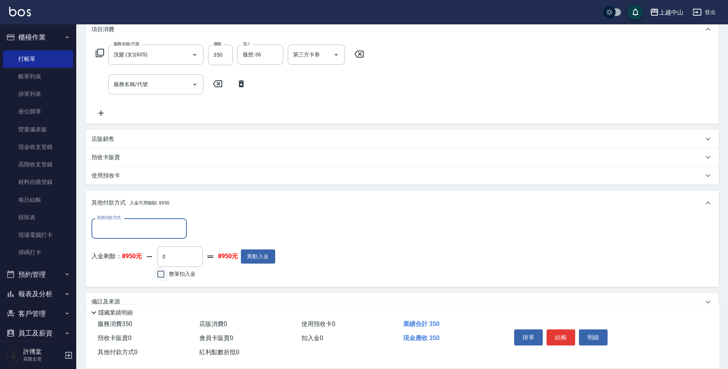
click at [161, 276] on input "整筆扣入金" at bounding box center [161, 274] width 16 height 16
checkbox input "true"
type input "350"
click at [592, 334] on button "明細" at bounding box center [593, 338] width 29 height 16
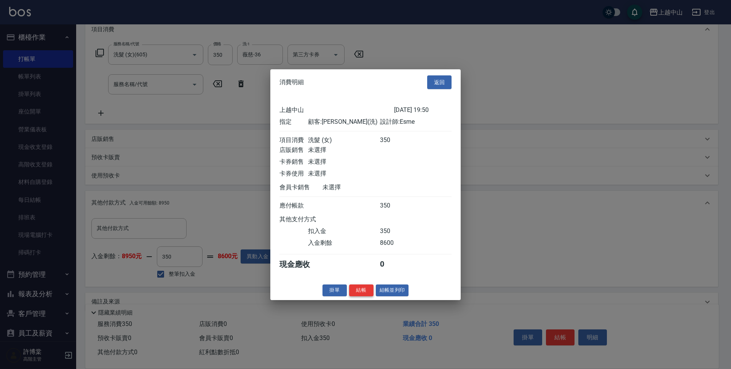
click at [364, 296] on button "結帳" at bounding box center [361, 291] width 24 height 12
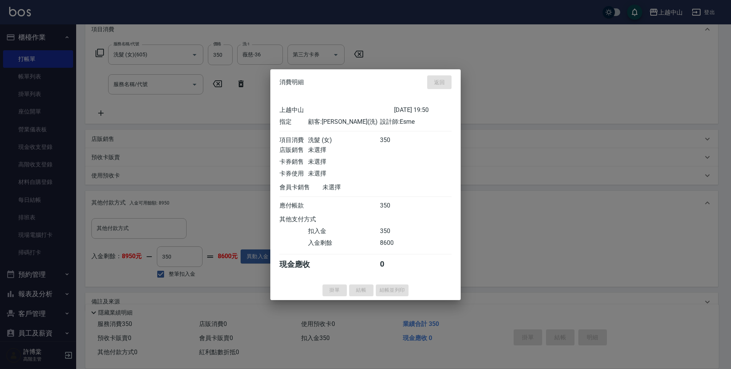
type input "2025/09/24 19:57"
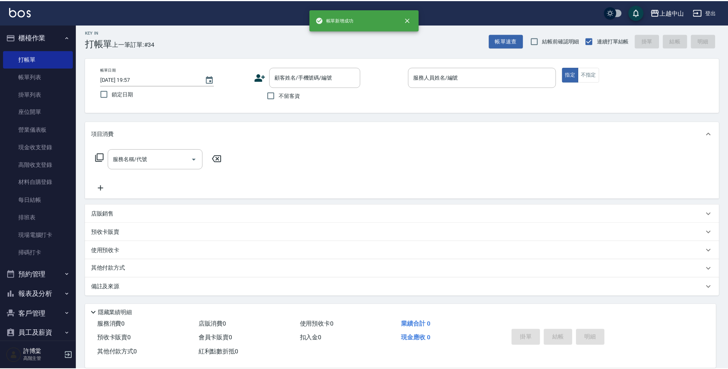
scroll to position [0, 0]
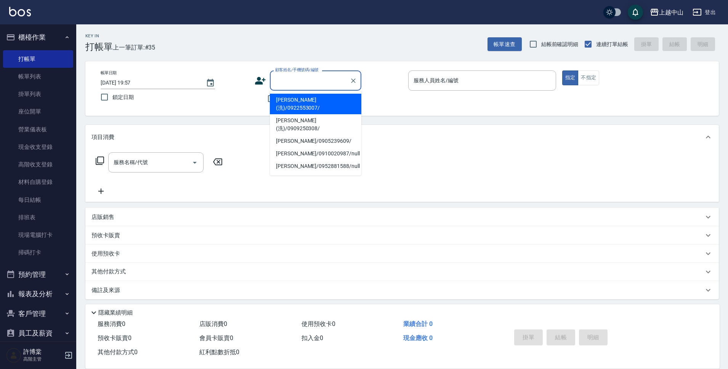
click at [336, 74] on input "顧客姓名/手機號碼/編號" at bounding box center [309, 80] width 73 height 13
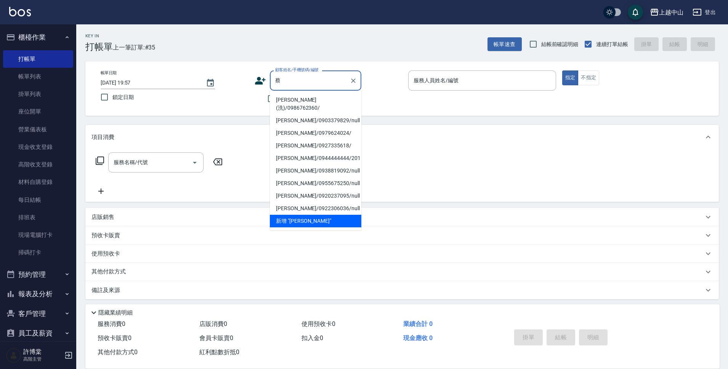
click at [315, 100] on li "蔡慧雯(洗)/0986762360/" at bounding box center [315, 104] width 91 height 21
type input "蔡慧雯(洗)/0986762360/"
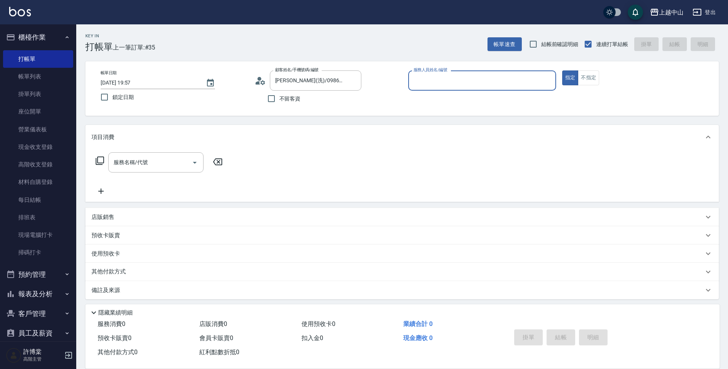
type input "Esme-2"
click at [562, 70] on button "指定" at bounding box center [570, 77] width 16 height 15
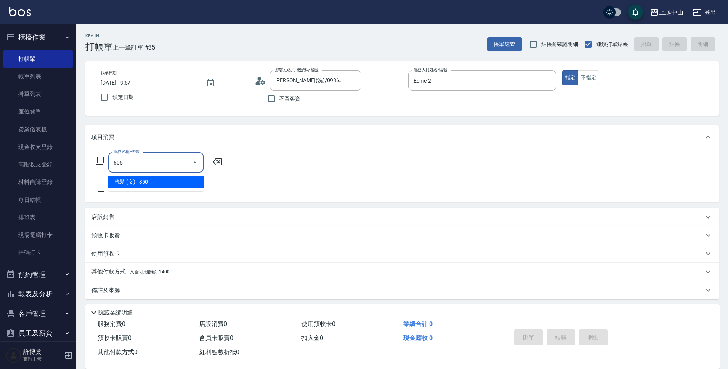
type input "洗髮 (女)(605)"
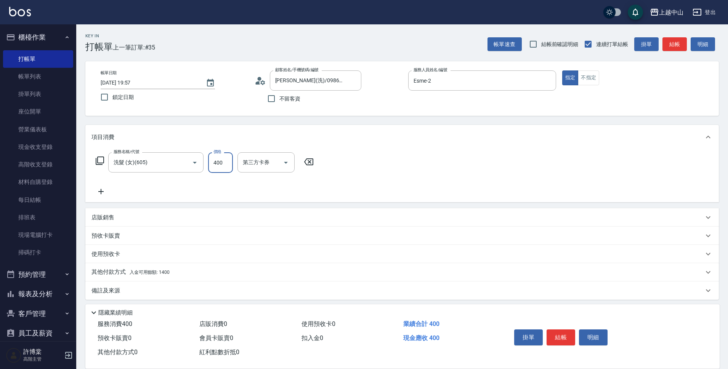
type input "400"
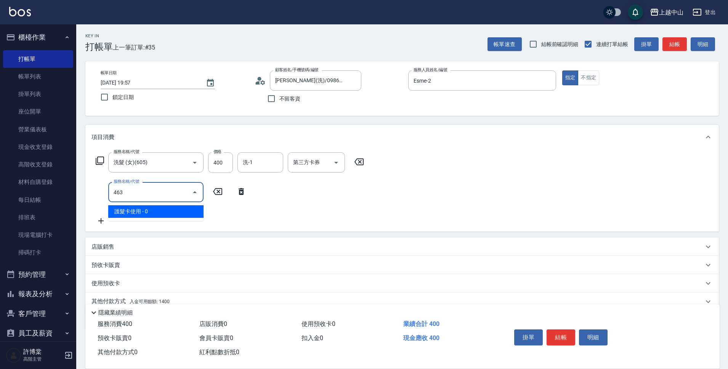
type input "護髮卡使用(463)"
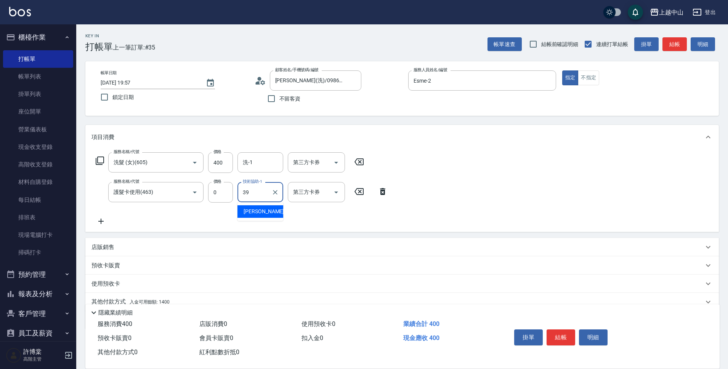
type input "俊彥-39"
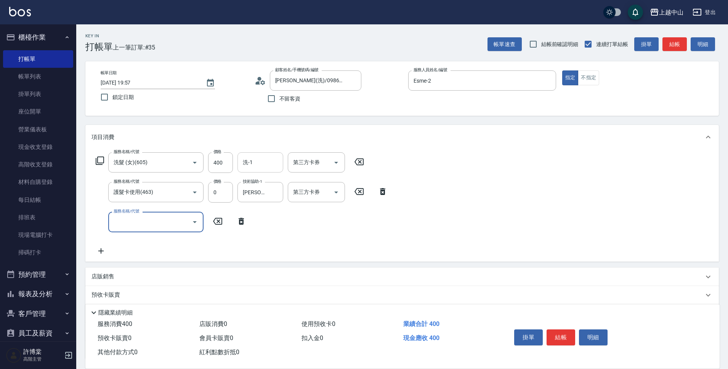
click at [259, 157] on input "洗-1" at bounding box center [260, 162] width 39 height 13
type input "600"
click at [259, 157] on input "洗-1" at bounding box center [260, 162] width 39 height 13
type input "俊彥-39"
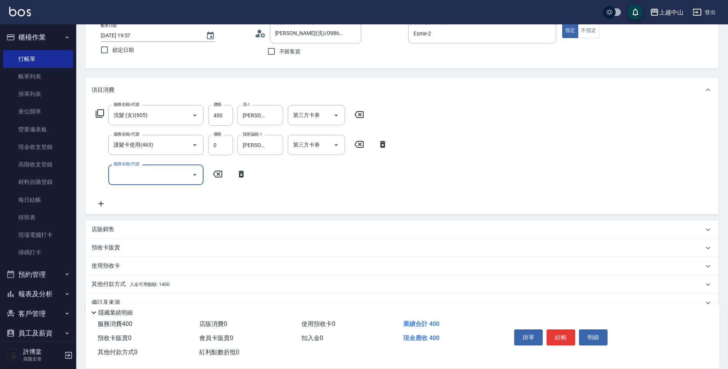
scroll to position [63, 0]
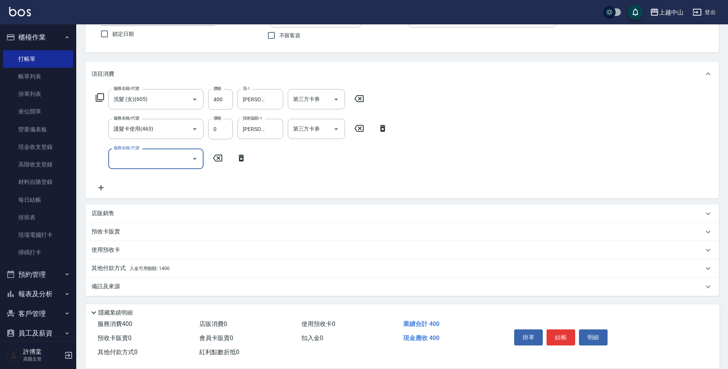
click at [232, 270] on div "其他付款方式 入金可用餘額: 1400" at bounding box center [397, 268] width 612 height 8
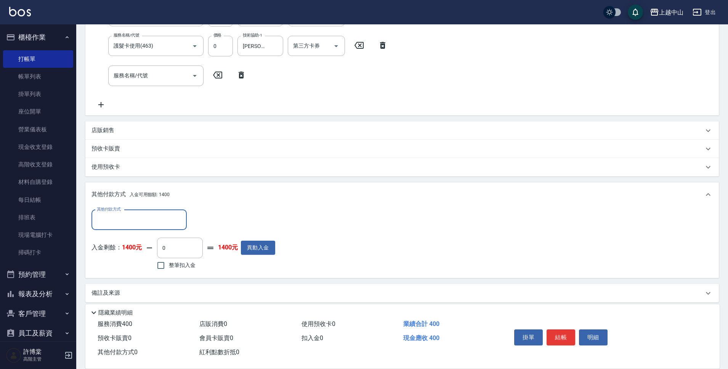
scroll to position [153, 0]
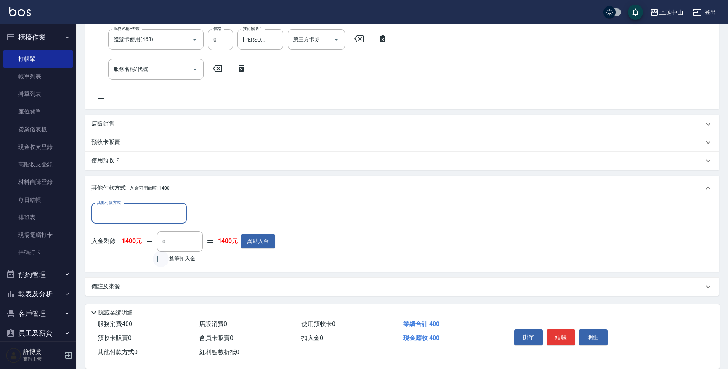
click at [168, 261] on input "整筆扣入金" at bounding box center [161, 259] width 16 height 16
checkbox input "true"
type input "400"
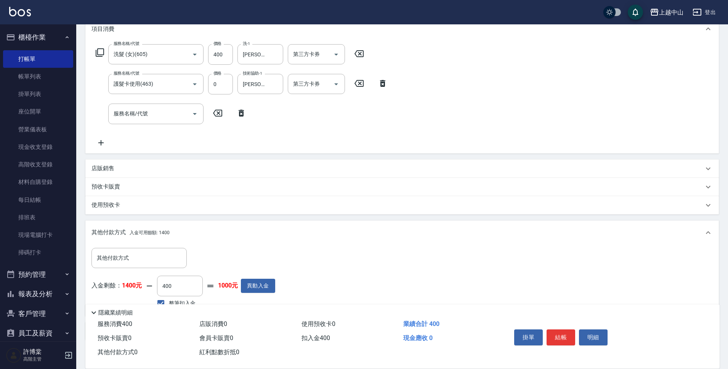
scroll to position [92, 0]
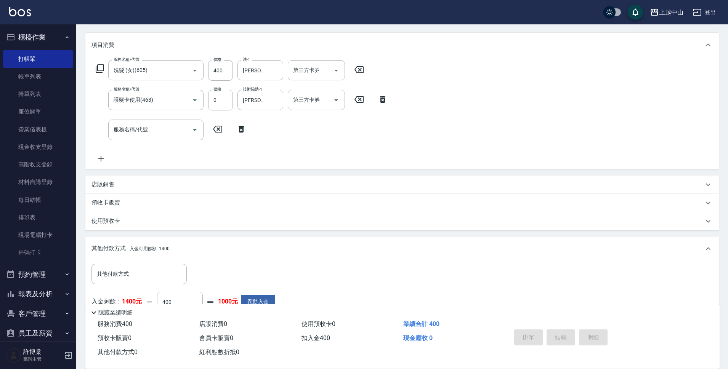
type input "2025/09/24 19:58"
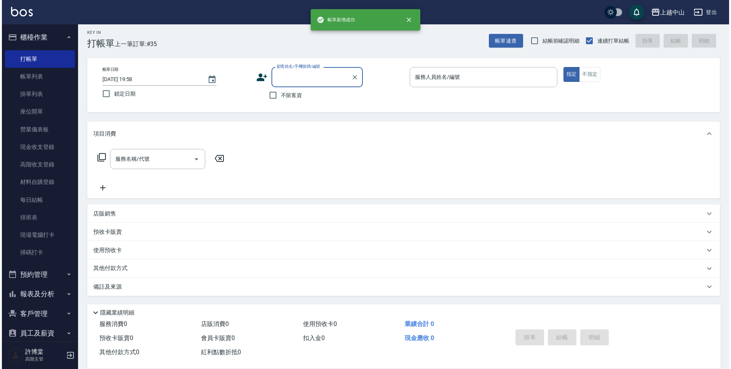
scroll to position [0, 0]
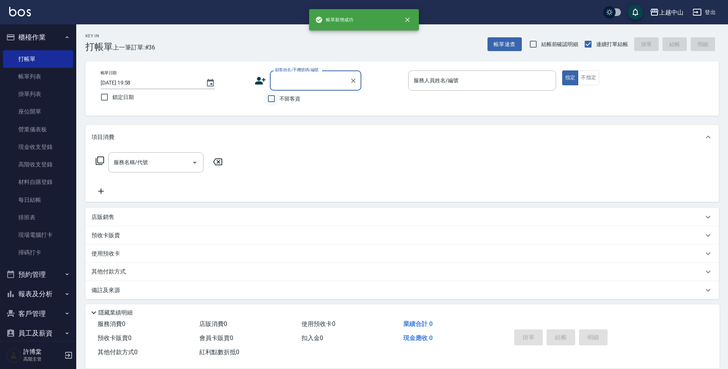
click at [273, 100] on input "不留客資" at bounding box center [271, 99] width 16 height 16
checkbox input "true"
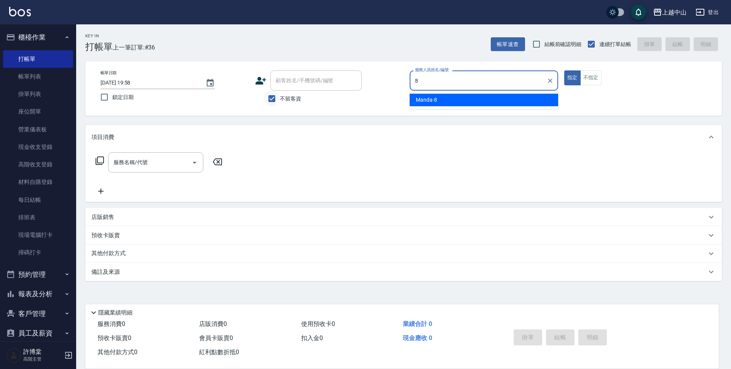
type input "Manda-8"
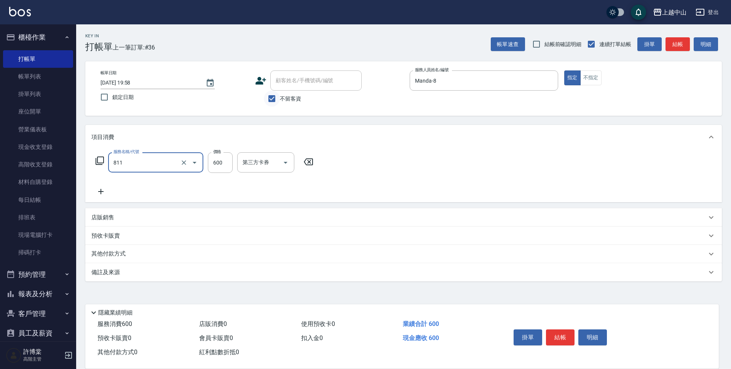
type input "洗+剪(811)"
type input "700"
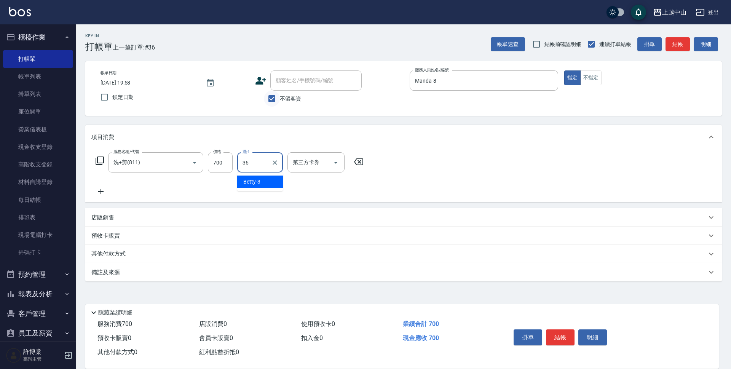
type input "薇慈-36"
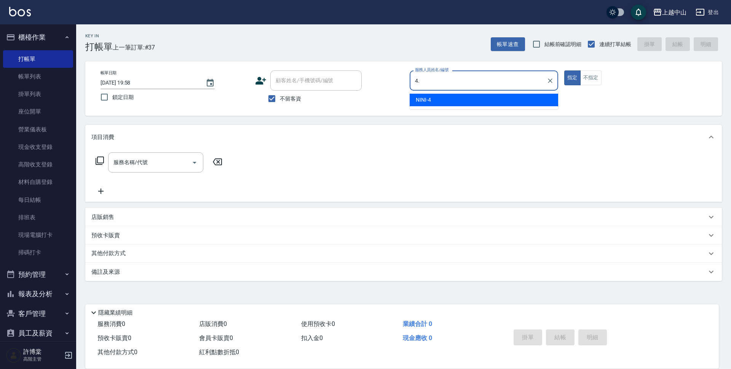
click at [565, 70] on button "指定" at bounding box center [573, 77] width 16 height 15
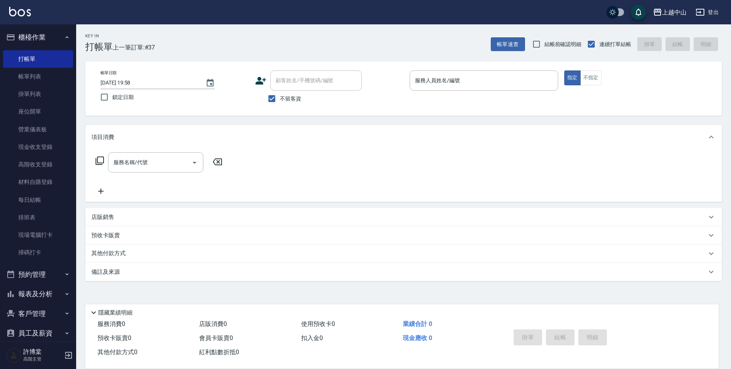
click at [413, 46] on div "Key In 打帳單 上一筆訂單:#37 帳單速查 結帳前確認明細 連續打單結帳 掛單 結帳 明細" at bounding box center [399, 38] width 646 height 28
click at [435, 82] on div "服務人員姓名/編號 服務人員姓名/編號" at bounding box center [484, 80] width 149 height 20
click at [31, 71] on link "帳單列表" at bounding box center [38, 77] width 70 height 18
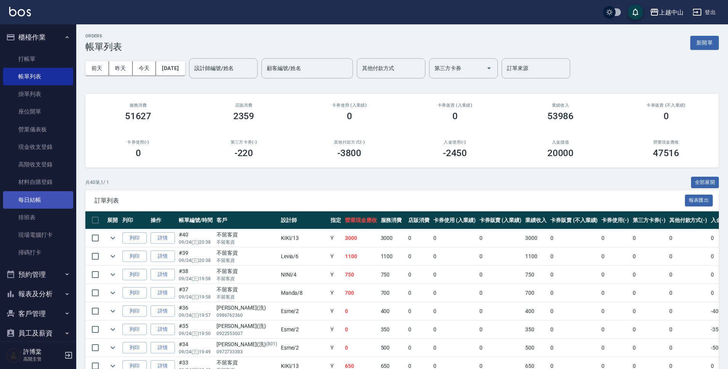
click at [42, 197] on link "每日結帳" at bounding box center [38, 200] width 70 height 18
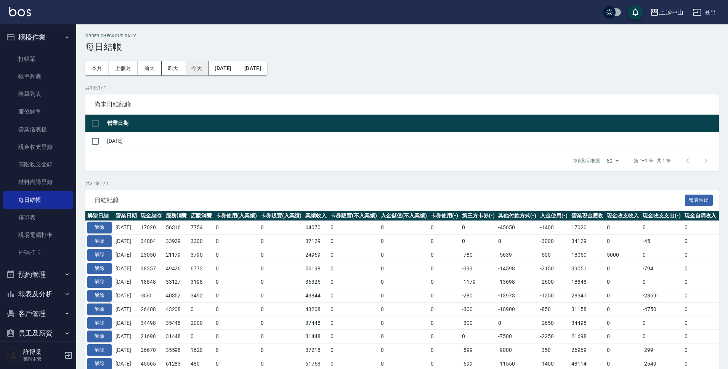
click at [202, 70] on button "今天" at bounding box center [197, 68] width 24 height 14
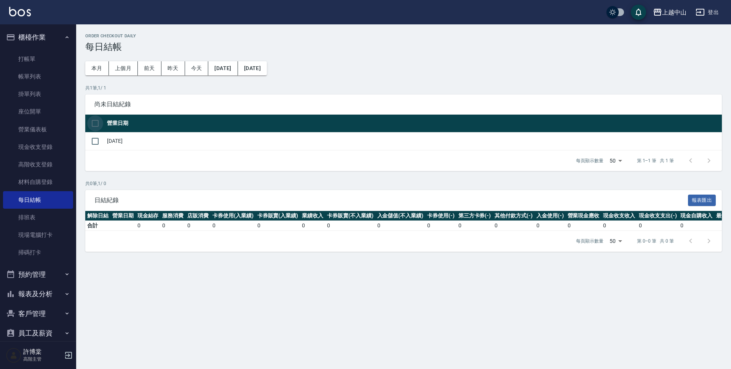
click at [88, 121] on input "checkbox" at bounding box center [95, 123] width 16 height 16
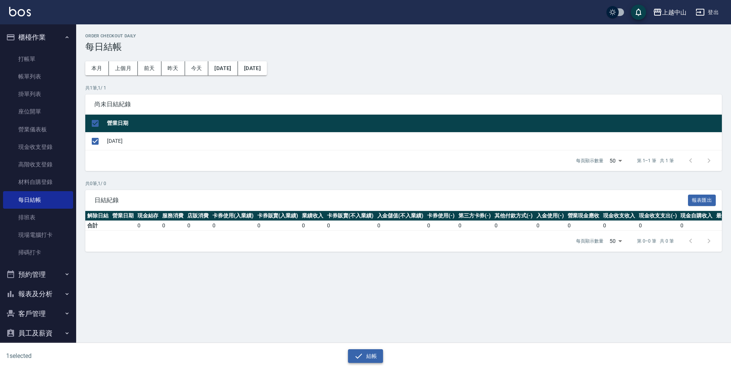
click at [371, 356] on button "結帳" at bounding box center [365, 356] width 35 height 14
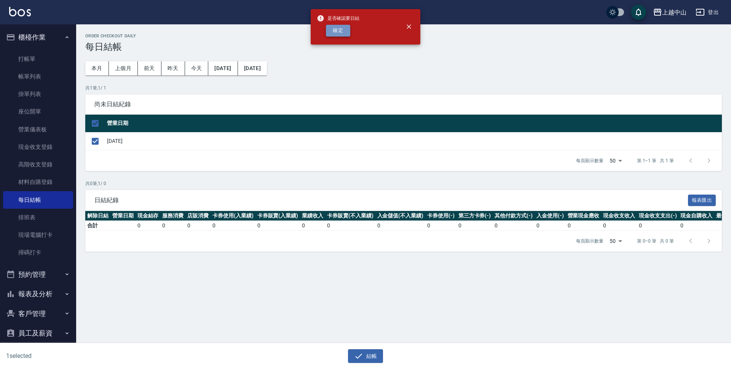
click at [337, 28] on button "確定" at bounding box center [338, 31] width 24 height 12
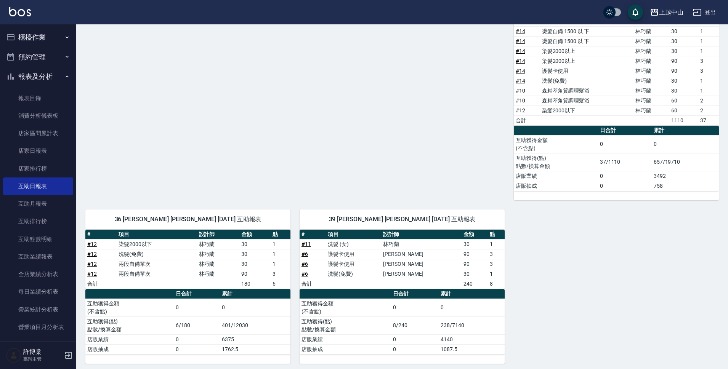
scroll to position [238, 0]
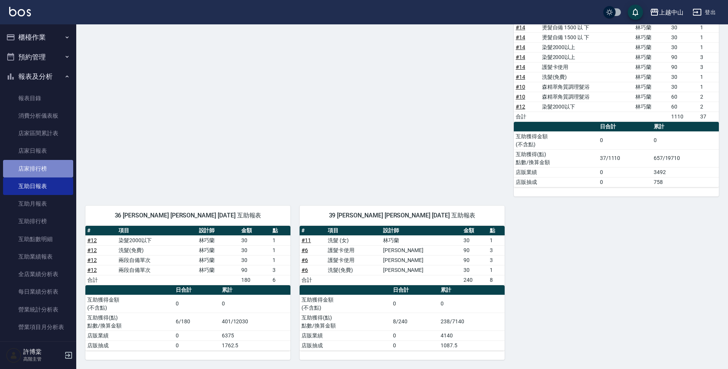
click at [49, 167] on link "店家排行榜" at bounding box center [38, 169] width 70 height 18
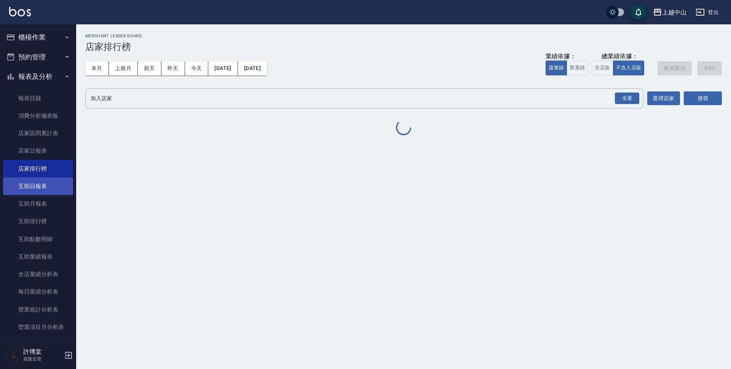
click at [47, 187] on link "互助日報表" at bounding box center [38, 187] width 70 height 18
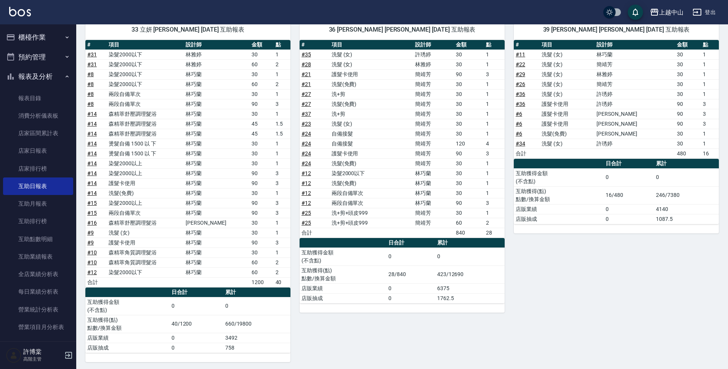
scroll to position [238, 0]
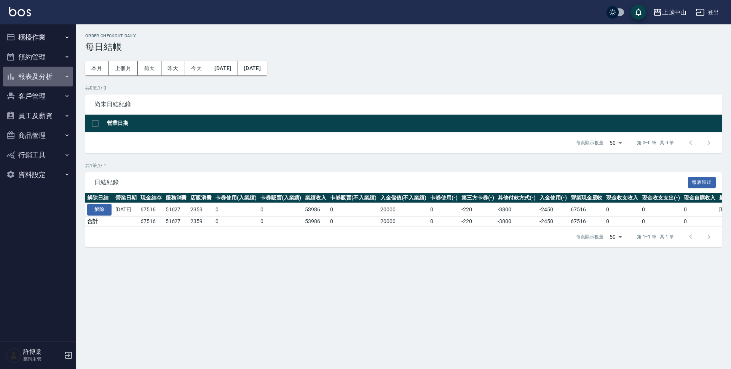
click at [48, 76] on button "報表及分析" at bounding box center [38, 77] width 70 height 20
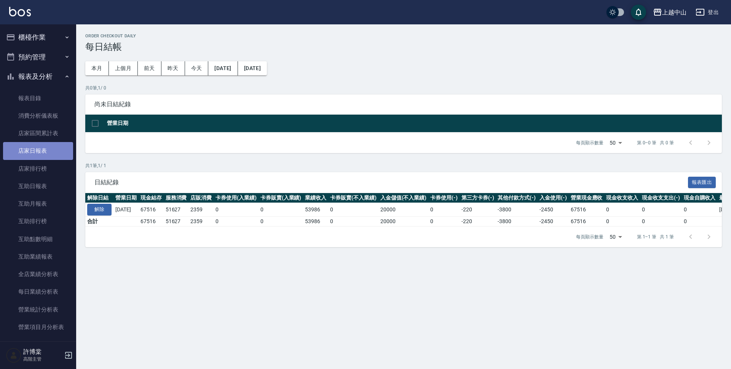
click at [44, 155] on link "店家日報表" at bounding box center [38, 151] width 70 height 18
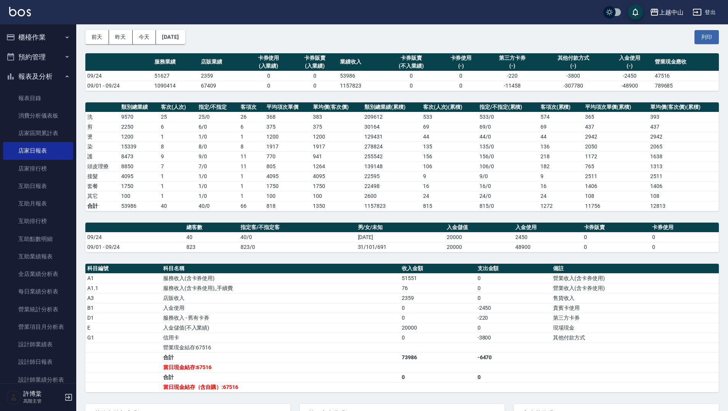
scroll to position [26, 0]
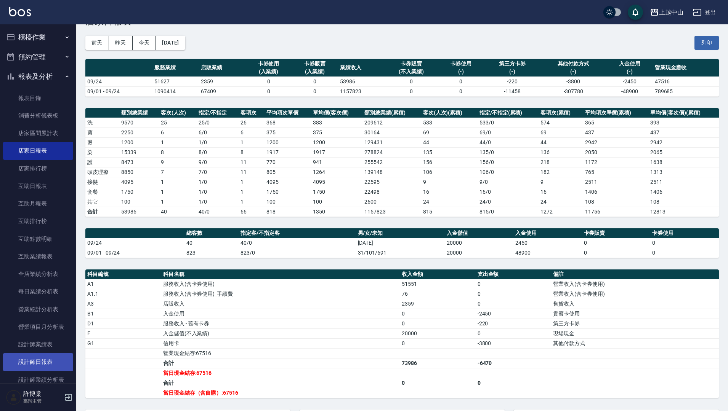
click at [38, 361] on link "設計師日報表" at bounding box center [38, 363] width 70 height 18
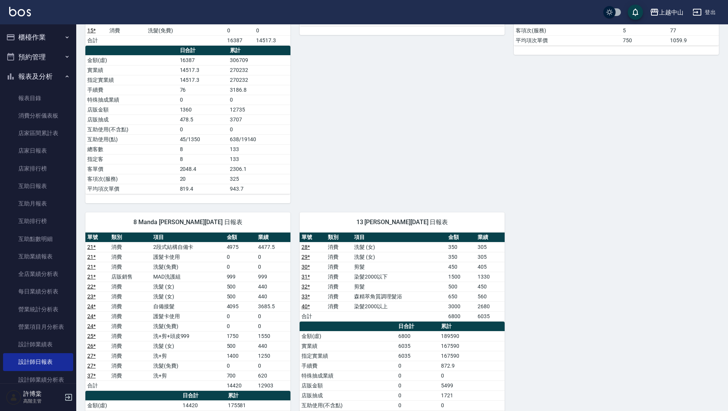
scroll to position [759, 0]
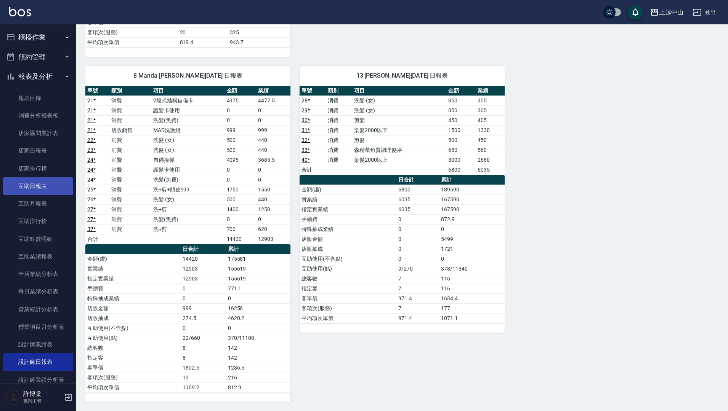
click at [24, 189] on link "互助日報表" at bounding box center [38, 187] width 70 height 18
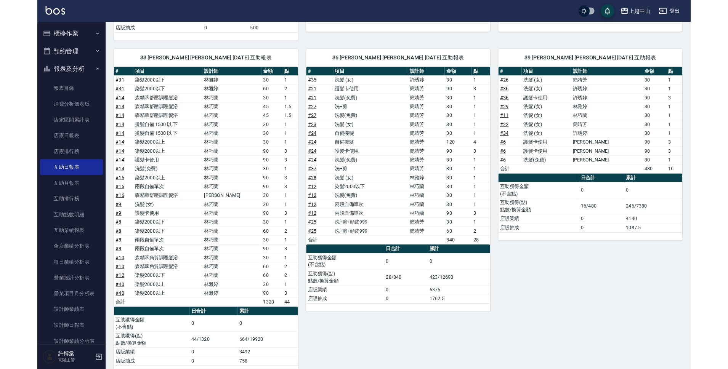
scroll to position [216, 0]
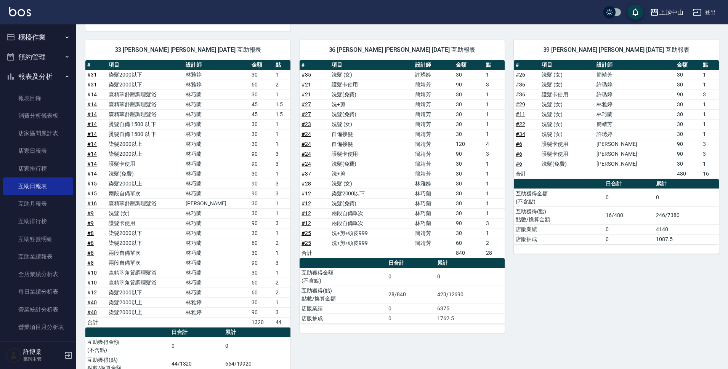
click at [532, 310] on div "39 [PERSON_NAME] [PERSON_NAME] [DATE] 互助報表 # 項目 設計師 金額 點 # 26 洗髮 (女) [PERSON_NA…" at bounding box center [611, 216] width 214 height 371
